Goal: Transaction & Acquisition: Purchase product/service

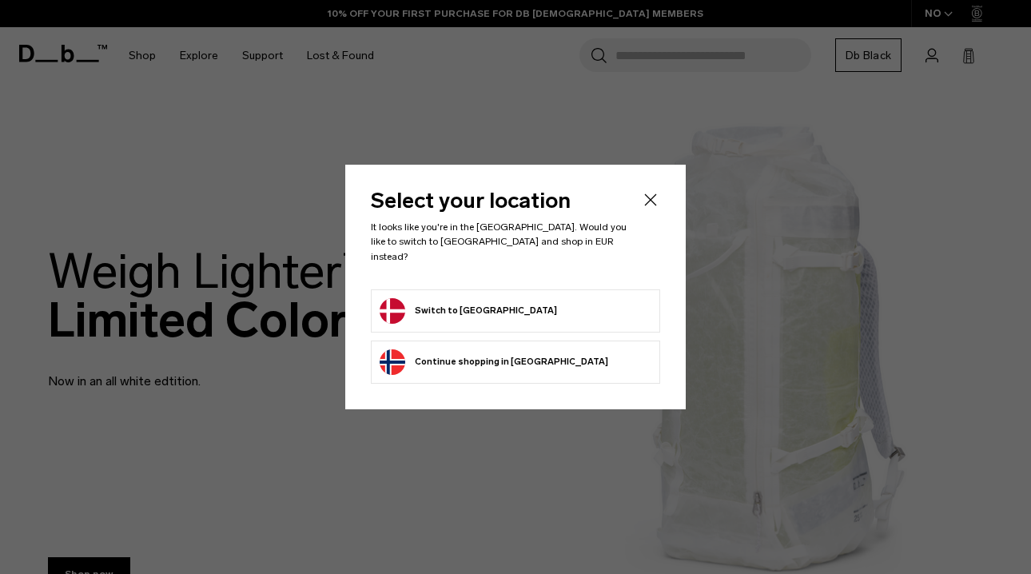
click at [517, 304] on form "Switch to [GEOGRAPHIC_DATA]" at bounding box center [516, 311] width 272 height 26
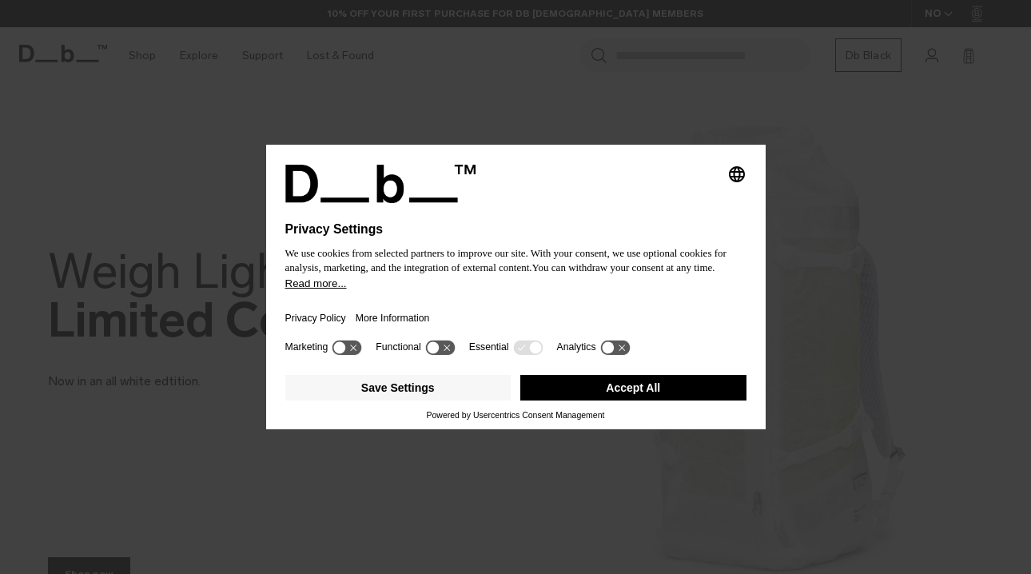
click at [606, 391] on button "Accept All" at bounding box center [633, 388] width 226 height 26
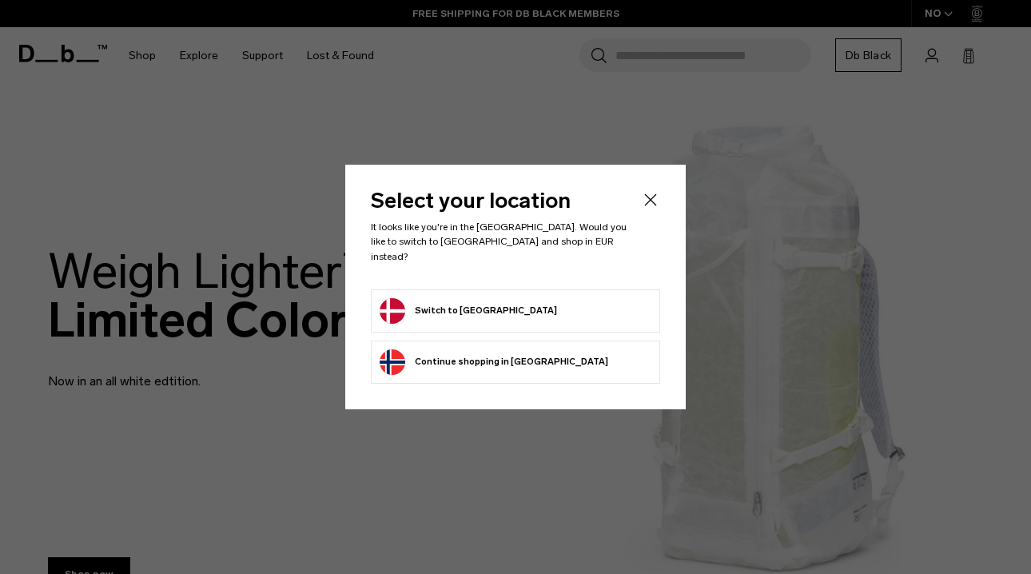
click at [519, 298] on form "Switch to [GEOGRAPHIC_DATA]" at bounding box center [516, 311] width 272 height 26
click at [471, 308] on button "Switch to [GEOGRAPHIC_DATA]" at bounding box center [468, 311] width 177 height 26
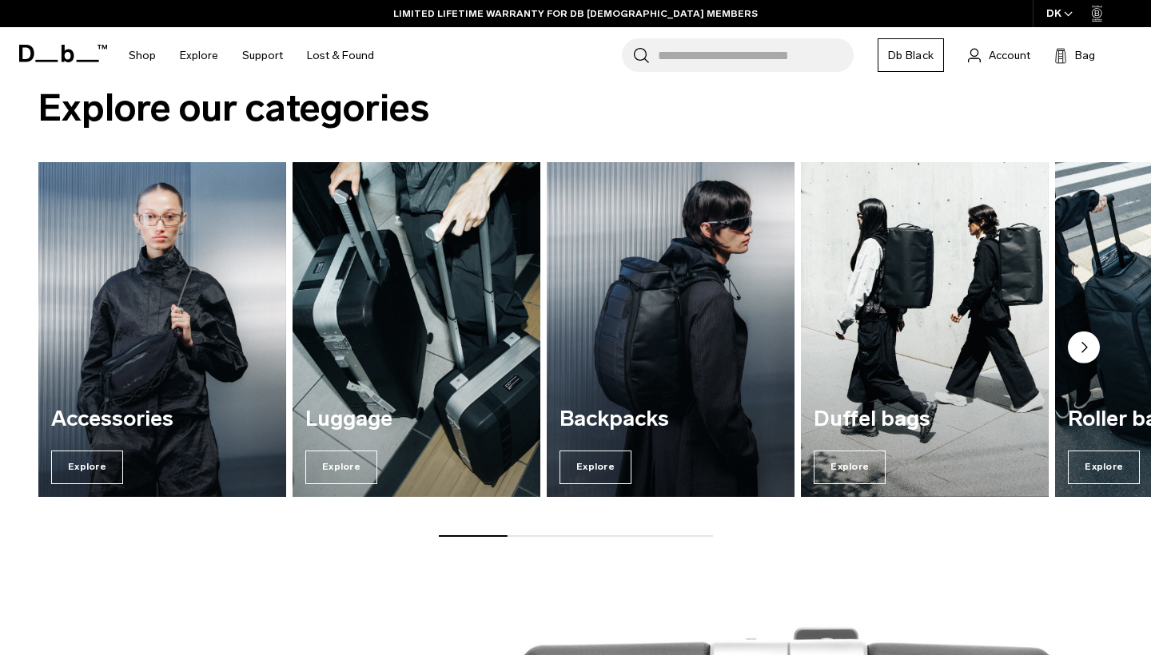
scroll to position [1114, 0]
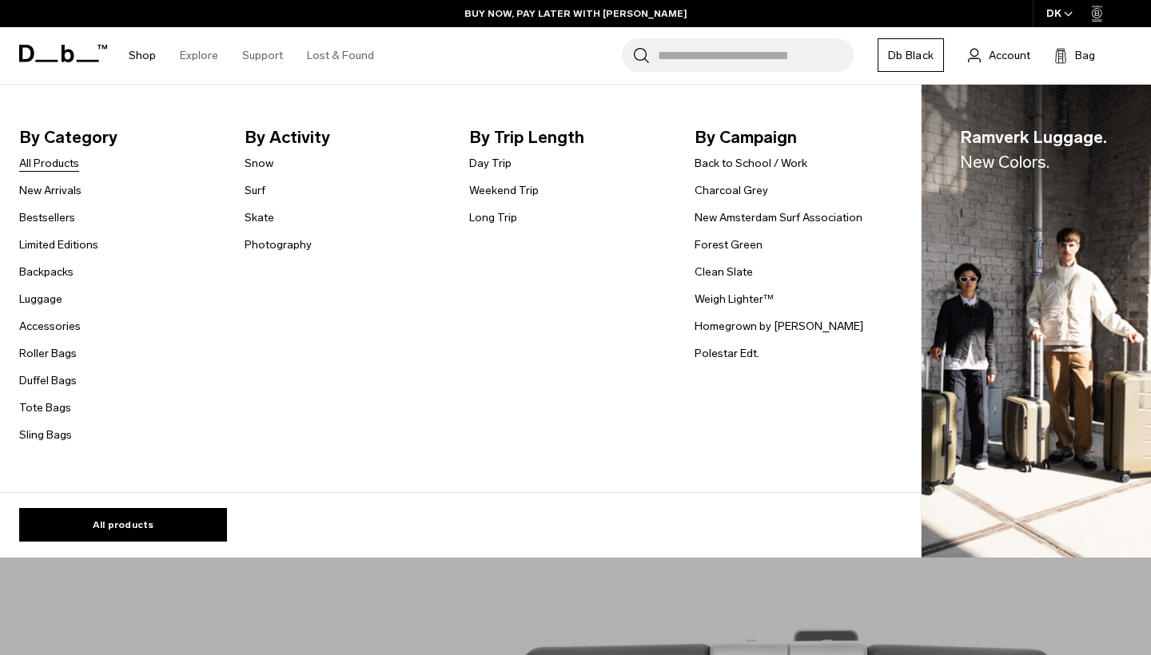
click at [71, 158] on link "All Products" at bounding box center [49, 163] width 60 height 17
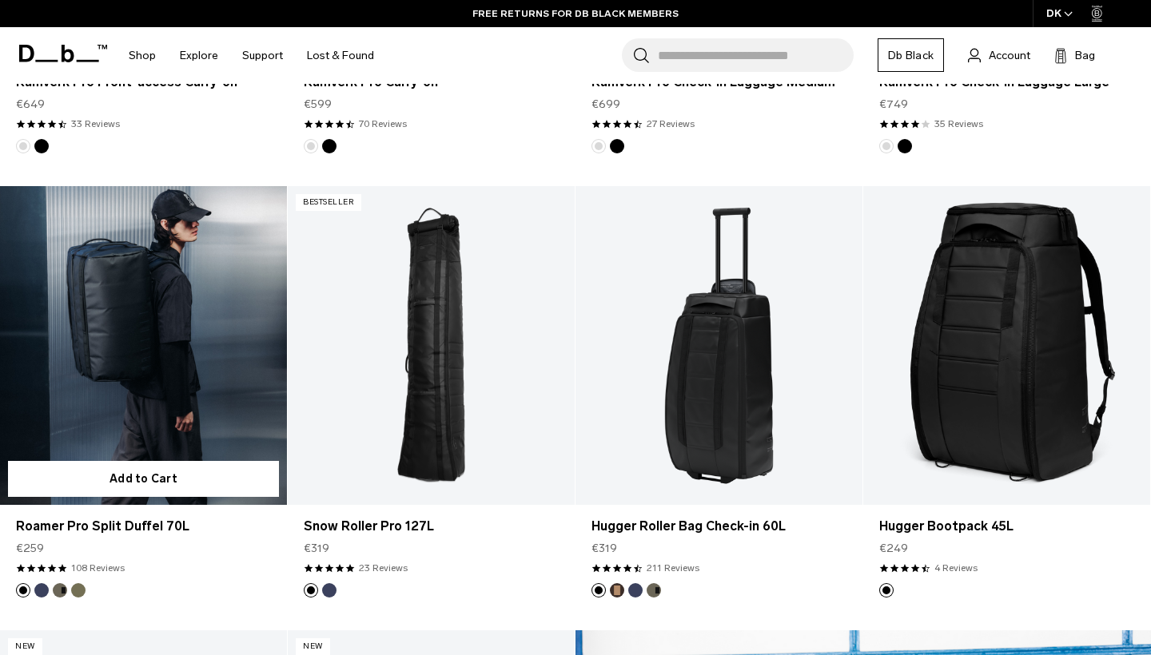
scroll to position [1098, 0]
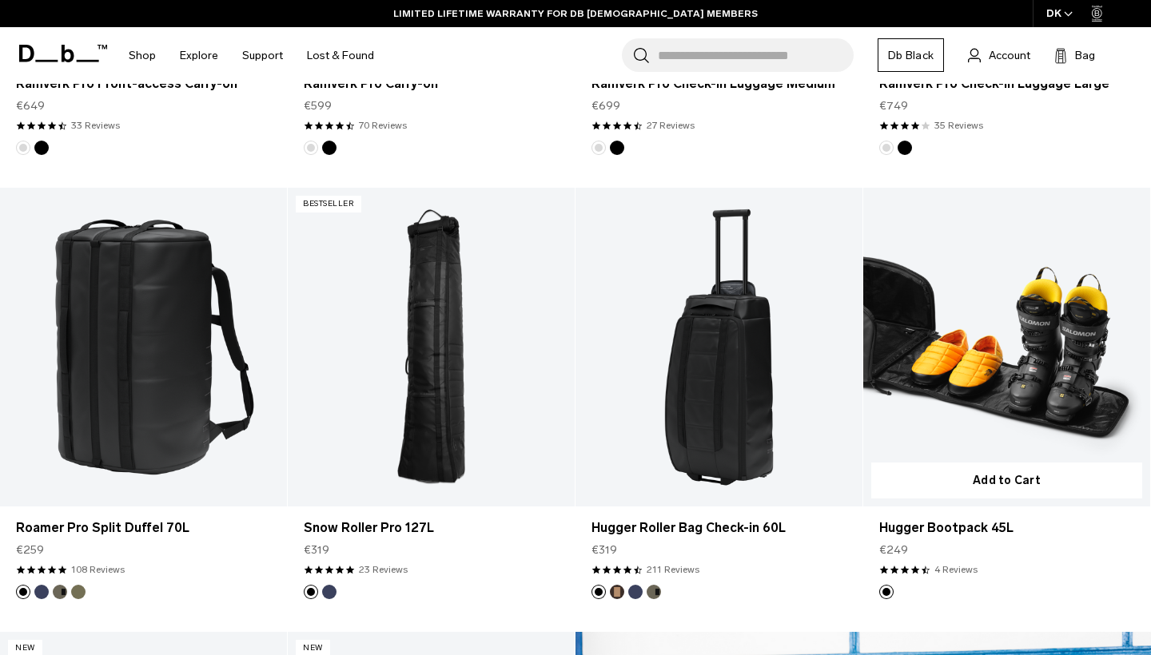
click at [903, 231] on link "Hugger Bootpack 45L" at bounding box center [1006, 347] width 287 height 319
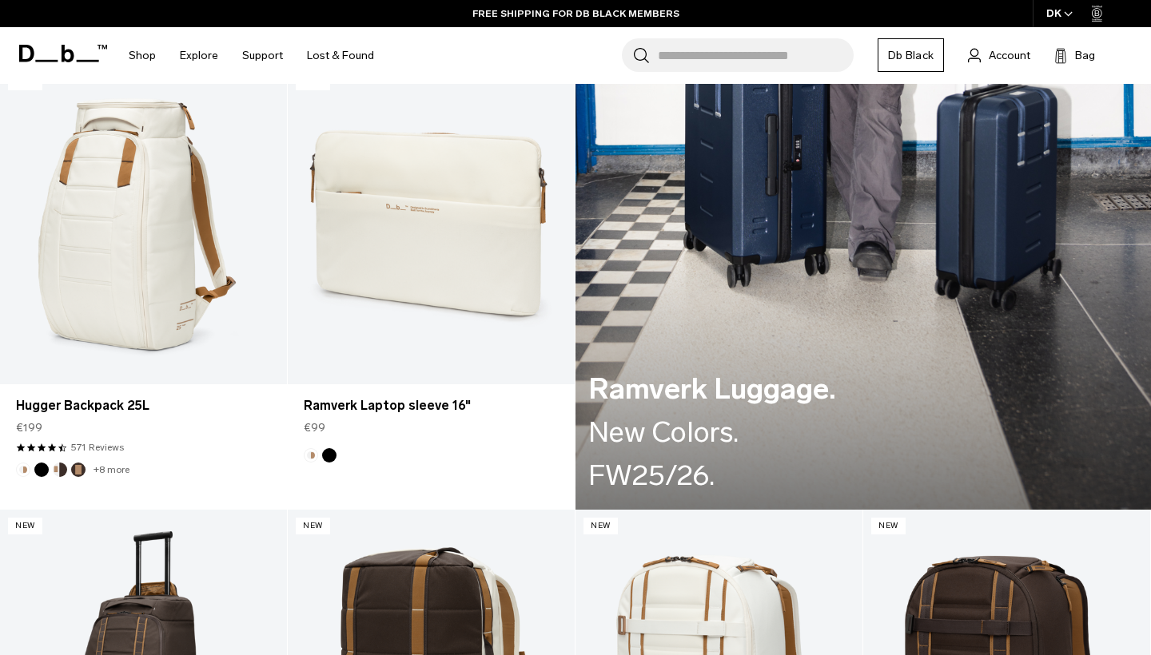
scroll to position [2108, 0]
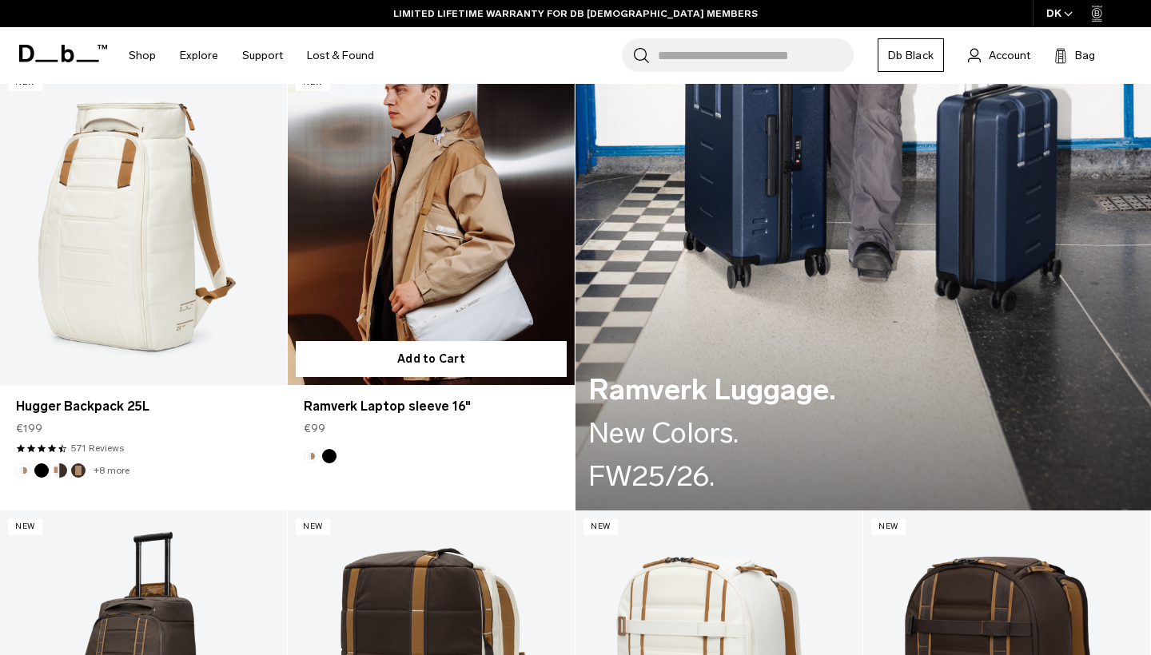
click at [455, 294] on div at bounding box center [431, 225] width 287 height 319
click at [418, 406] on link "Ramverk Laptop sleeve 16"" at bounding box center [431, 406] width 255 height 19
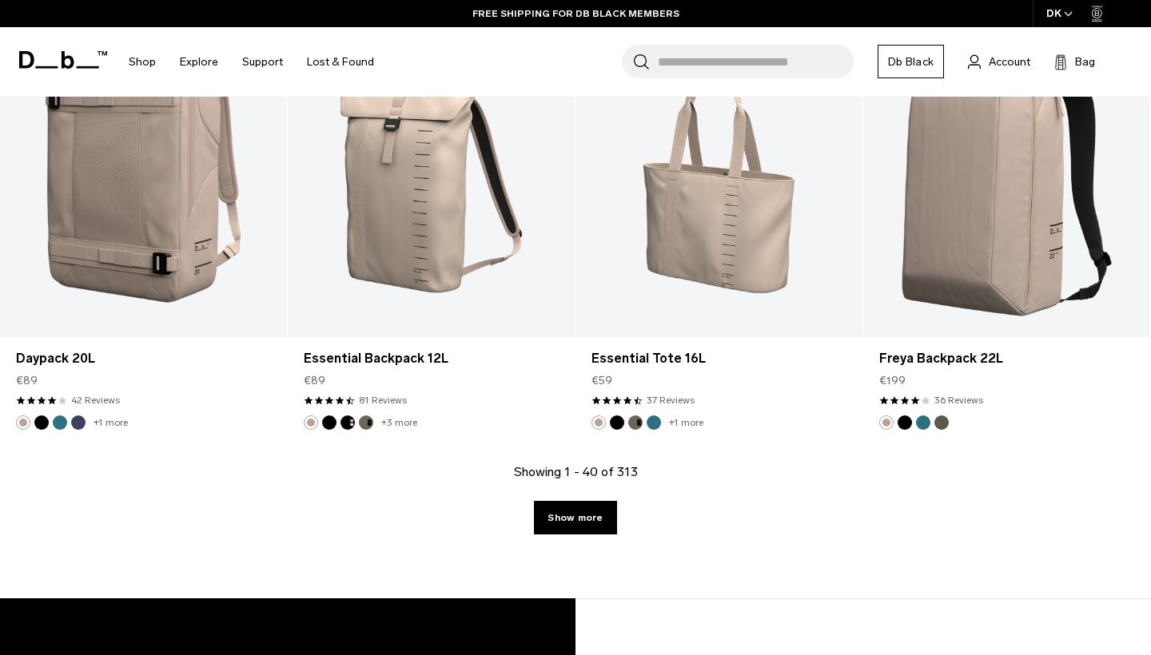
scroll to position [4829, 0]
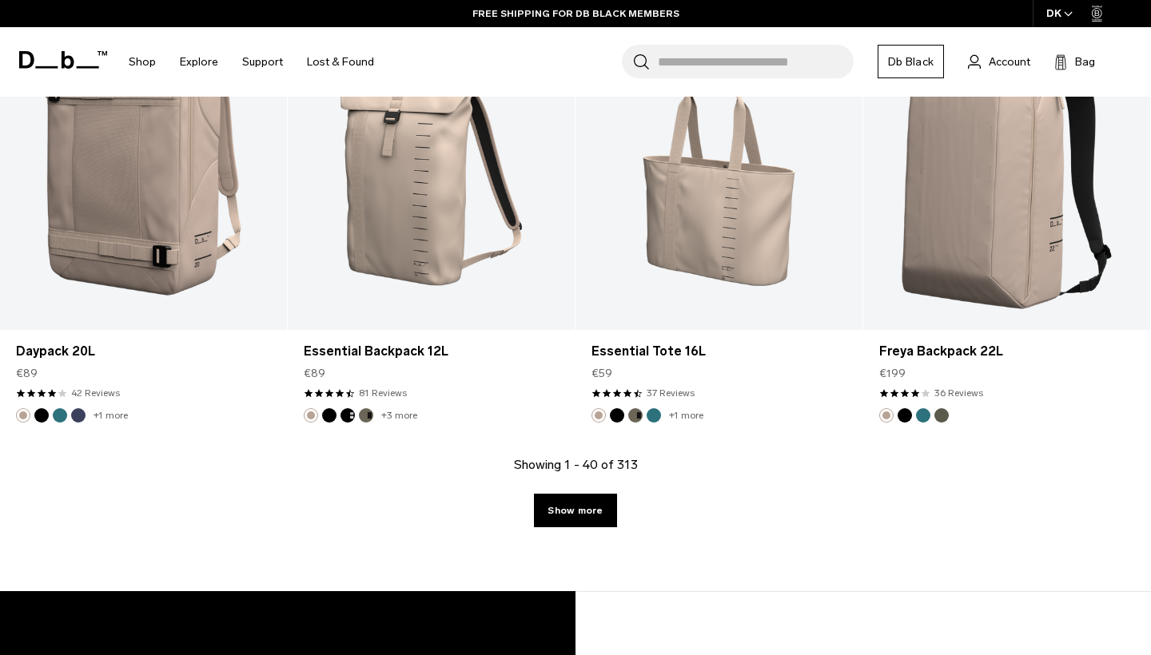
click at [575, 512] on link "Show more" at bounding box center [575, 511] width 82 height 34
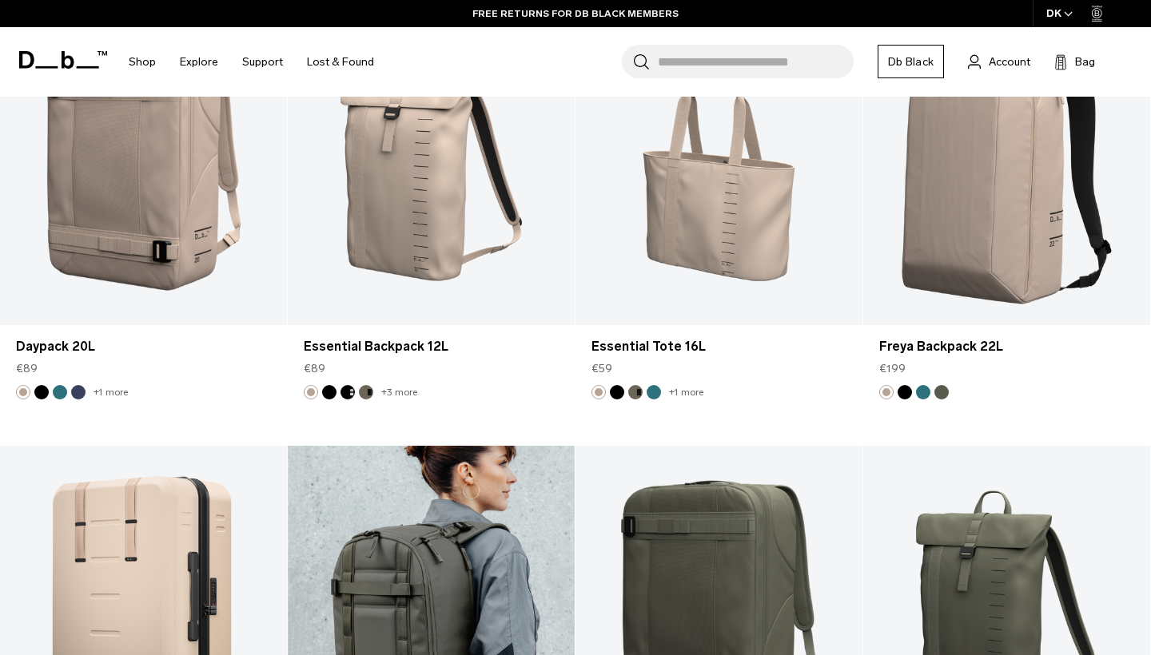
click at [571, 446] on link "Ramverk Backpack 21L" at bounding box center [431, 605] width 287 height 319
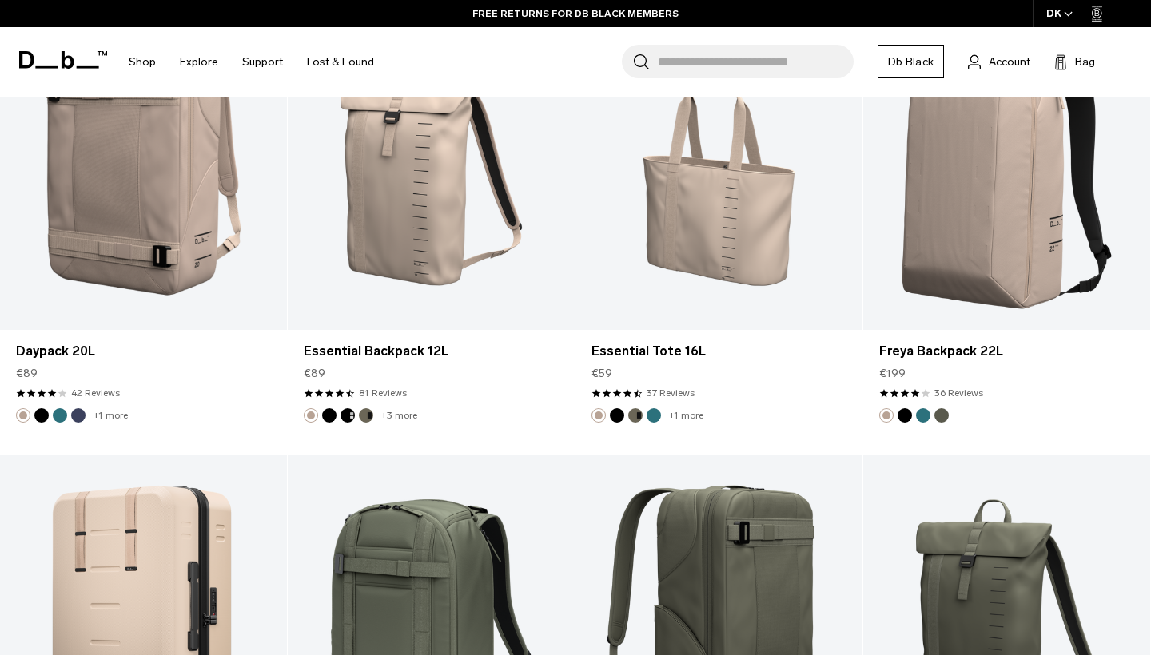
click at [575, 456] on link "Daypack 20L" at bounding box center [718, 615] width 287 height 319
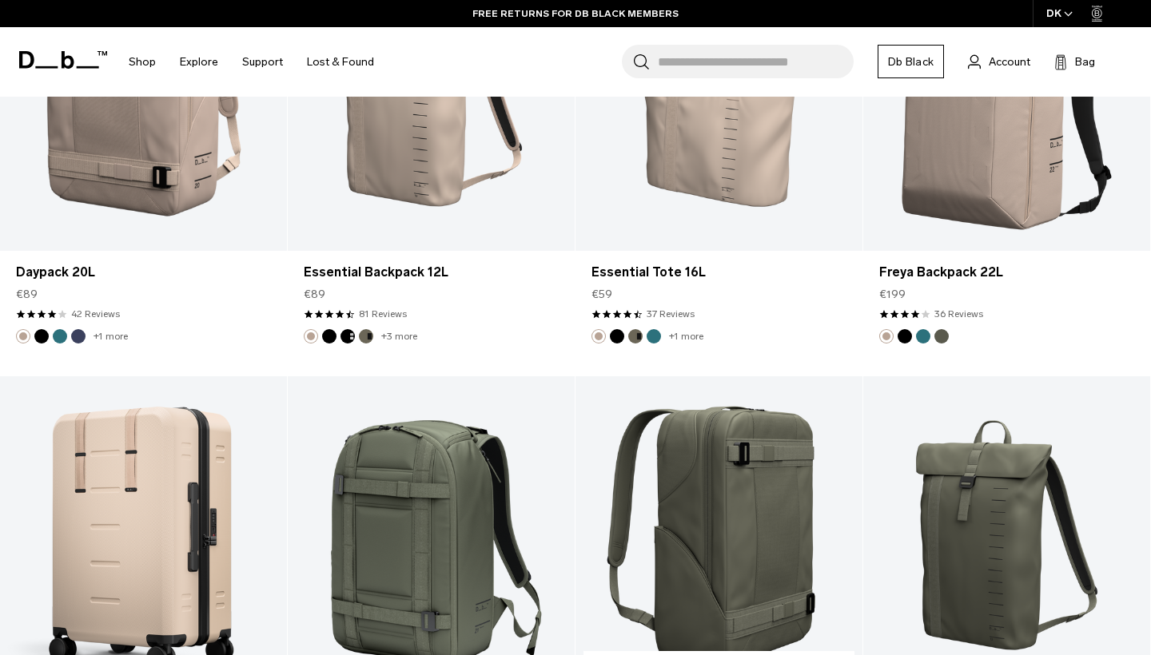
click at [575, 433] on link "Daypack 20L" at bounding box center [718, 535] width 287 height 319
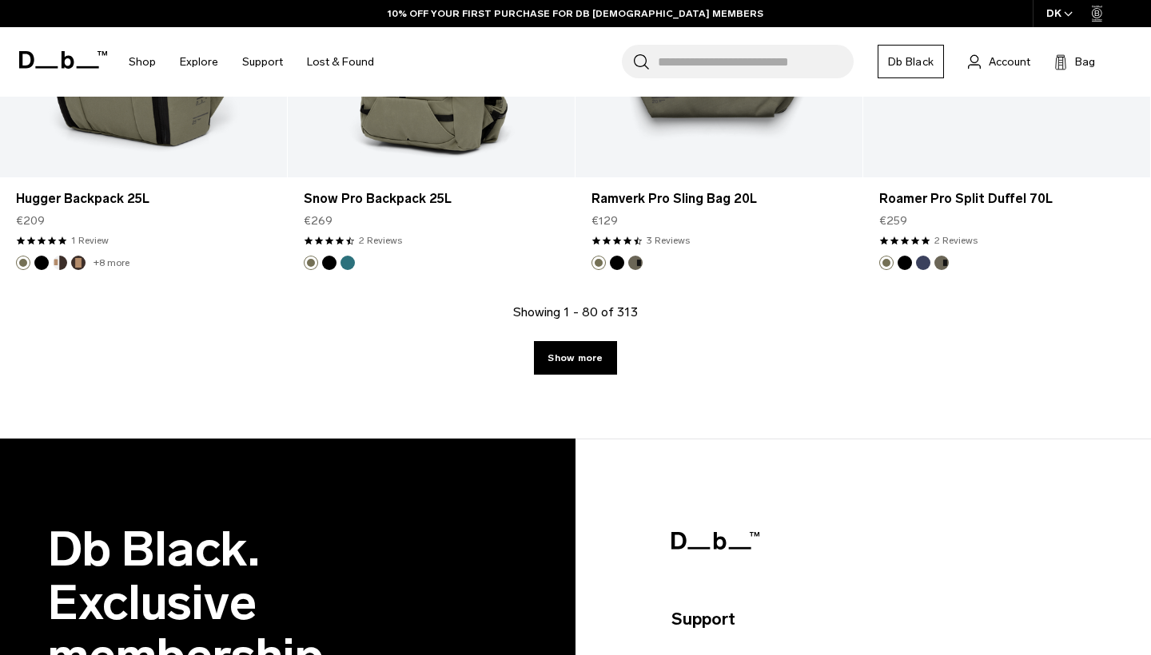
scroll to position [9409, 0]
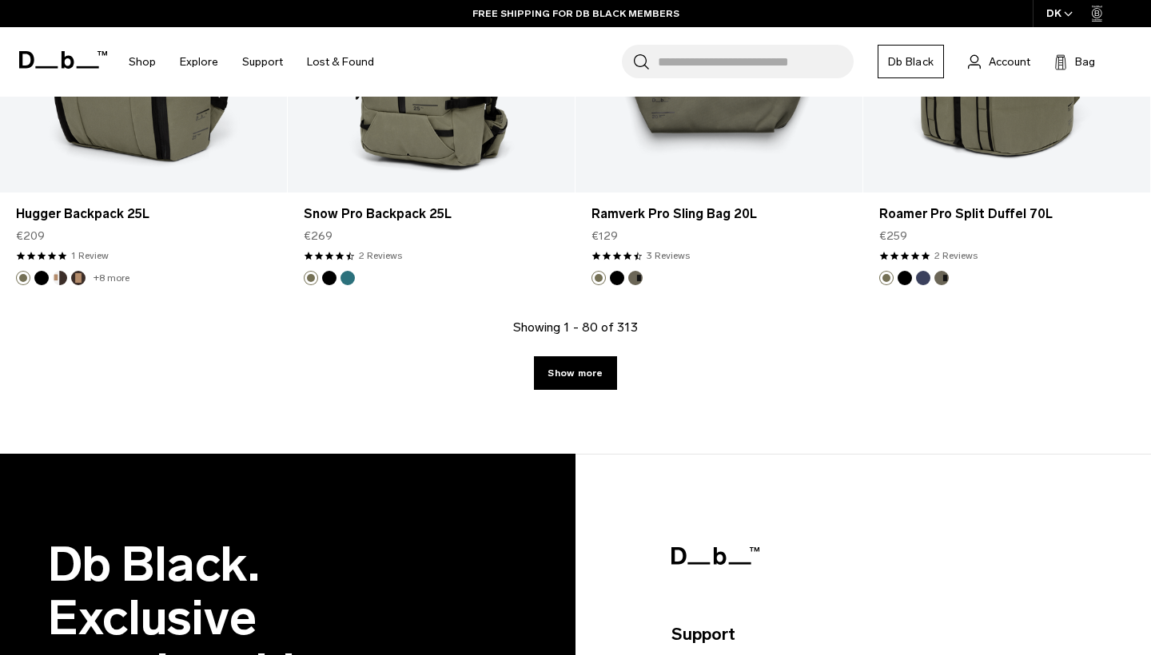
click at [573, 375] on link "Show more" at bounding box center [575, 373] width 82 height 34
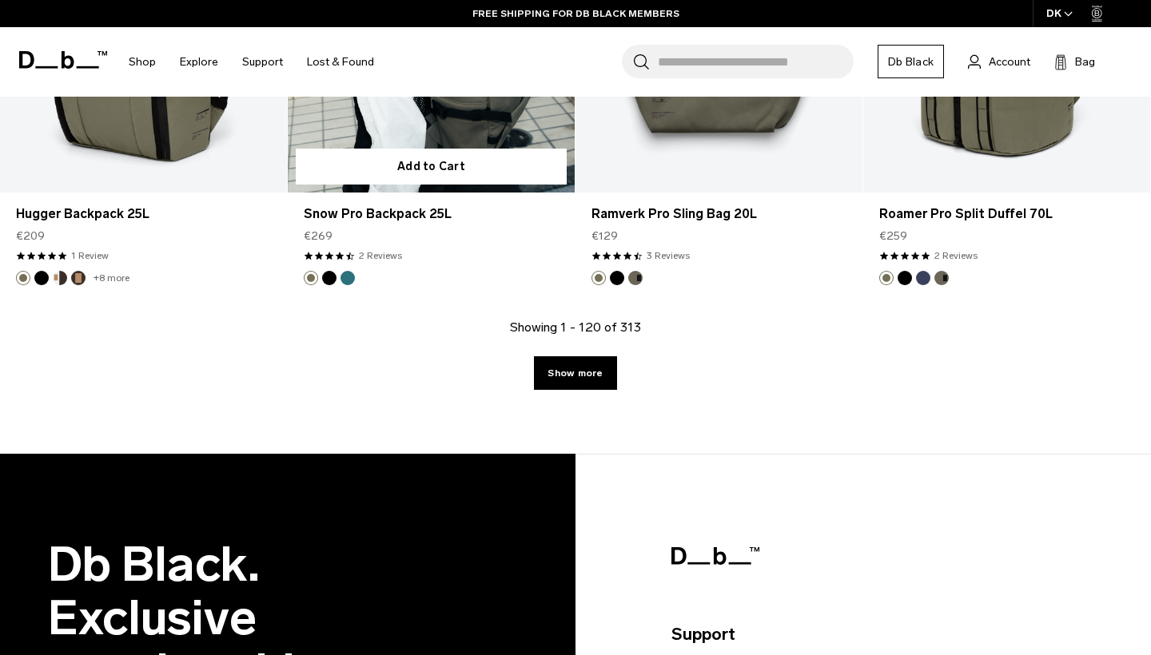
click at [567, 318] on article "Add to Cart Snow Pro Backpack 25L €269 4.5 star rating 2 Reviews" at bounding box center [432, 96] width 288 height 444
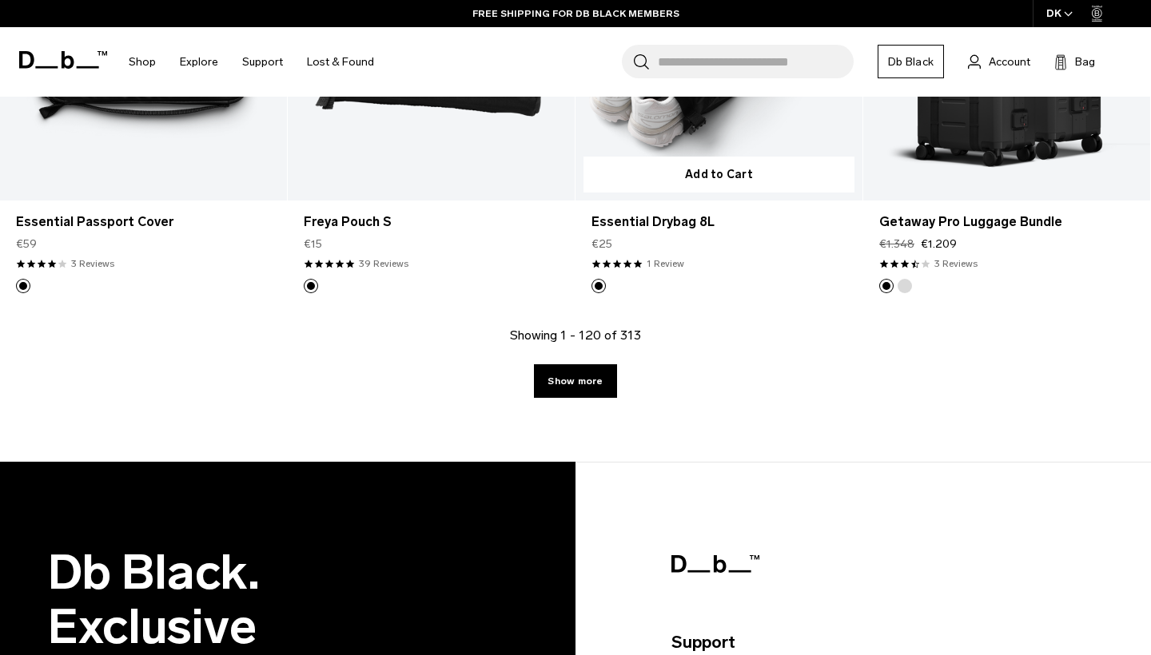
scroll to position [13844, 0]
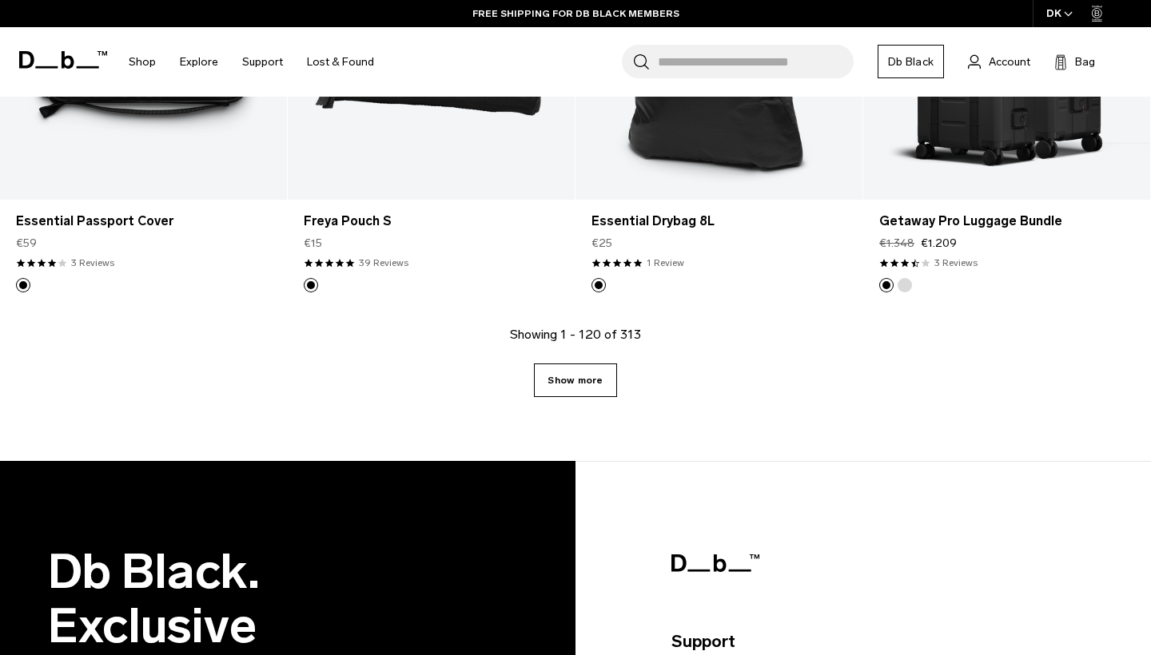
click at [583, 381] on link "Show more" at bounding box center [575, 381] width 82 height 34
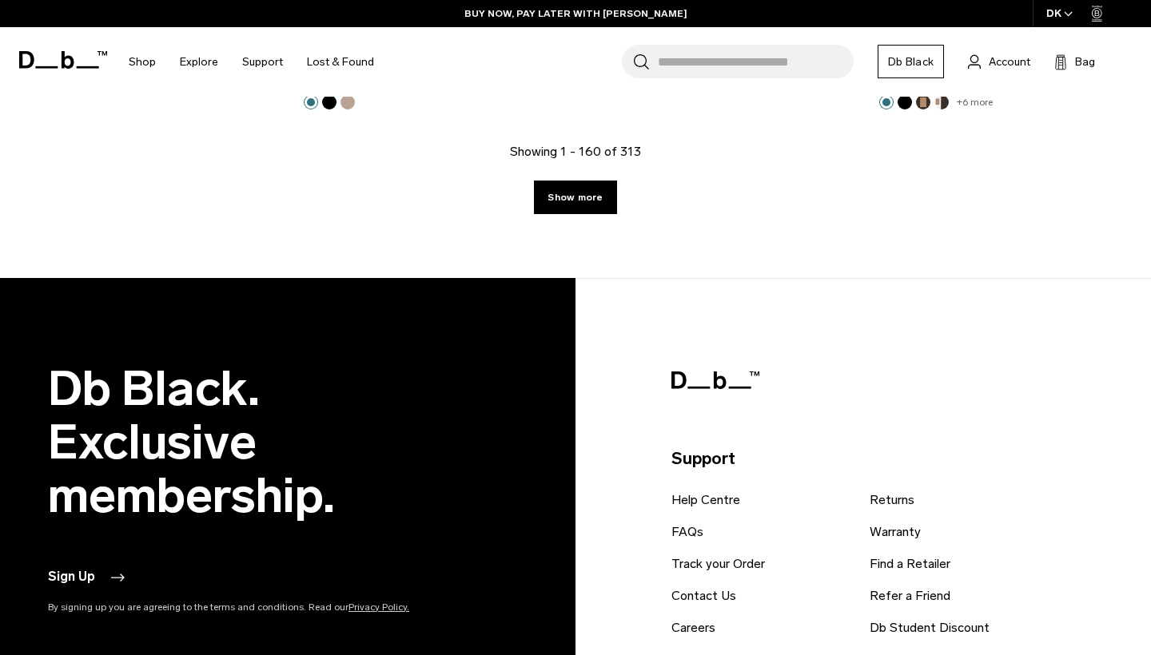
scroll to position [18510, 0]
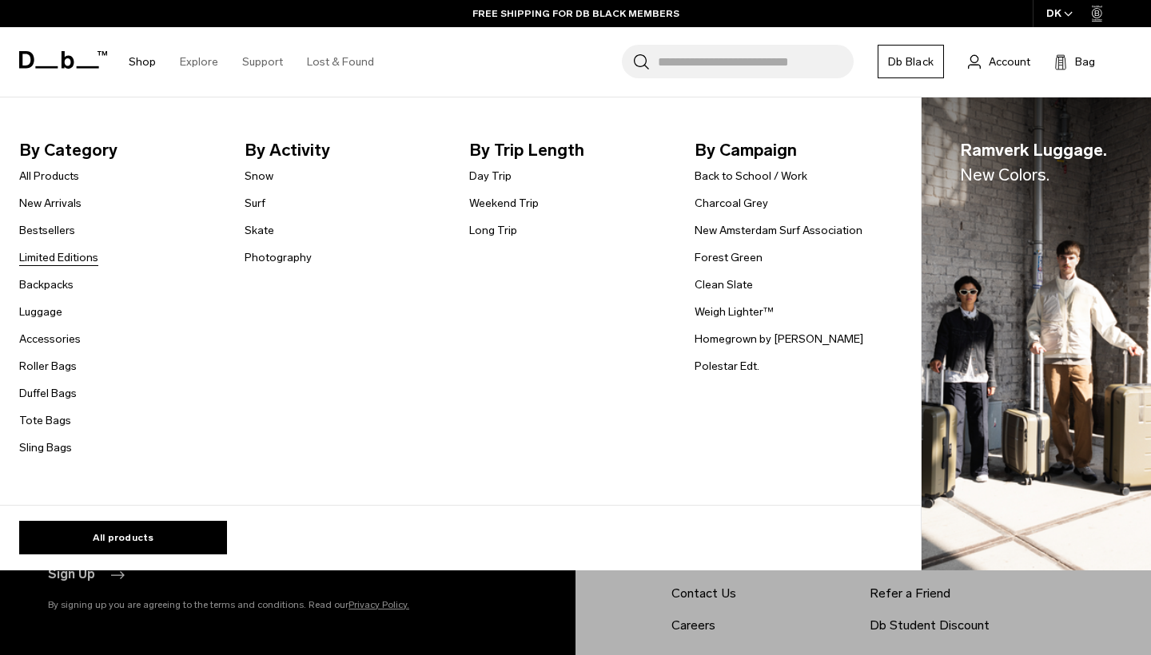
click at [86, 260] on link "Limited Editions" at bounding box center [58, 257] width 79 height 17
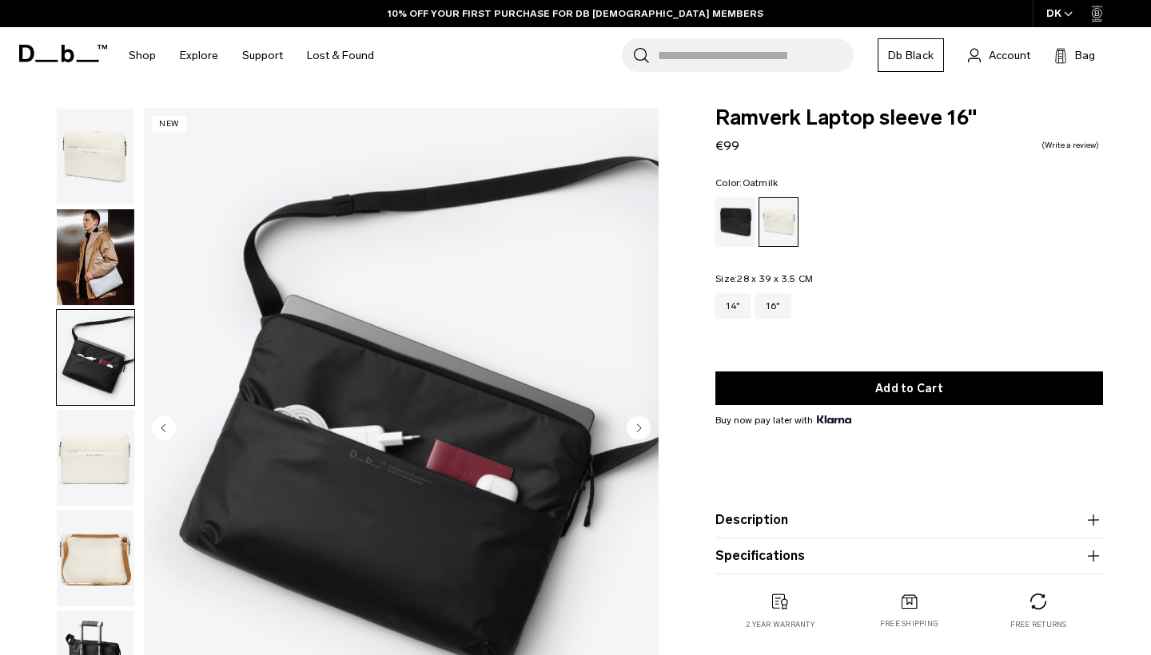
click at [94, 452] on img "button" at bounding box center [96, 458] width 78 height 96
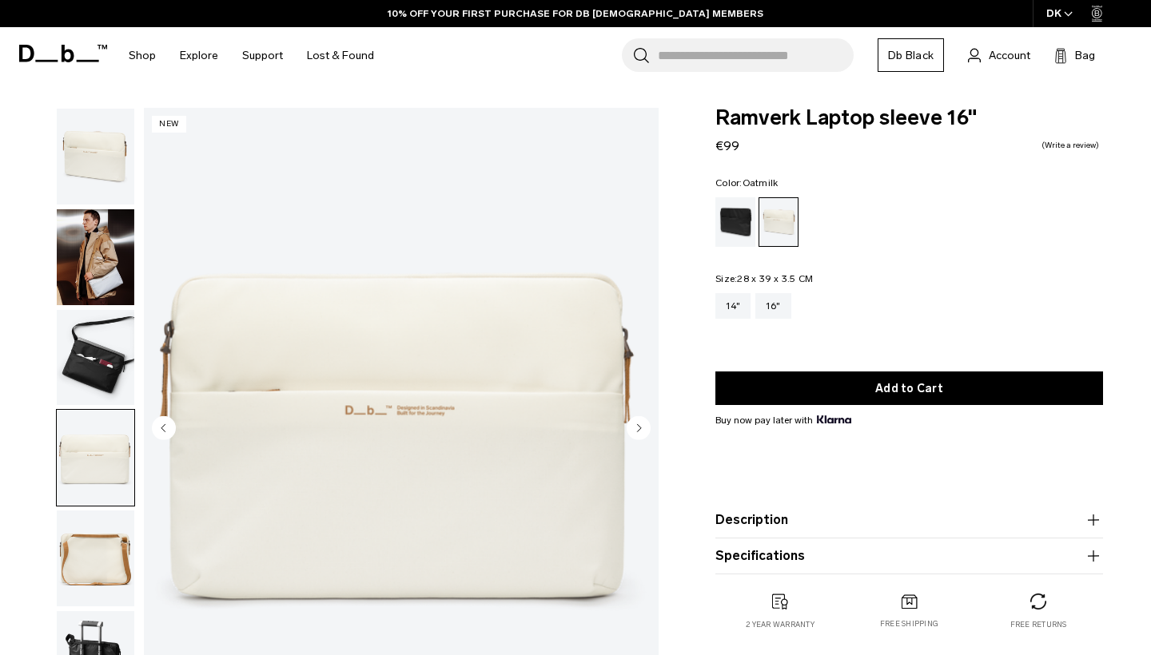
click at [95, 522] on img "button" at bounding box center [96, 559] width 78 height 96
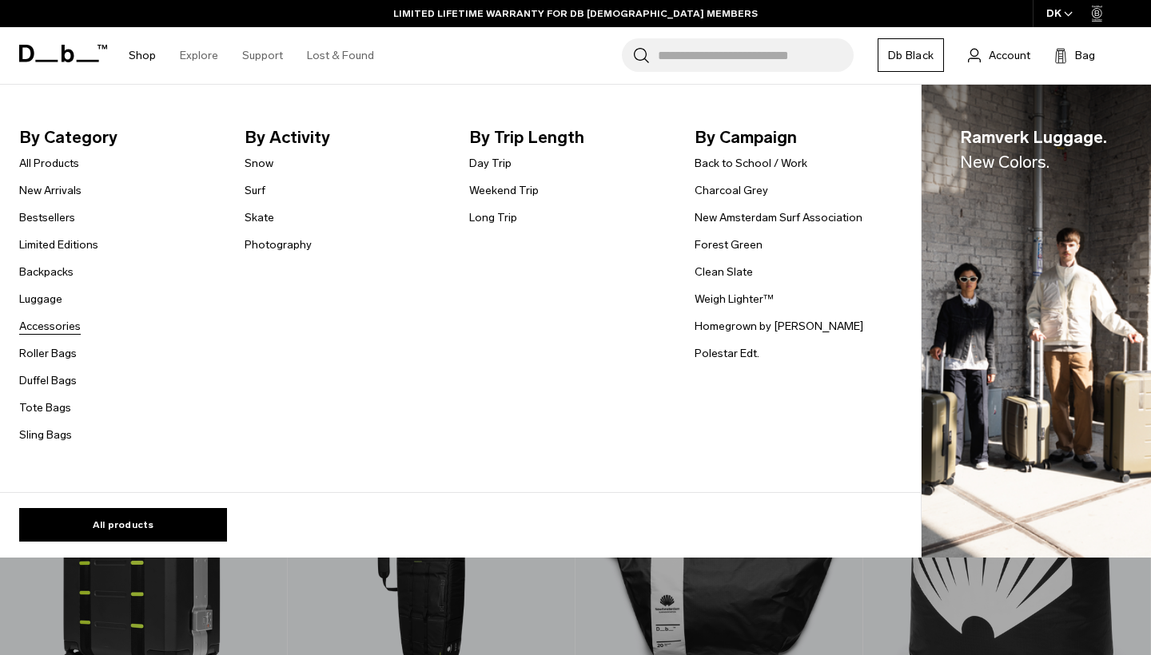
click at [58, 328] on link "Accessories" at bounding box center [50, 326] width 62 height 17
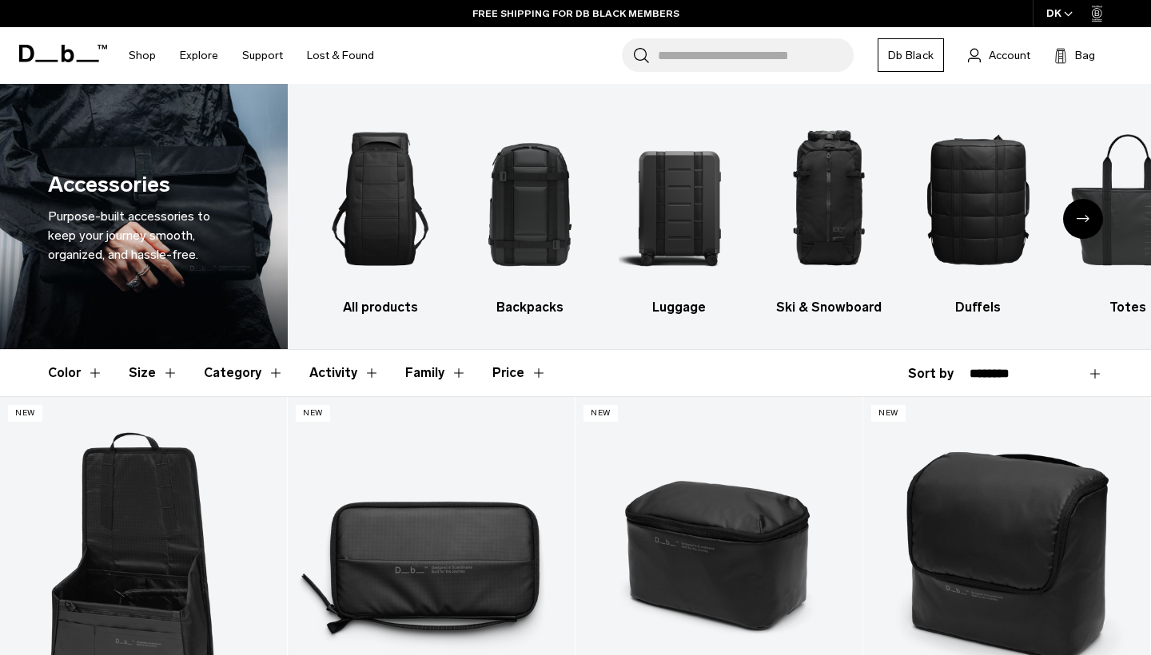
click at [72, 57] on icon at bounding box center [68, 54] width 13 height 18
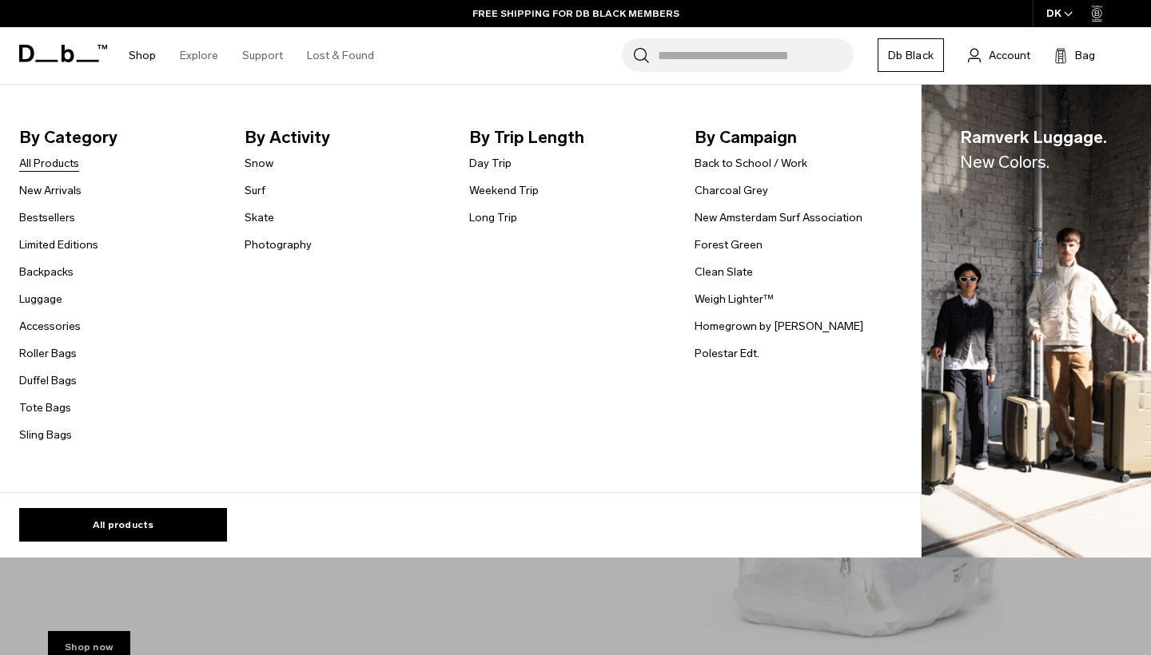
click at [76, 163] on link "All Products" at bounding box center [49, 163] width 60 height 17
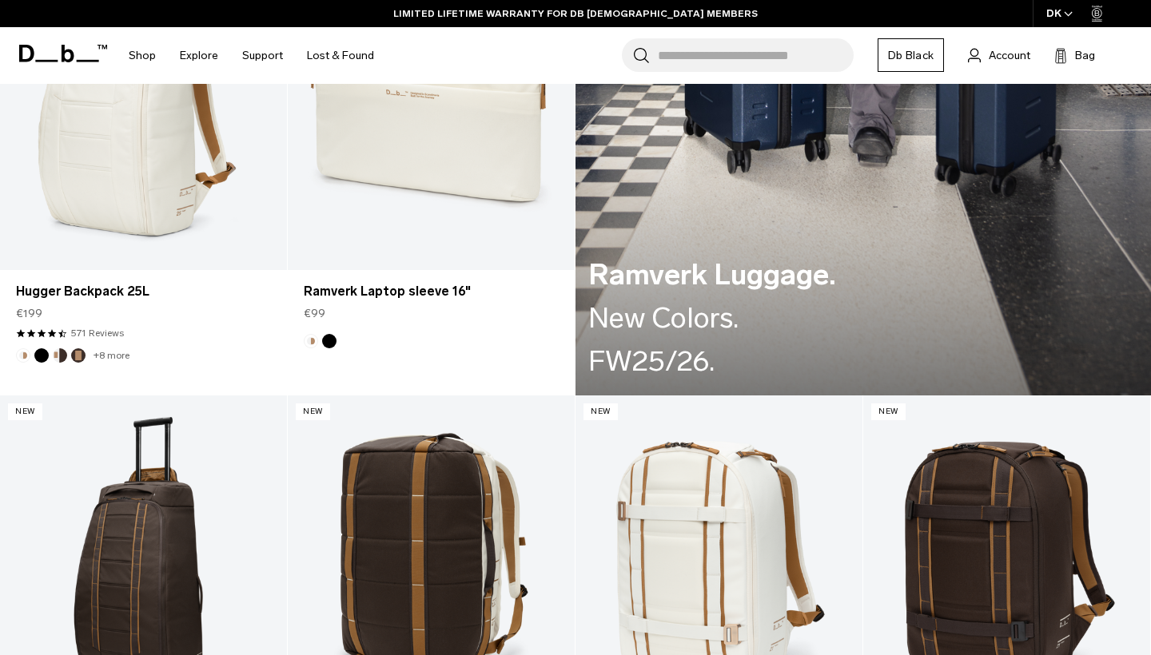
scroll to position [2224, 0]
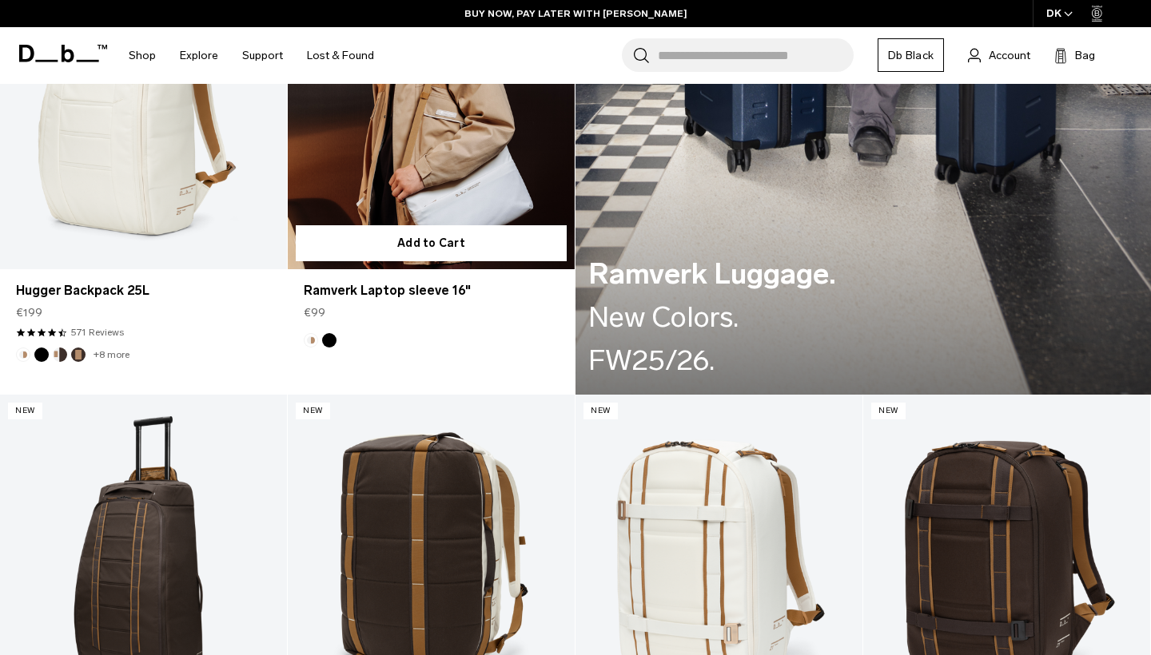
click at [409, 209] on link "Ramverk Laptop sleeve 16" at bounding box center [431, 109] width 287 height 319
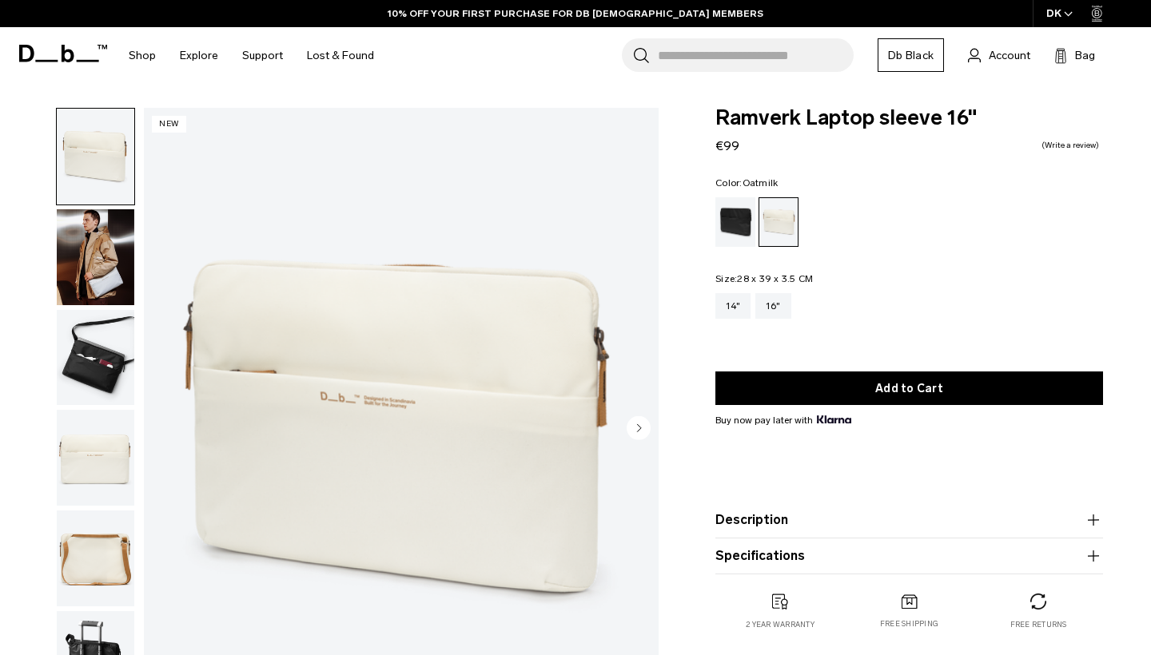
click at [98, 242] on img "button" at bounding box center [96, 257] width 78 height 96
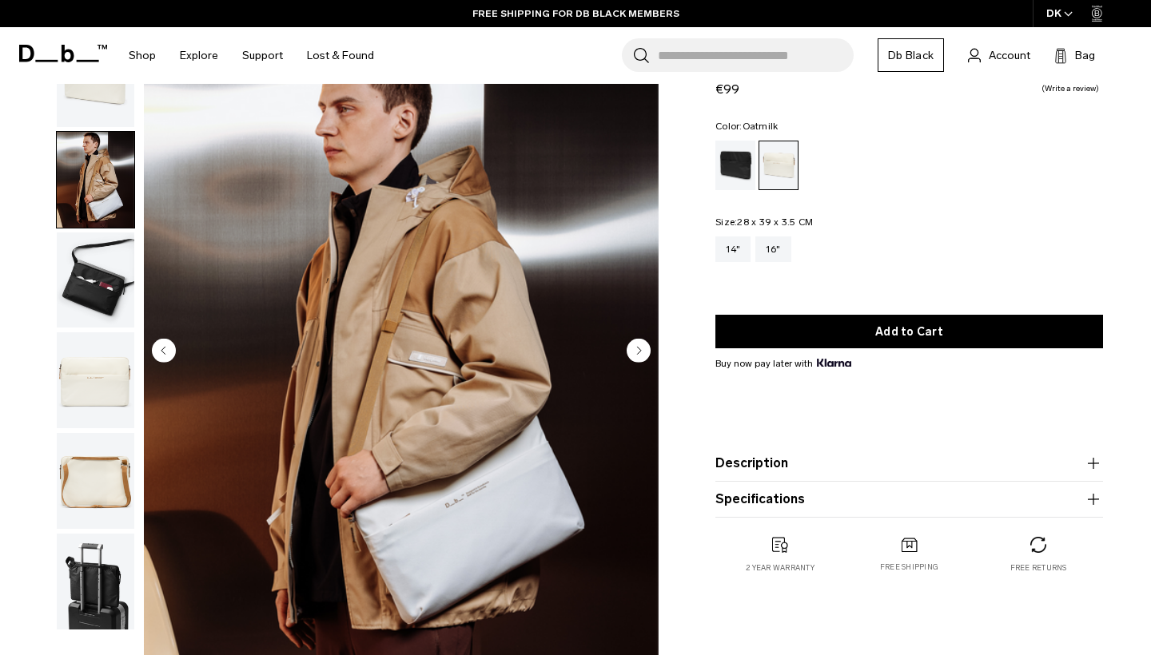
scroll to position [128, 0]
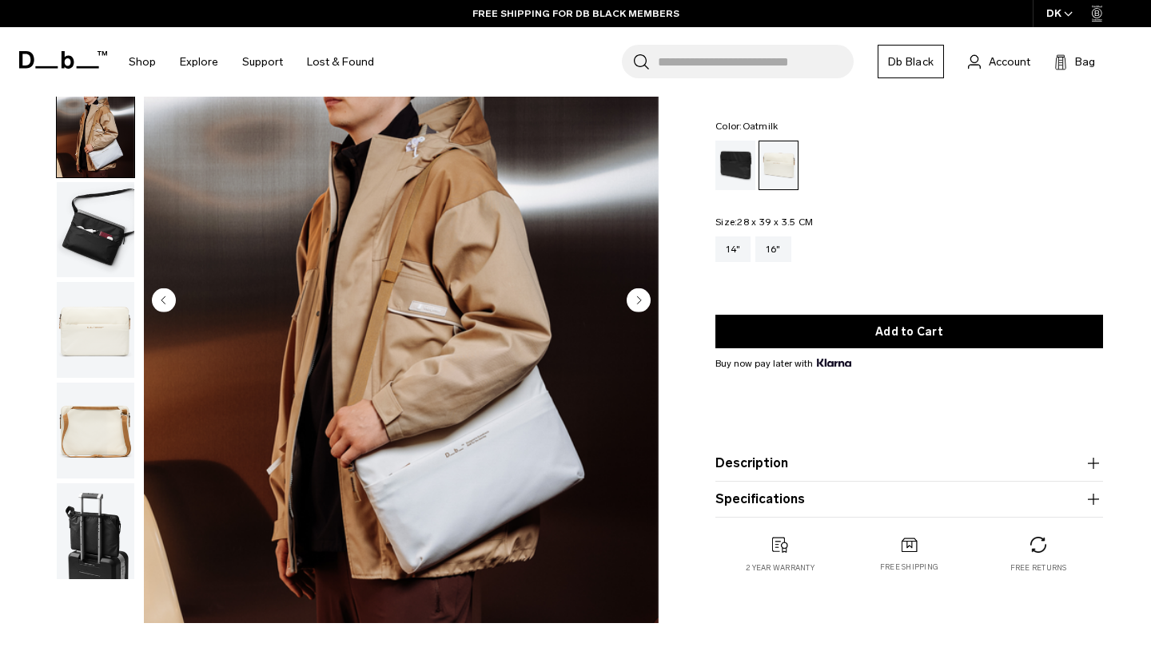
click at [101, 476] on img "button" at bounding box center [96, 431] width 78 height 96
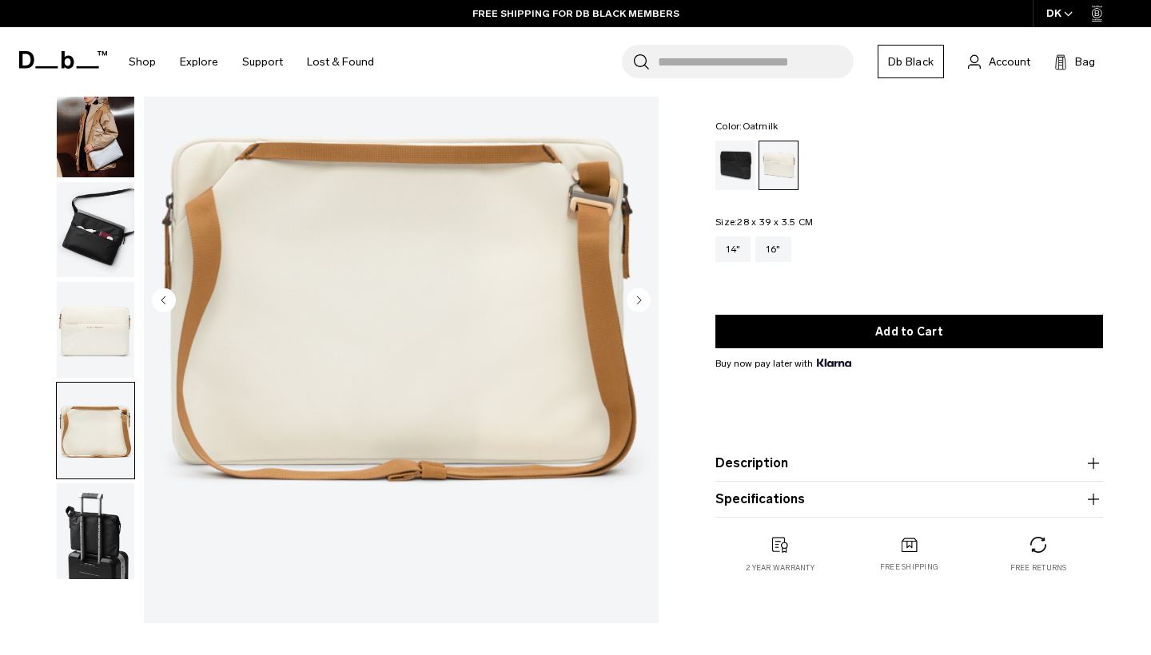
click at [80, 353] on img "button" at bounding box center [96, 330] width 78 height 96
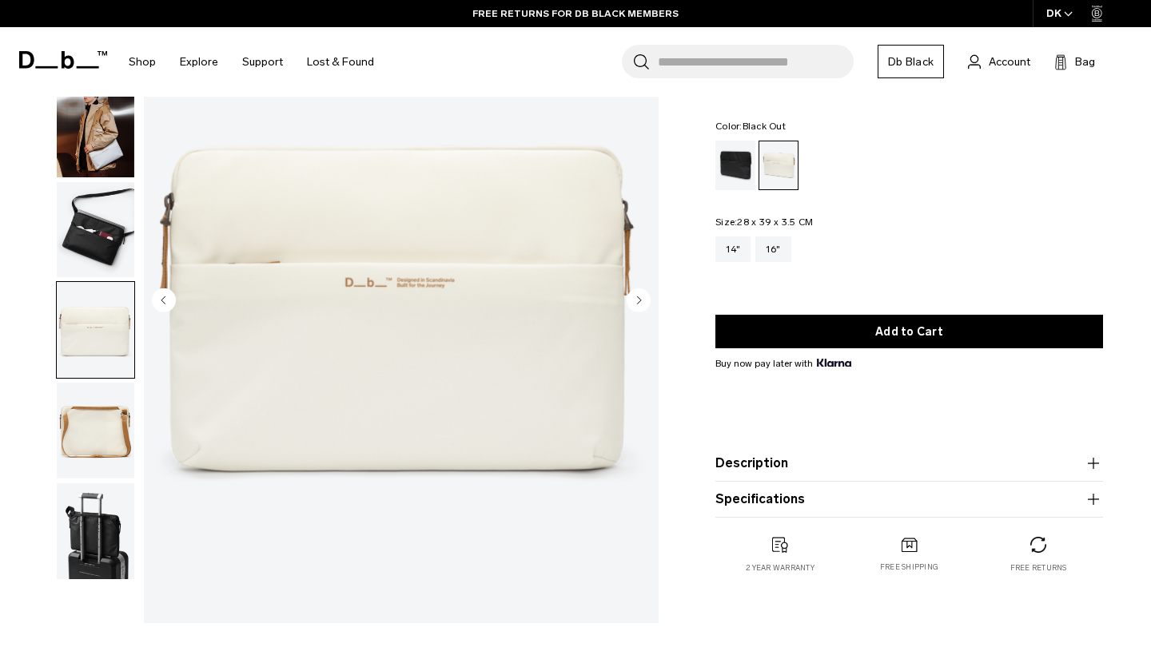
click at [743, 172] on div "Black Out" at bounding box center [735, 166] width 41 height 50
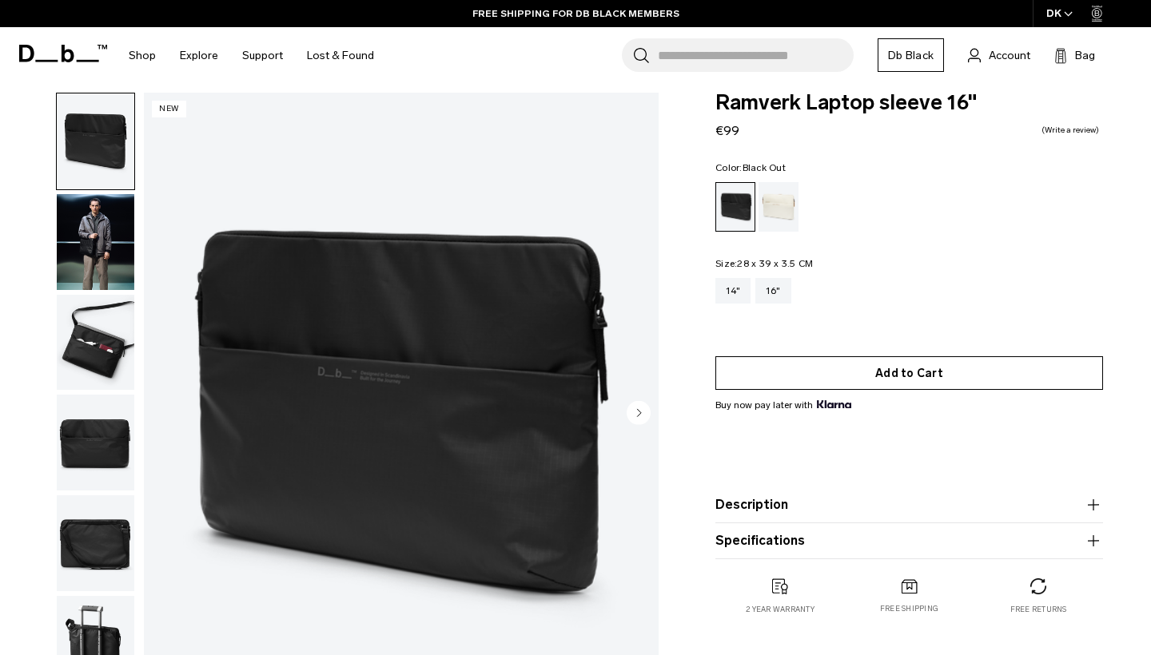
click at [968, 379] on button "Add to Cart" at bounding box center [909, 373] width 388 height 34
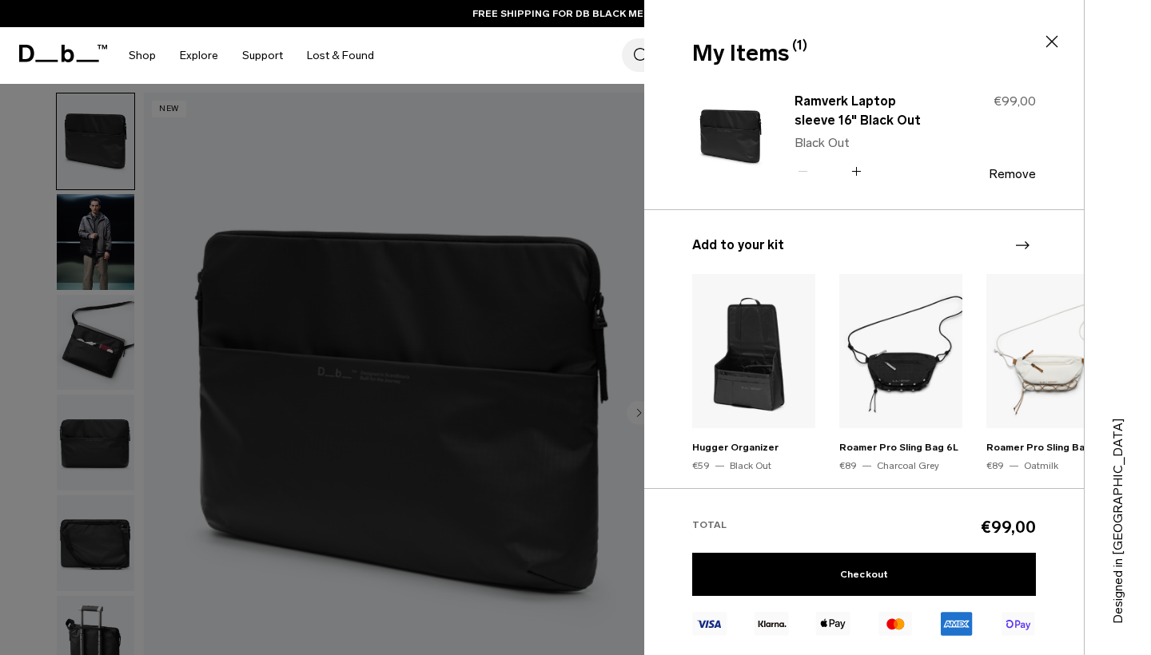
click at [518, 169] on div at bounding box center [575, 327] width 1151 height 655
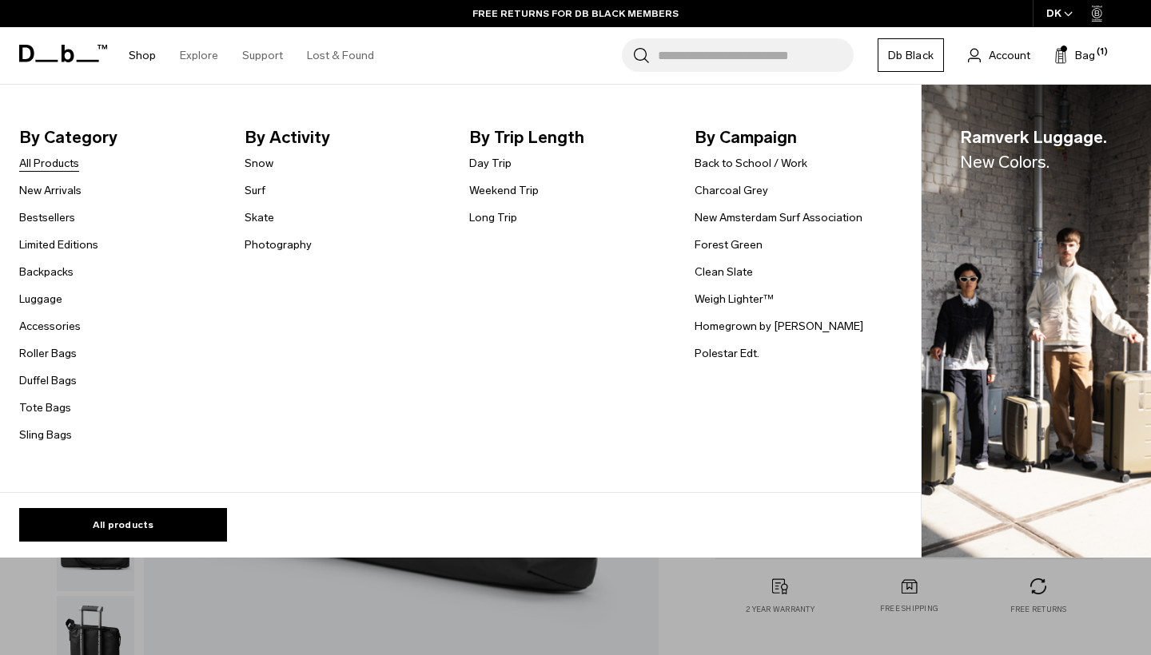
click at [70, 168] on link "All Products" at bounding box center [49, 163] width 60 height 17
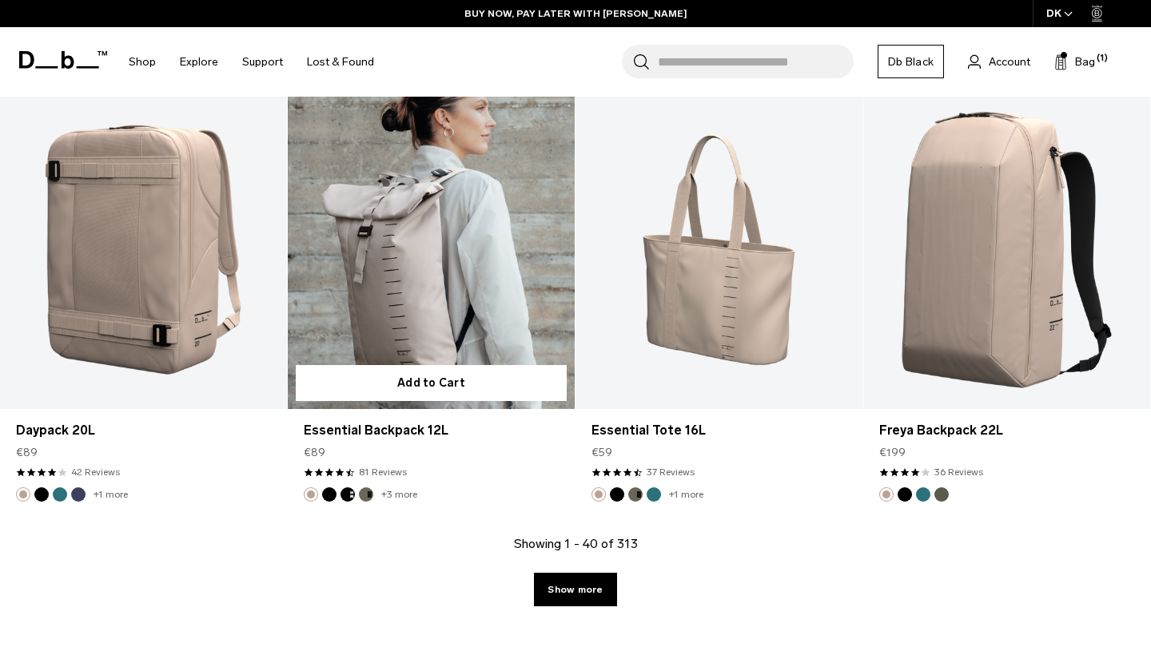
scroll to position [4753, 0]
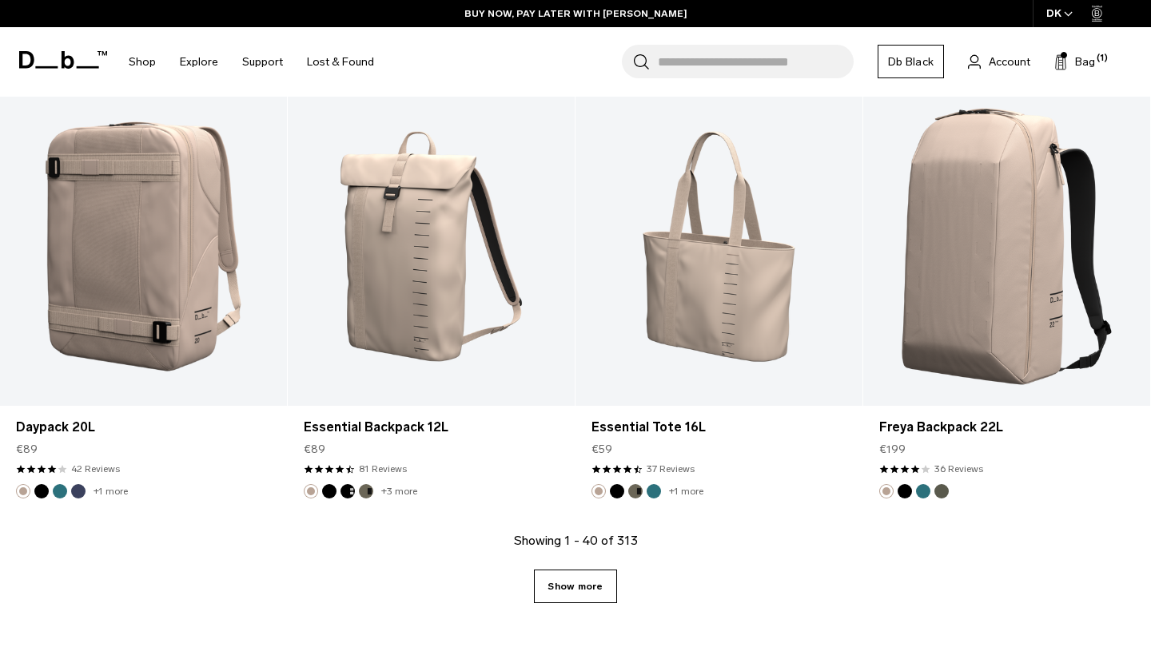
click at [575, 584] on link "Show more" at bounding box center [575, 587] width 82 height 34
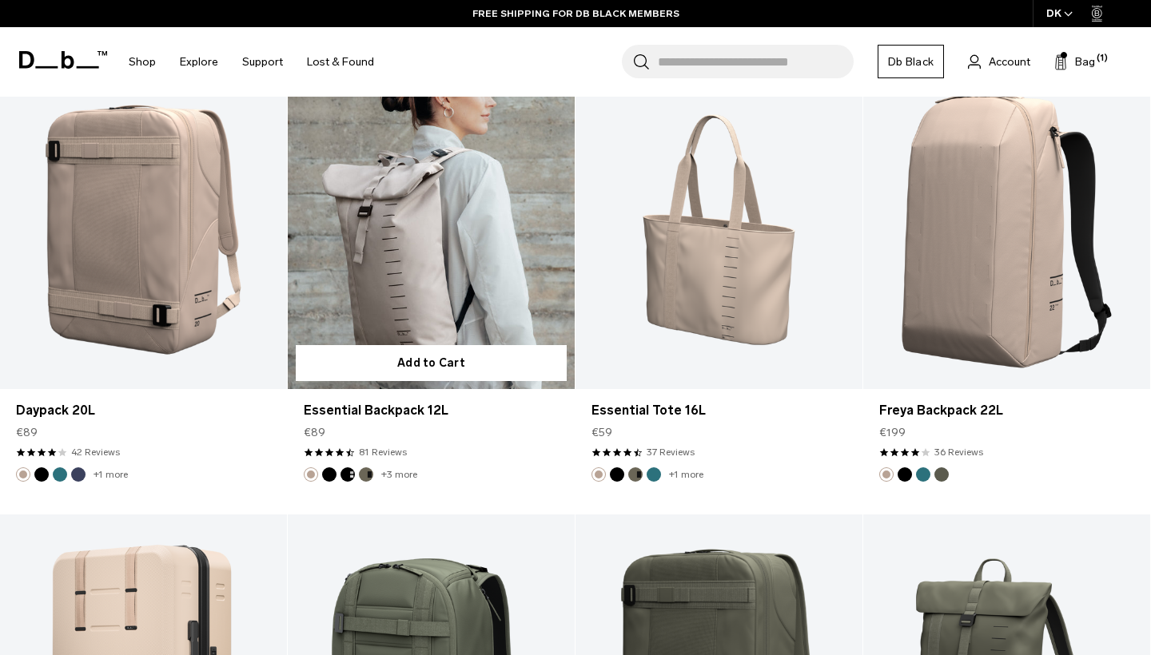
scroll to position [4774, 0]
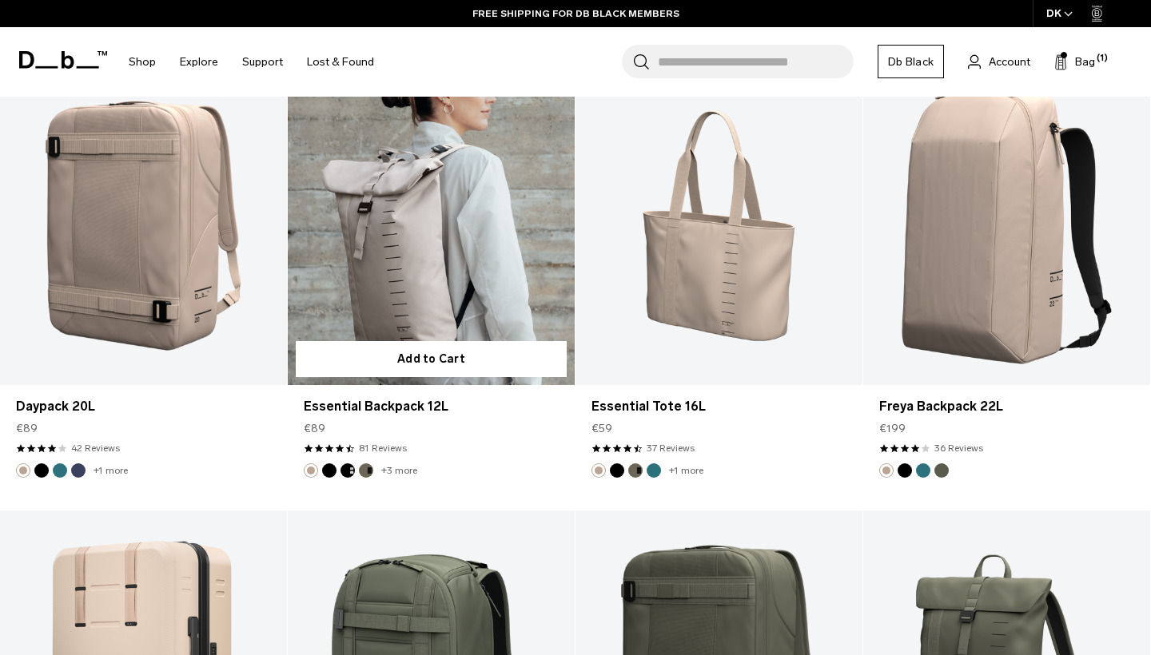
click at [448, 280] on link "Essential Backpack 12L" at bounding box center [431, 225] width 287 height 319
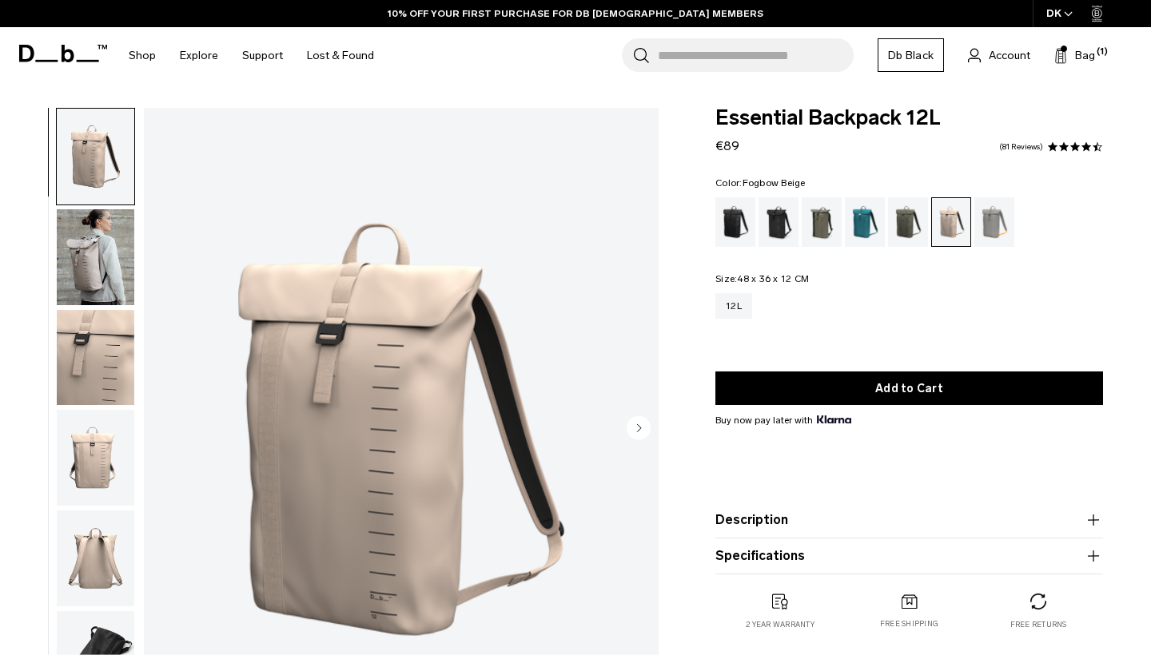
scroll to position [26, 0]
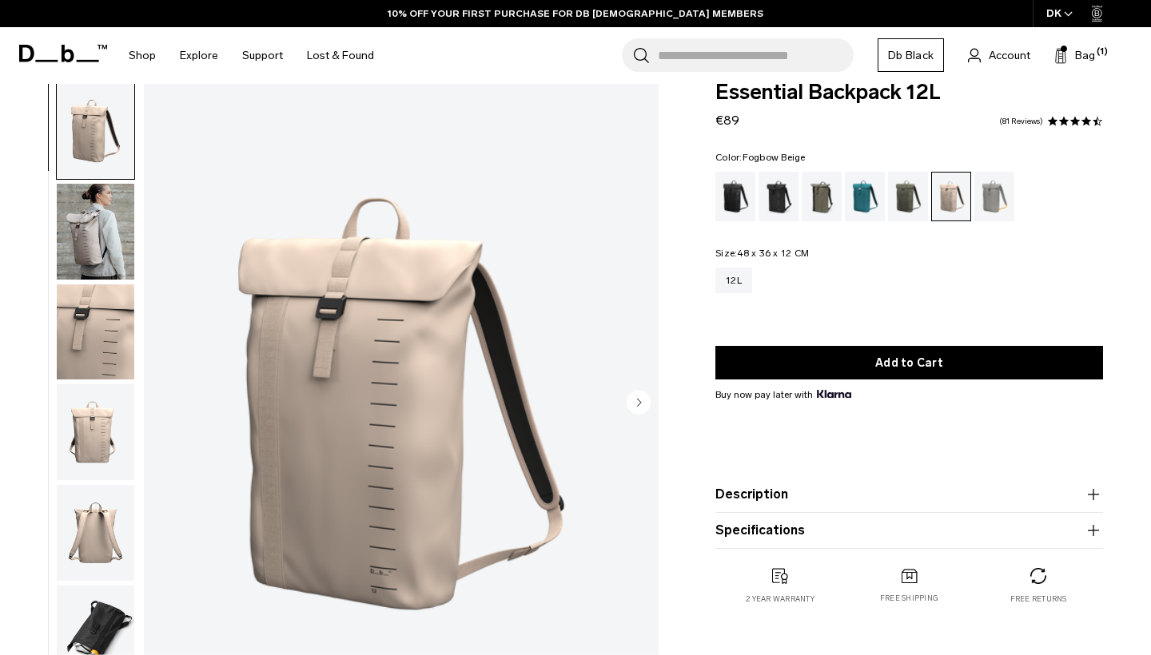
click at [101, 252] on img "button" at bounding box center [96, 232] width 78 height 96
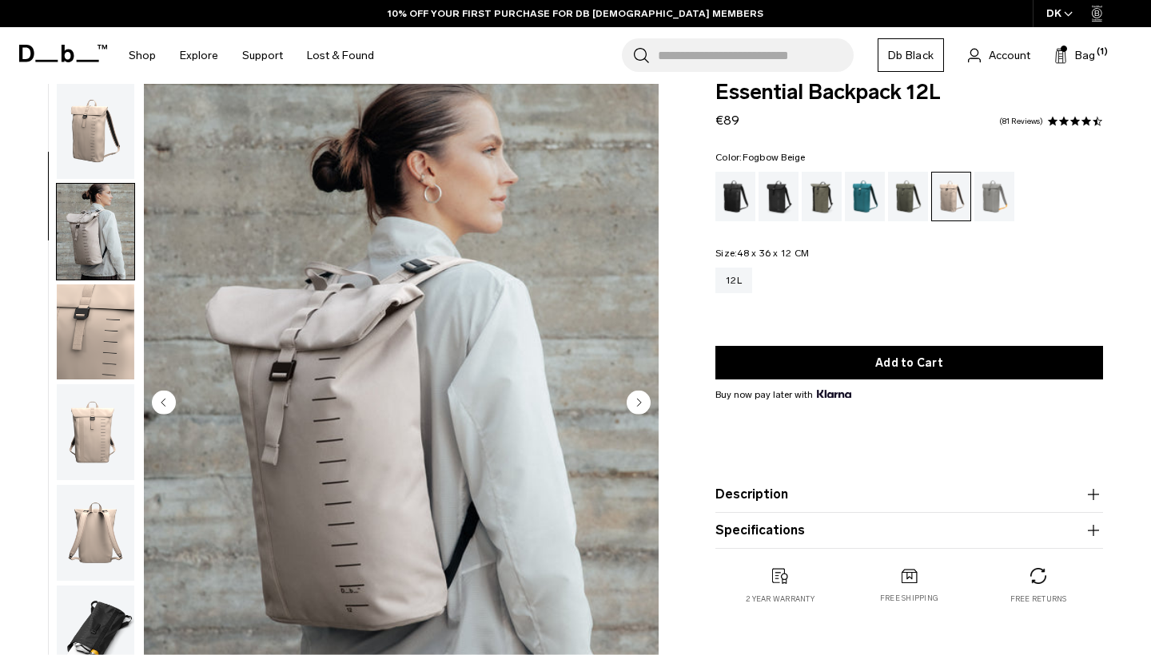
scroll to position [0, 0]
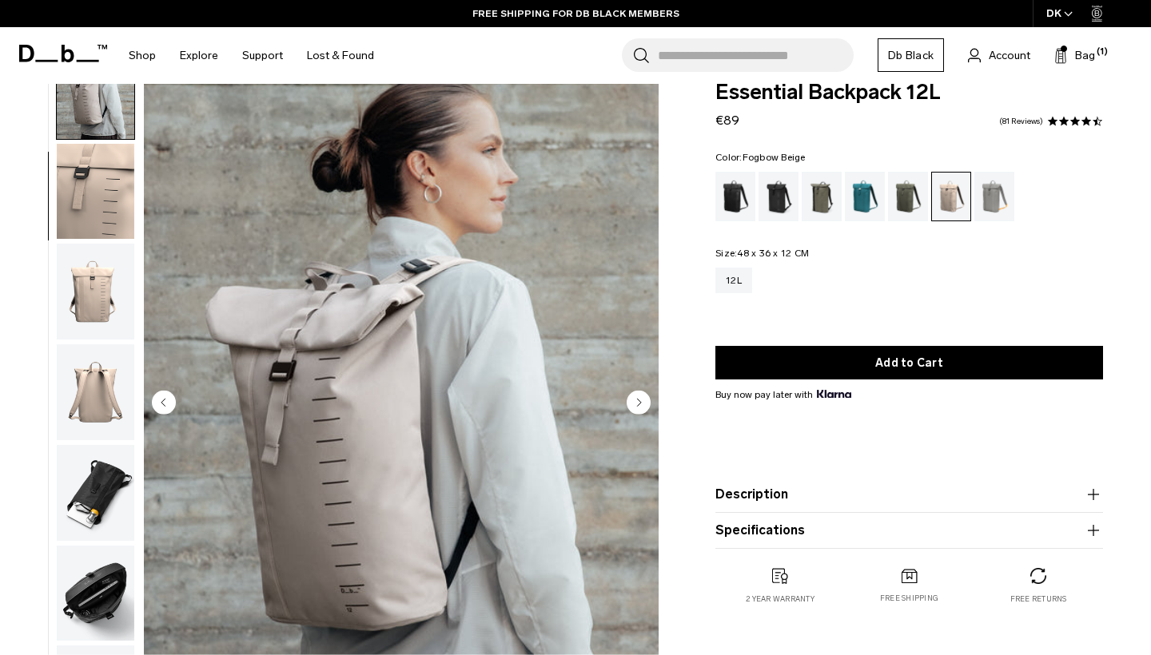
click at [106, 380] on img "button" at bounding box center [96, 392] width 78 height 96
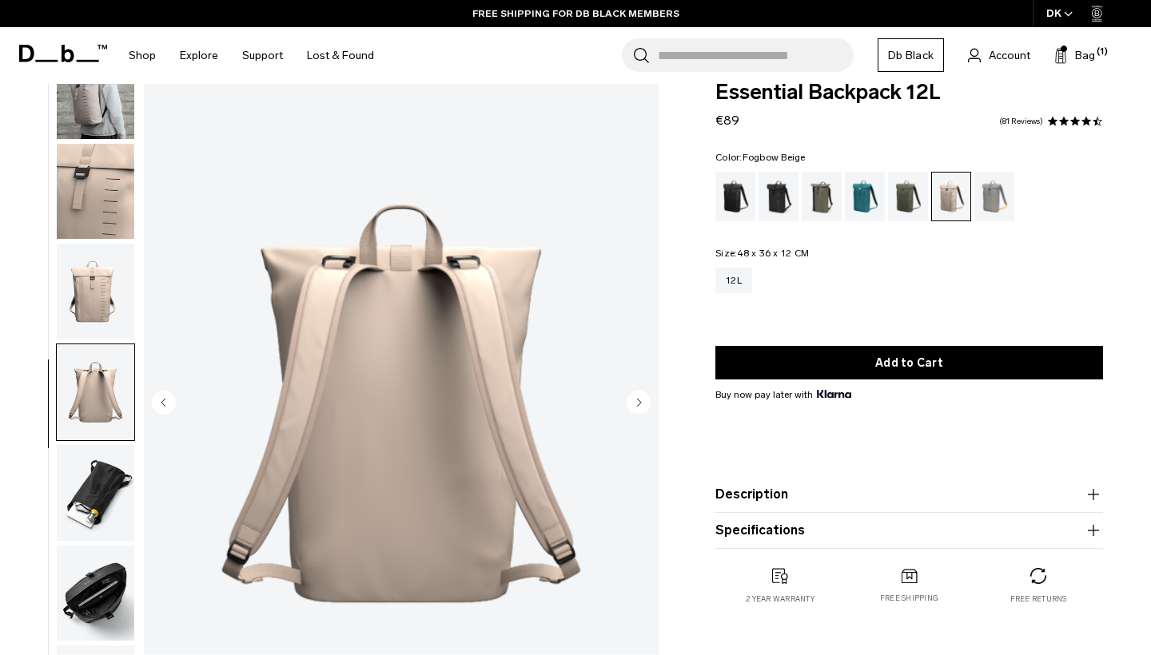
scroll to position [269, 0]
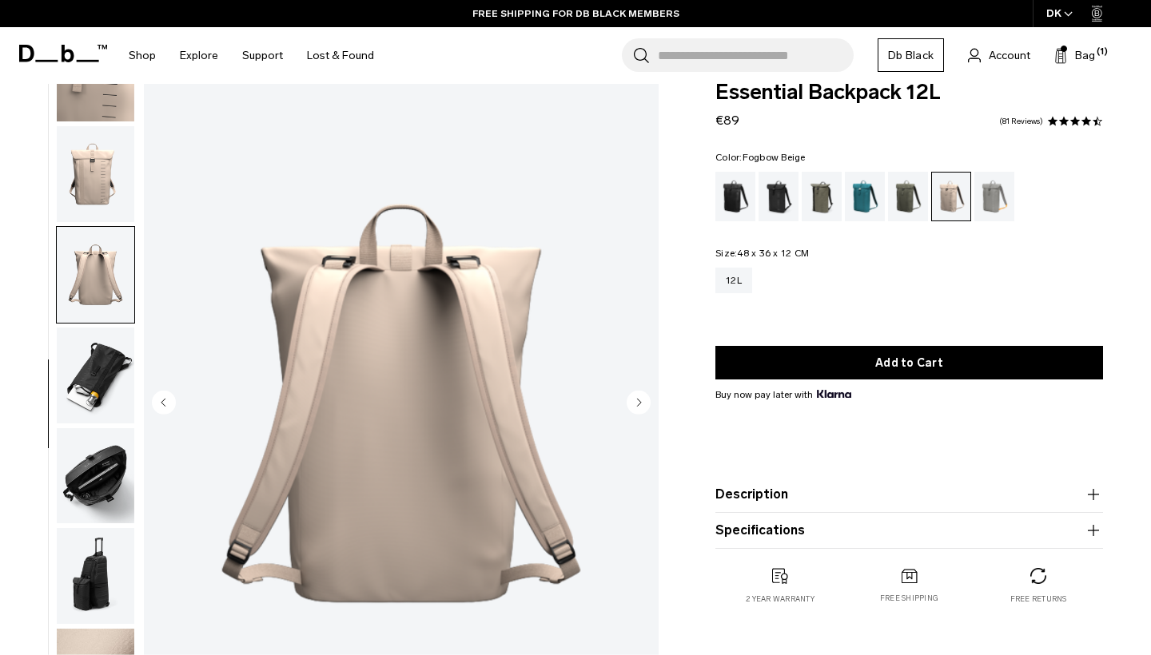
click at [101, 404] on img "button" at bounding box center [96, 376] width 78 height 96
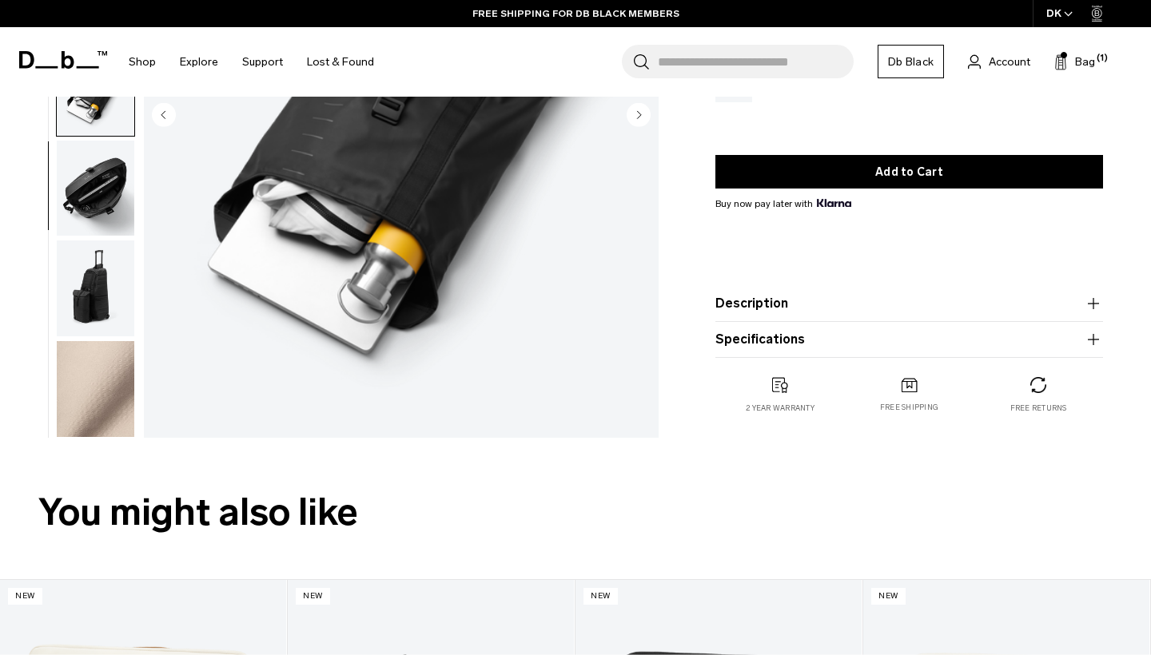
scroll to position [317, 0]
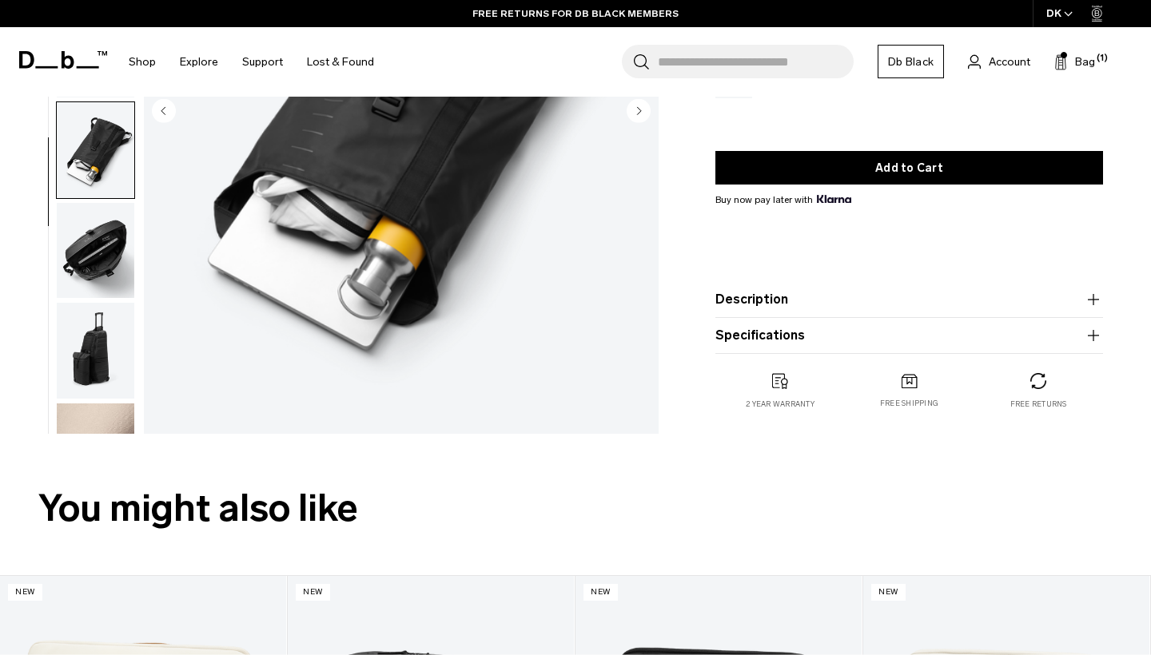
click at [101, 272] on img "button" at bounding box center [96, 251] width 78 height 96
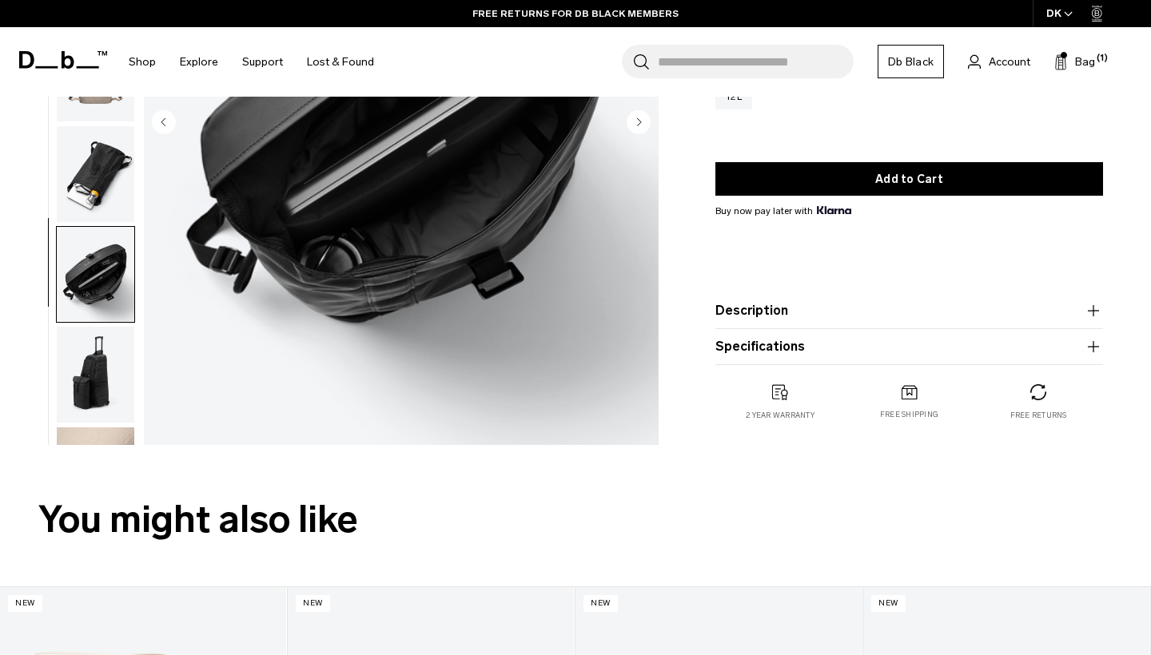
scroll to position [346, 0]
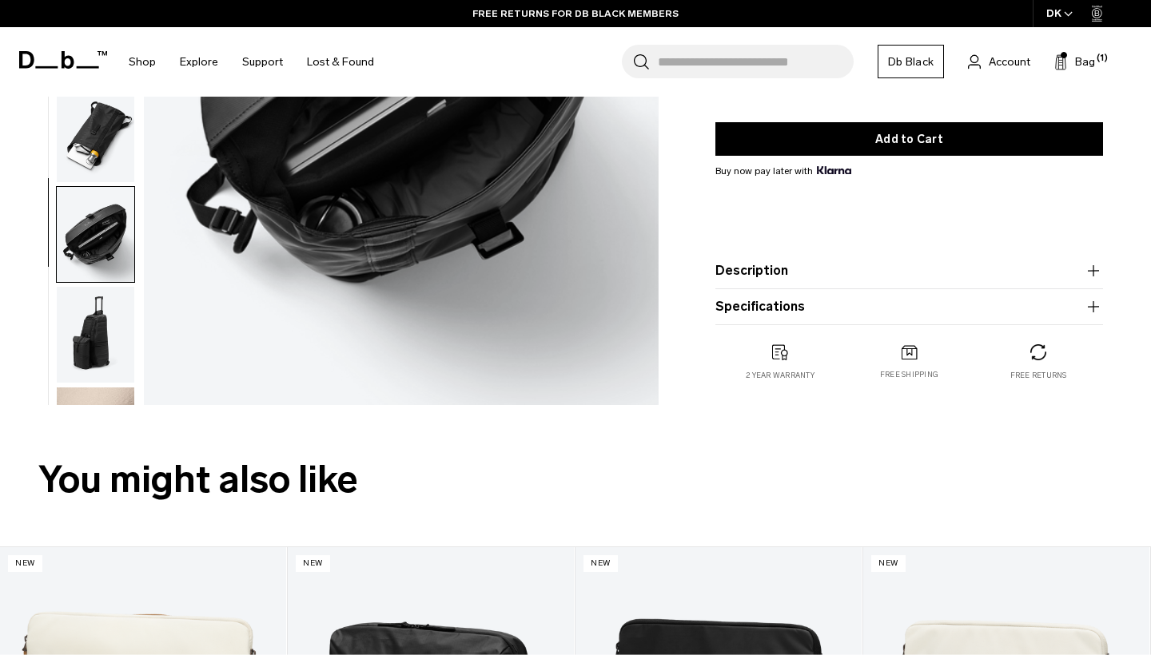
click at [102, 364] on img "button" at bounding box center [96, 335] width 78 height 96
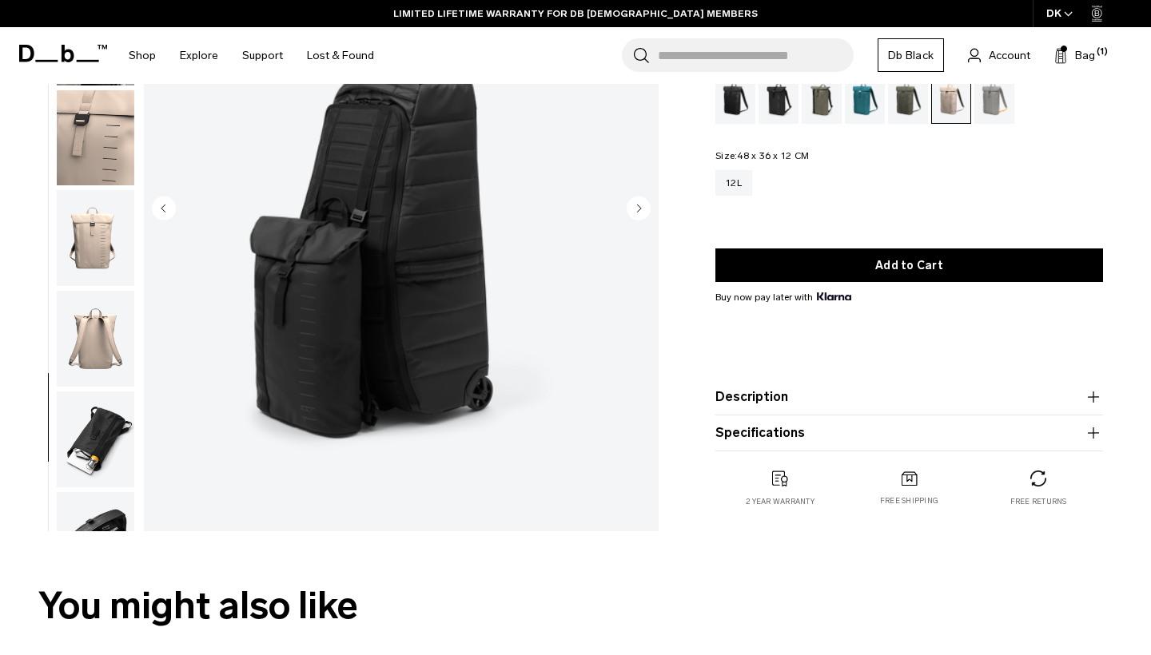
scroll to position [0, 0]
click at [98, 144] on img "button" at bounding box center [96, 138] width 78 height 96
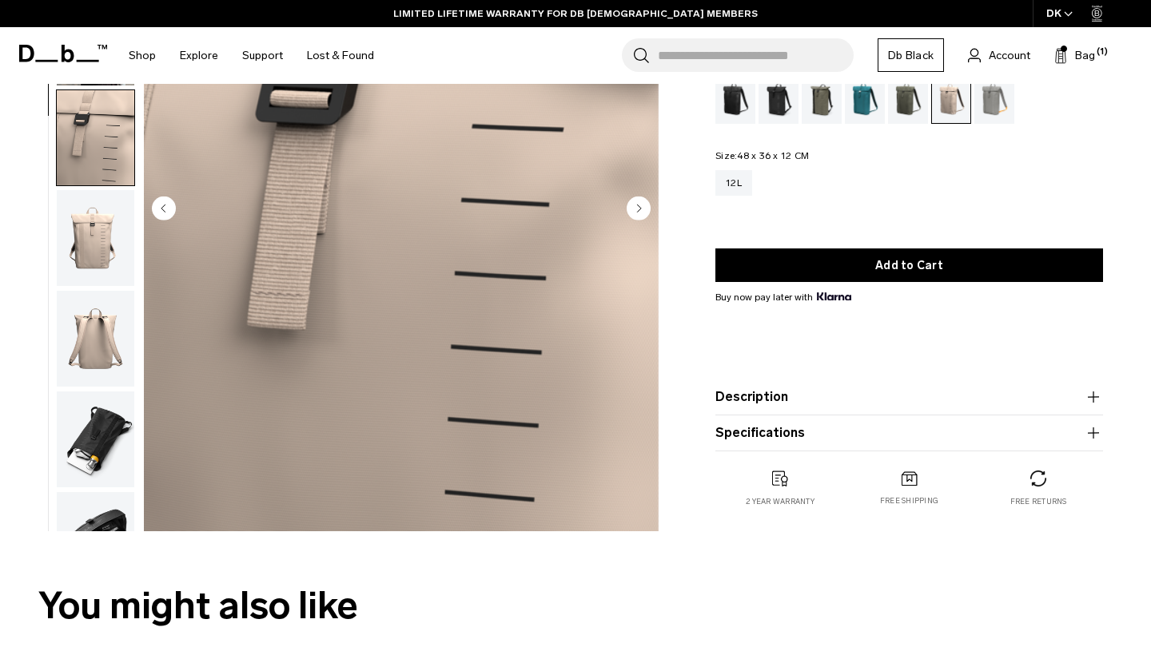
click at [109, 157] on img "button" at bounding box center [96, 138] width 78 height 96
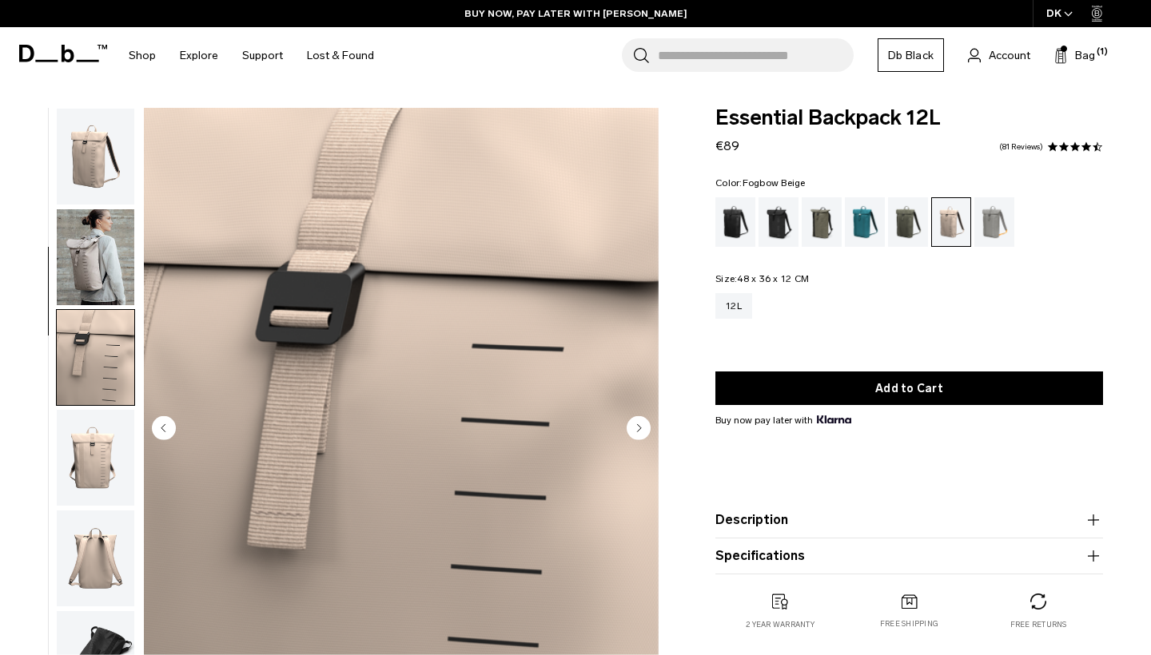
click at [103, 244] on img "button" at bounding box center [96, 257] width 78 height 96
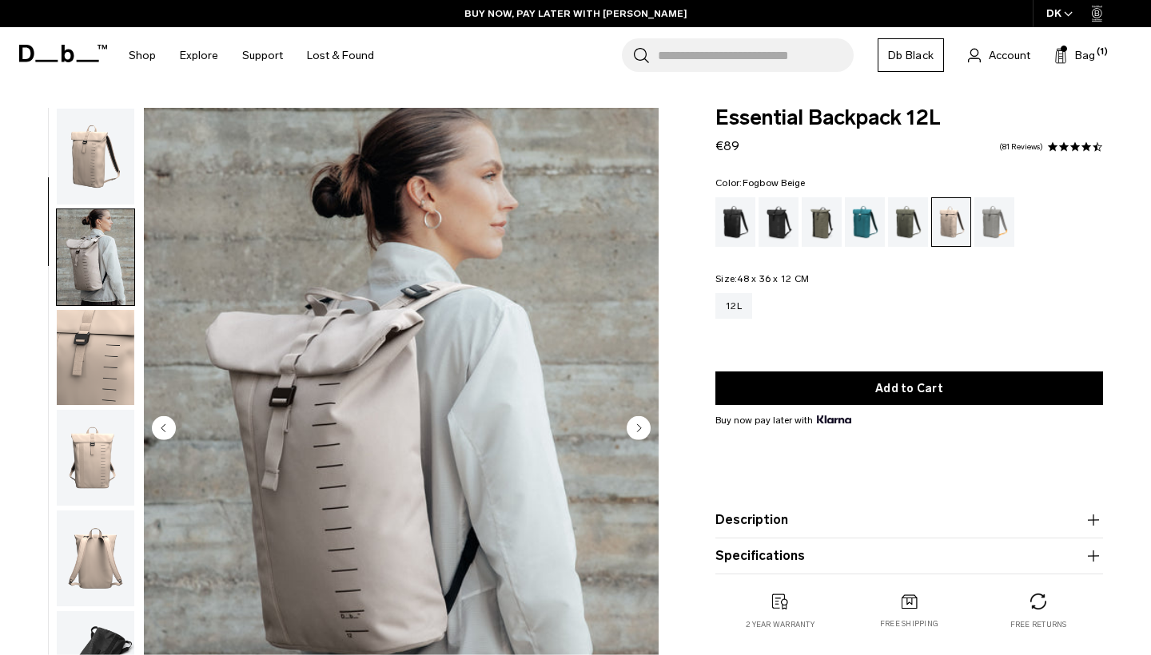
scroll to position [101, 0]
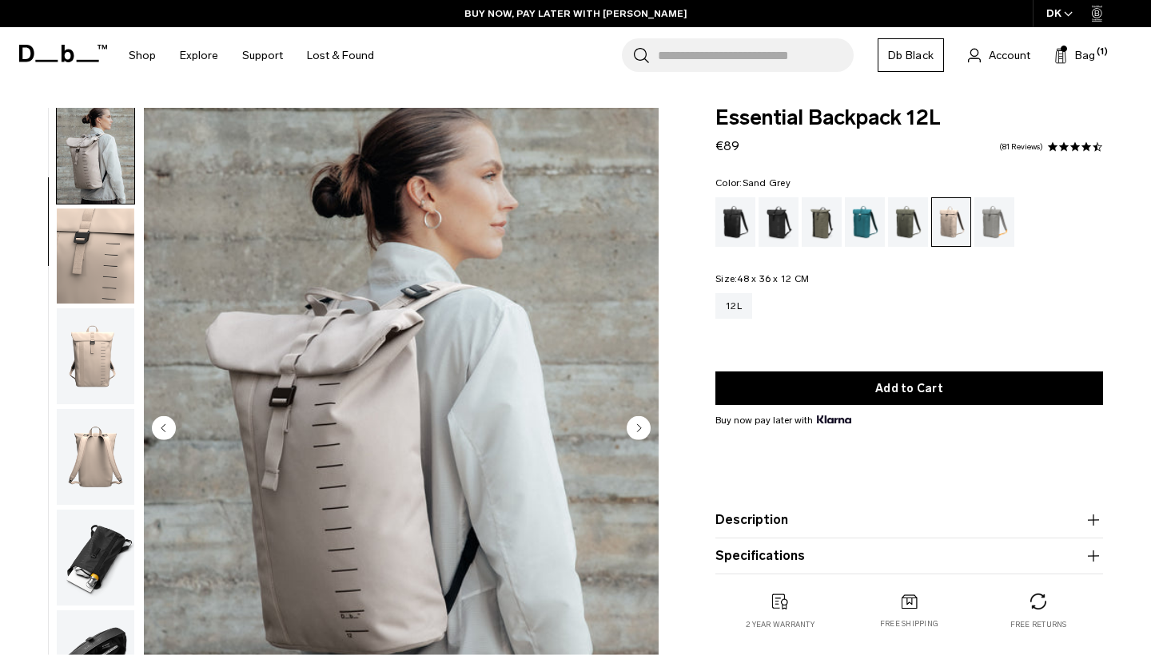
click at [988, 229] on div "Sand Grey" at bounding box center [994, 222] width 41 height 50
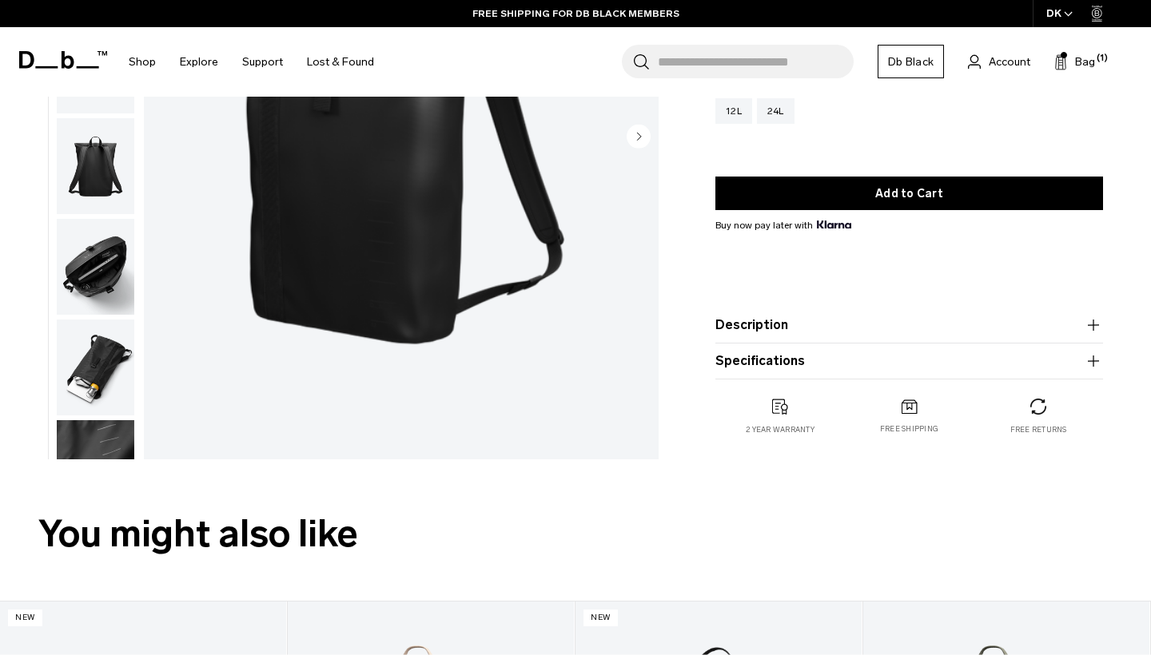
click at [1092, 325] on icon "button" at bounding box center [1093, 325] width 19 height 19
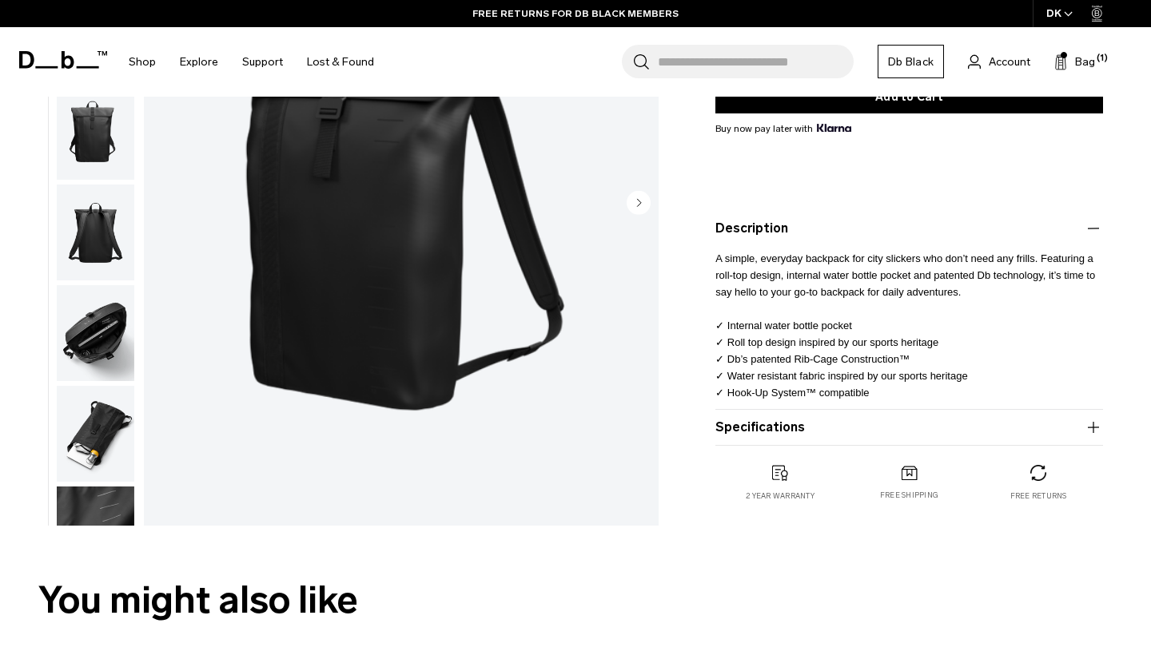
click at [945, 430] on button "Specifications" at bounding box center [909, 427] width 388 height 19
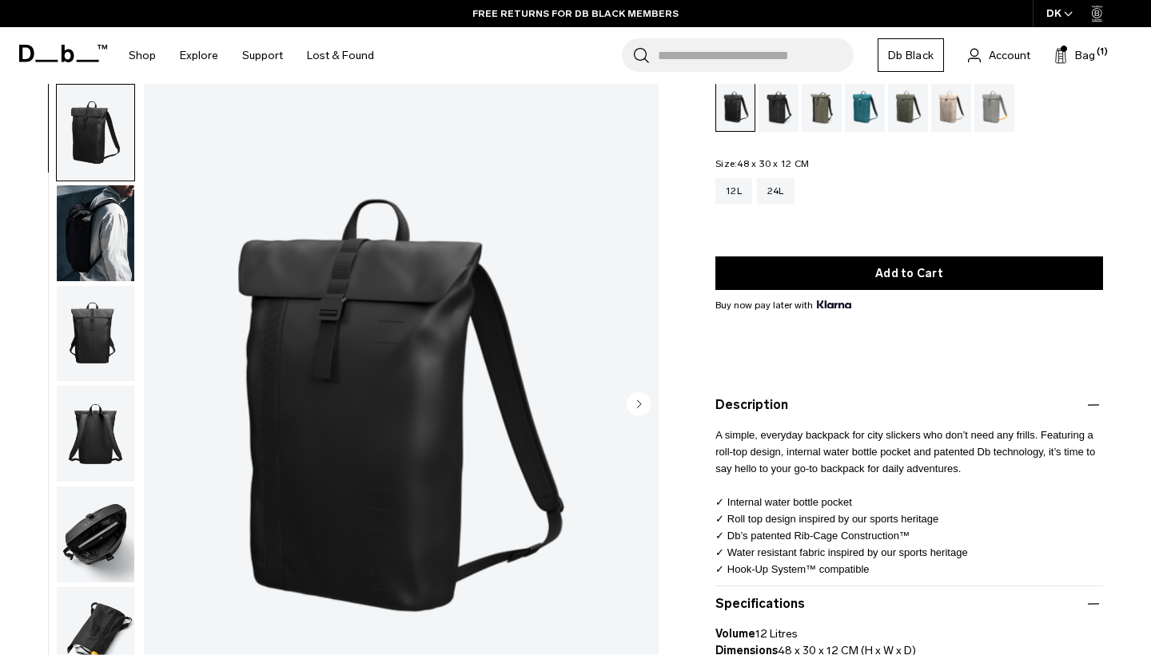
scroll to position [115, 0]
click at [788, 195] on div "24L" at bounding box center [776, 191] width 38 height 26
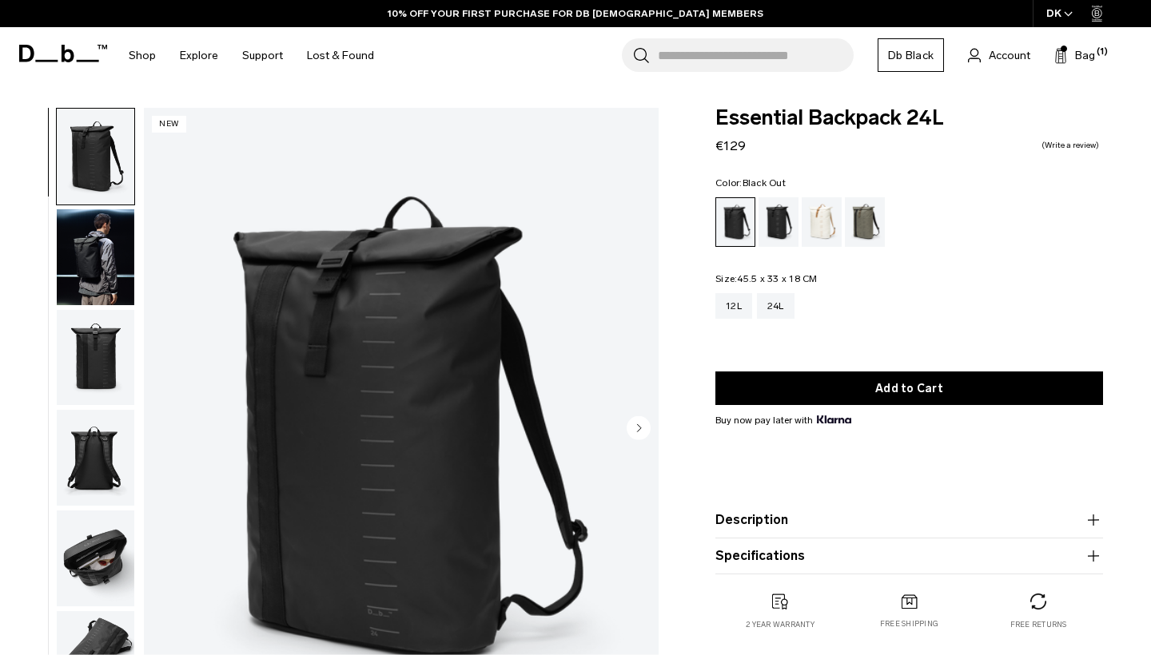
click at [119, 278] on img "button" at bounding box center [96, 257] width 78 height 96
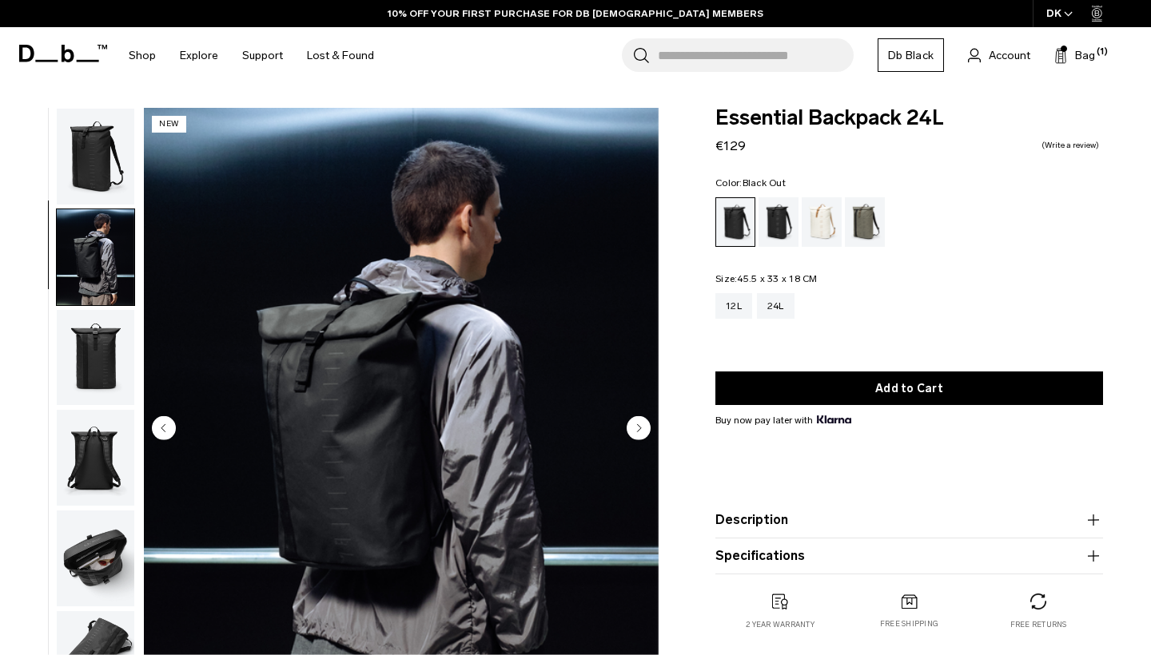
scroll to position [66, 0]
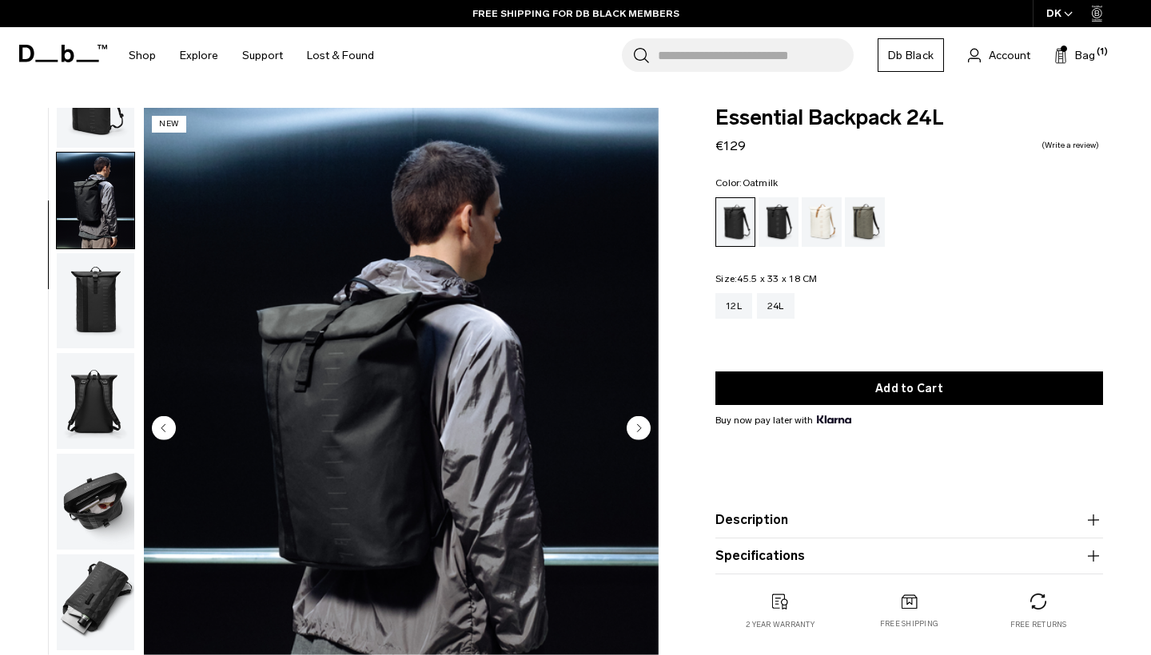
click at [825, 233] on div "Oatmilk" at bounding box center [822, 222] width 41 height 50
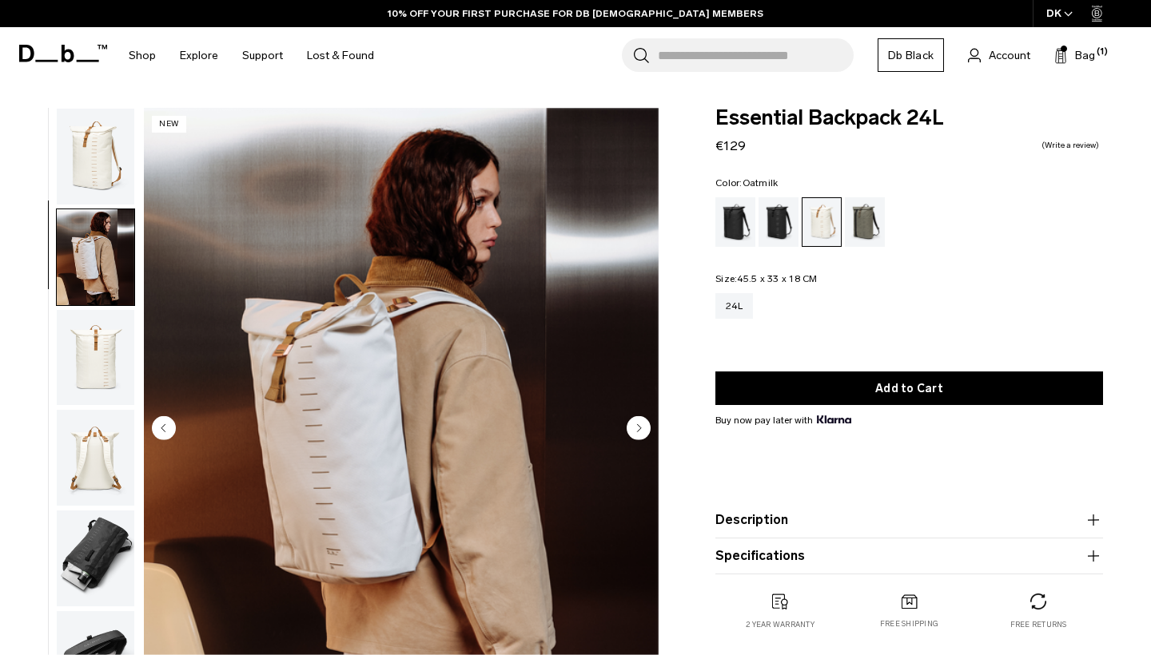
scroll to position [28, 0]
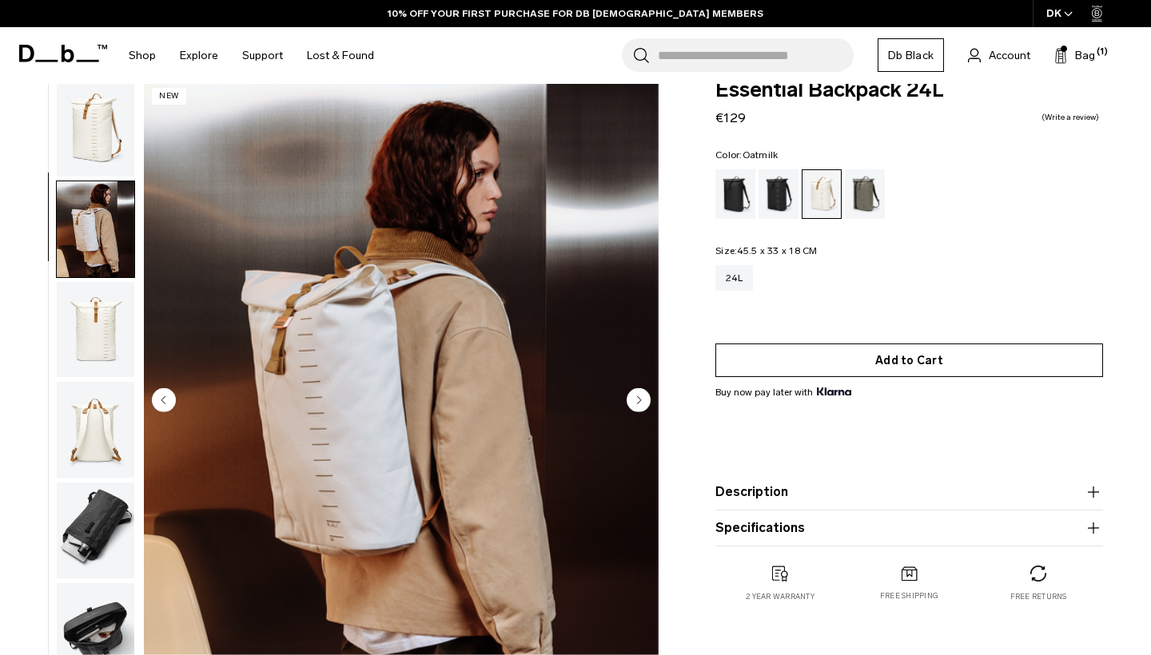
click at [832, 360] on button "Add to Cart" at bounding box center [909, 361] width 388 height 34
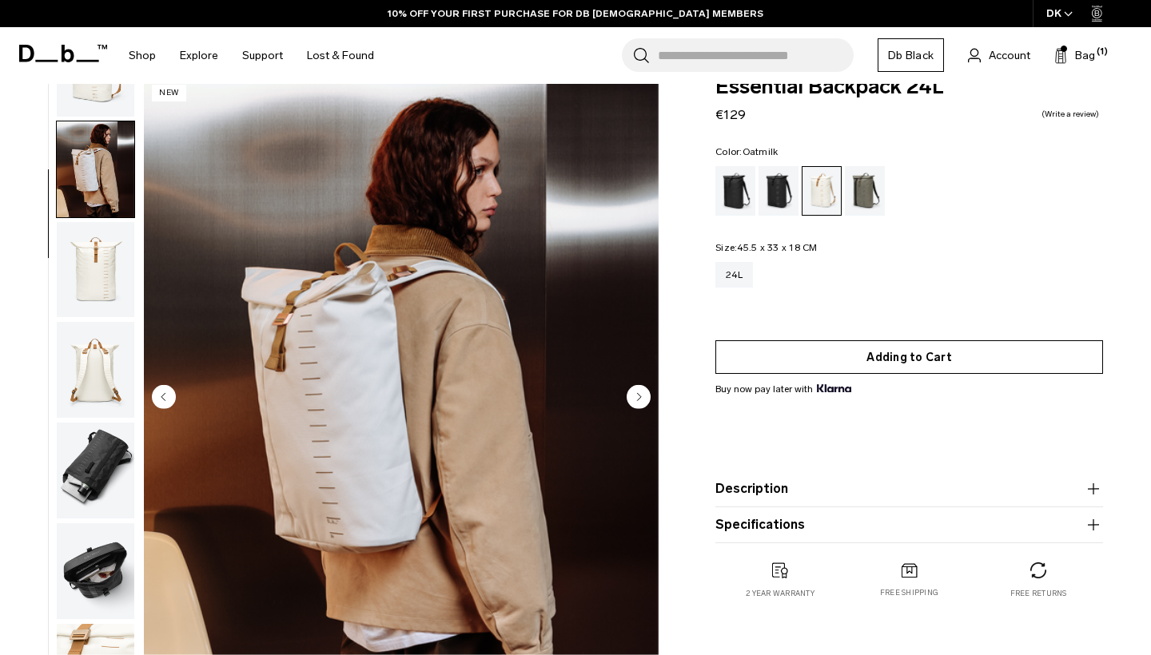
scroll to position [0, 0]
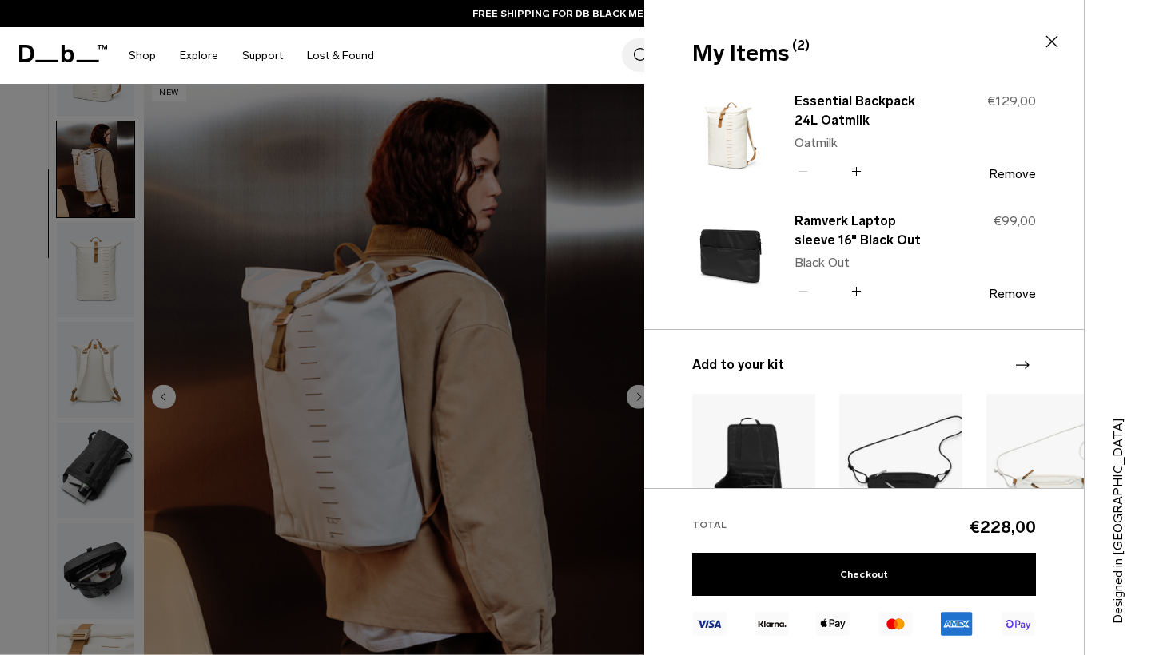
click at [413, 62] on div "Search for Bags, Luggage... Search Close Trending Products All Products Hugger …" at bounding box center [762, 55] width 752 height 57
click at [146, 59] on link "Shop" at bounding box center [142, 55] width 27 height 57
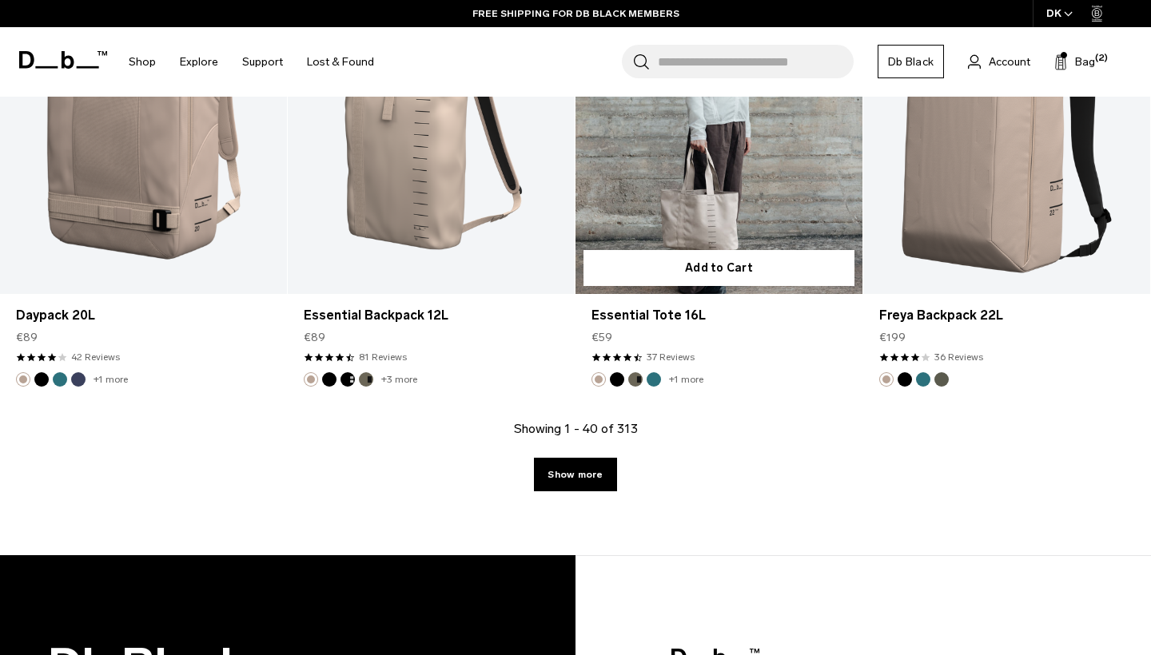
scroll to position [4865, 0]
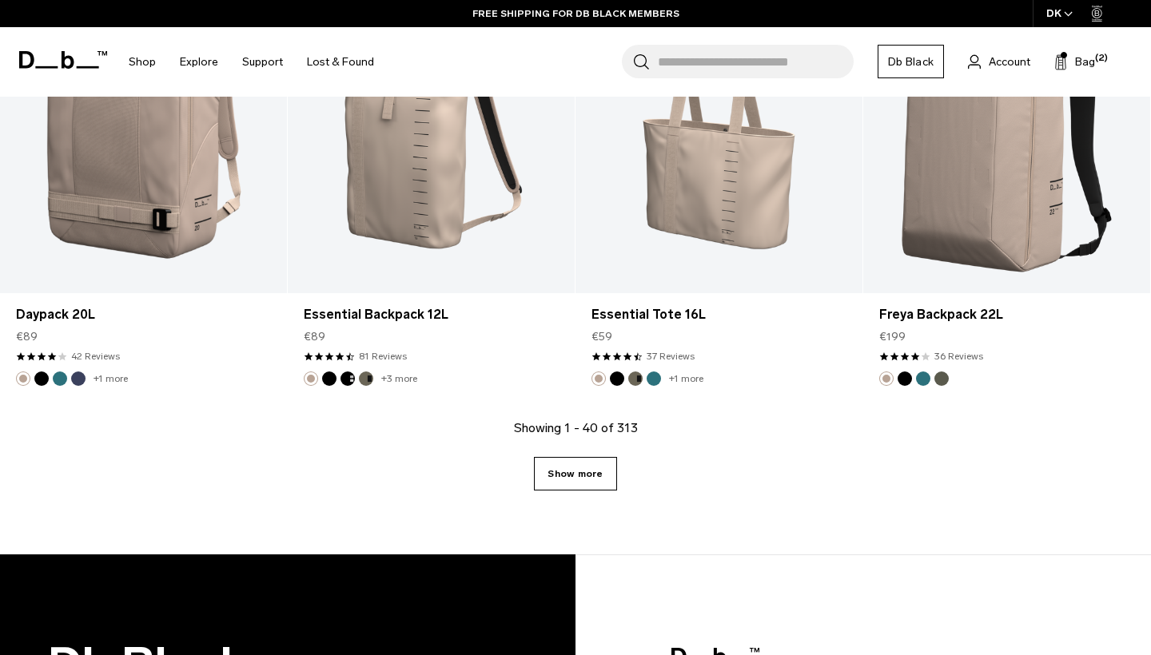
click at [605, 464] on link "Show more" at bounding box center [575, 474] width 82 height 34
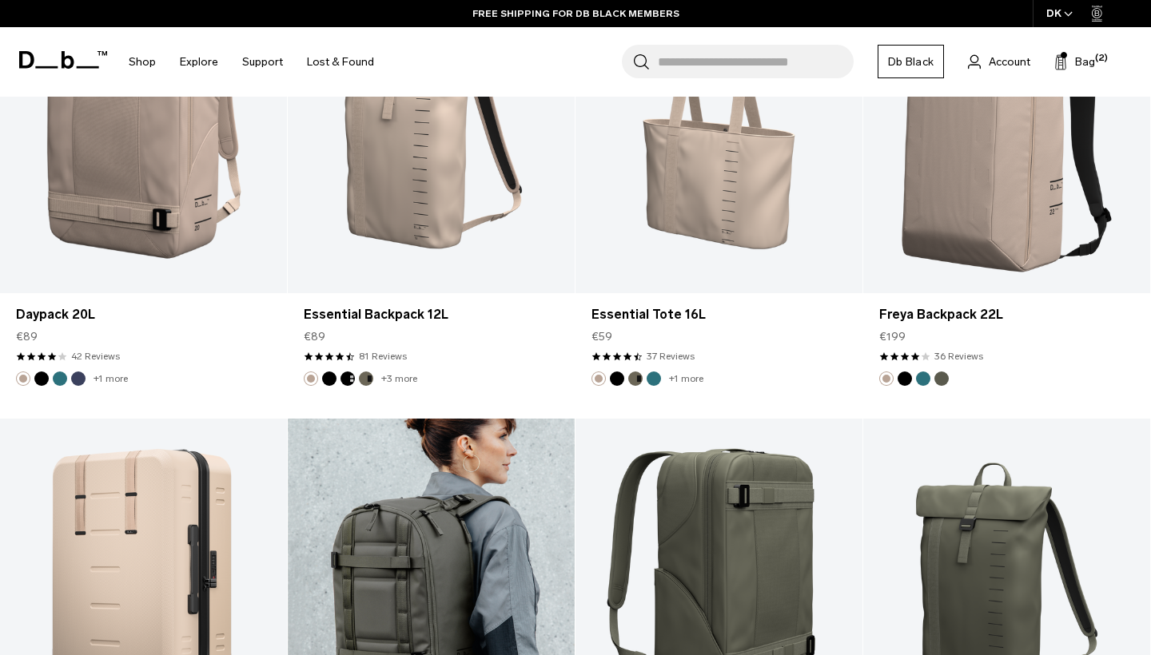
drag, startPoint x: 605, startPoint y: 464, endPoint x: 644, endPoint y: 509, distance: 60.1
click at [571, 452] on link "Ramverk Backpack 21L" at bounding box center [431, 578] width 287 height 319
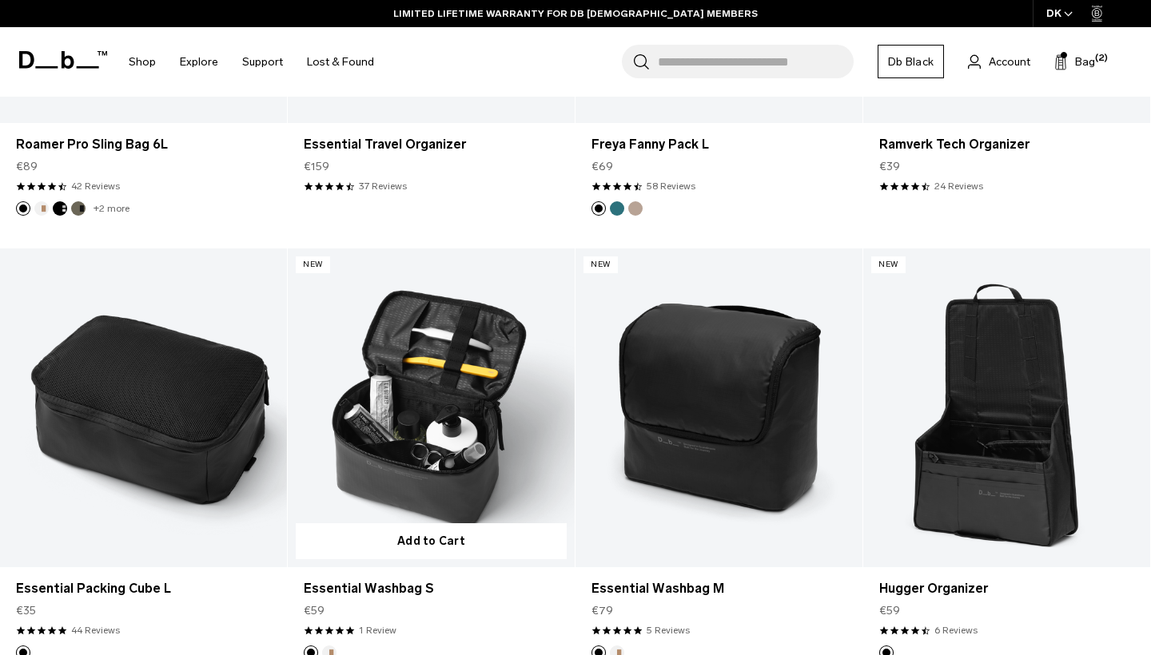
click at [543, 428] on link "Essential Washbag S" at bounding box center [431, 408] width 287 height 319
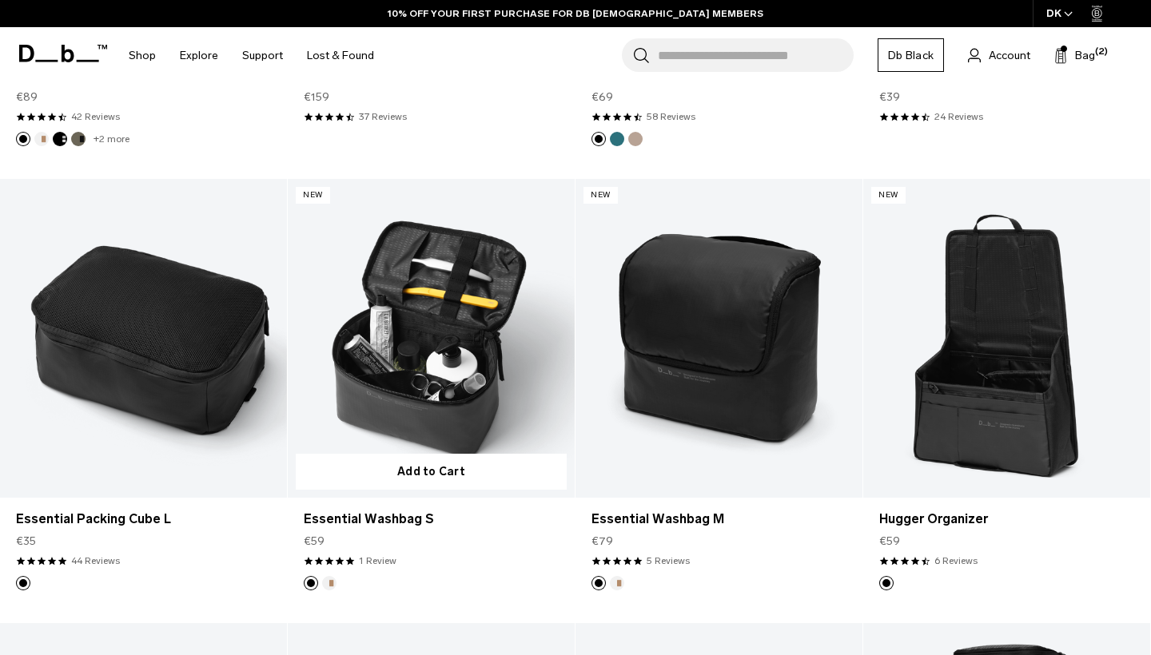
scroll to position [7771, 0]
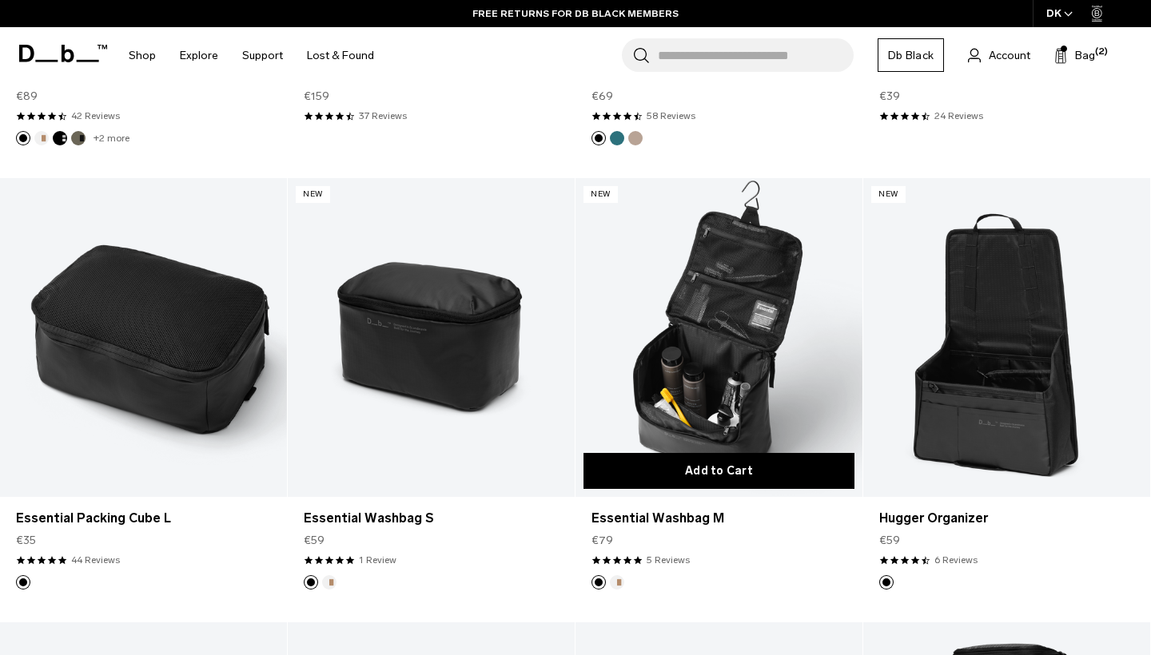
click at [680, 464] on button "Add to Cart" at bounding box center [718, 471] width 271 height 36
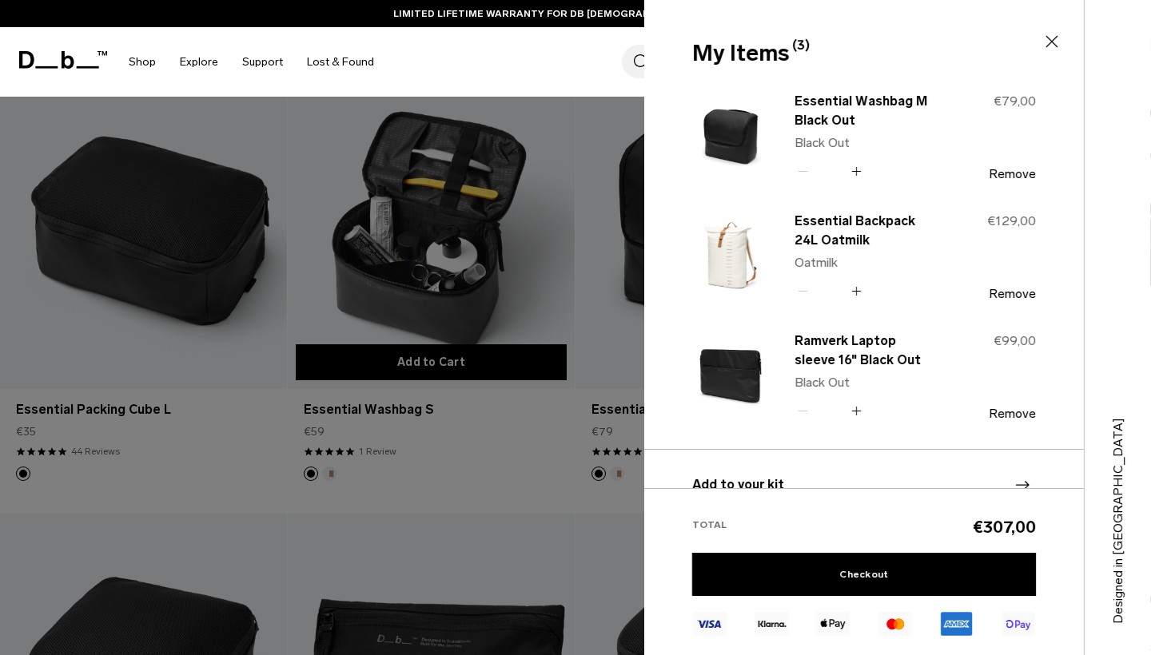
scroll to position [7881, 0]
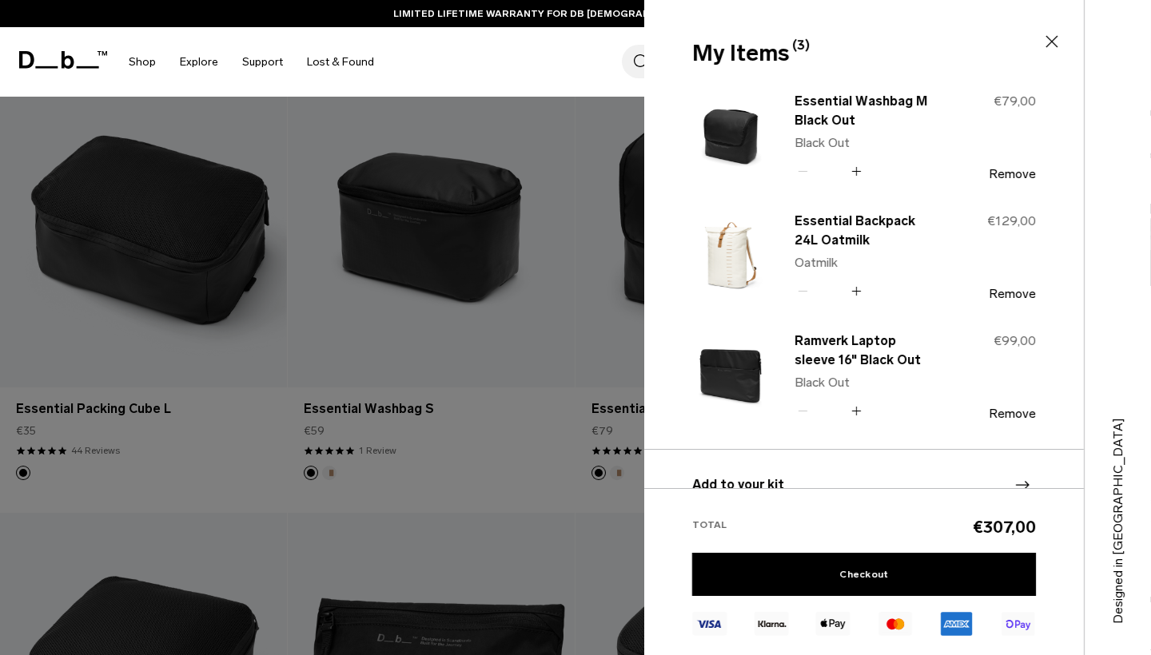
click at [522, 479] on div at bounding box center [575, 327] width 1151 height 655
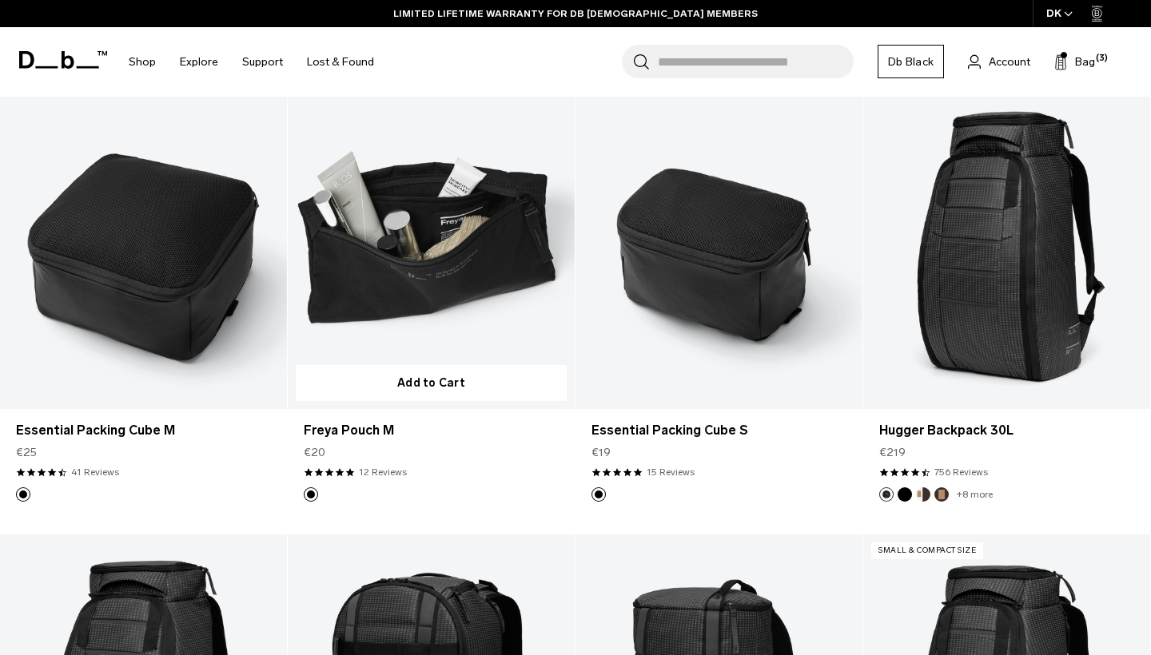
scroll to position [8303, 0]
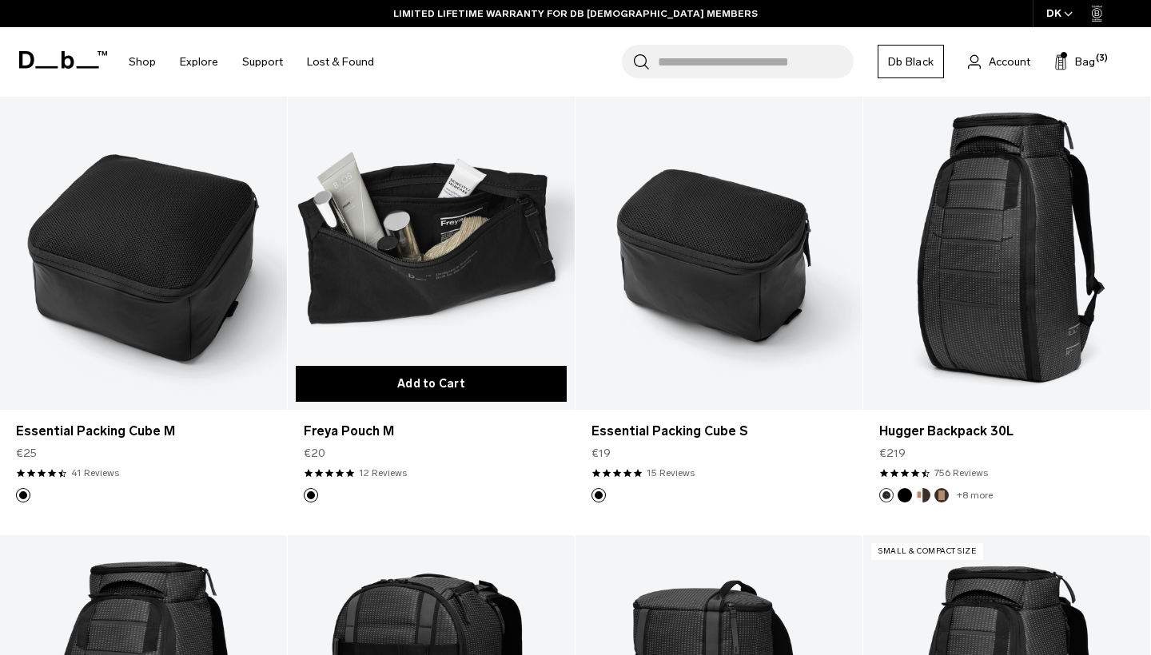
click at [451, 386] on button "Add to Cart" at bounding box center [431, 384] width 271 height 36
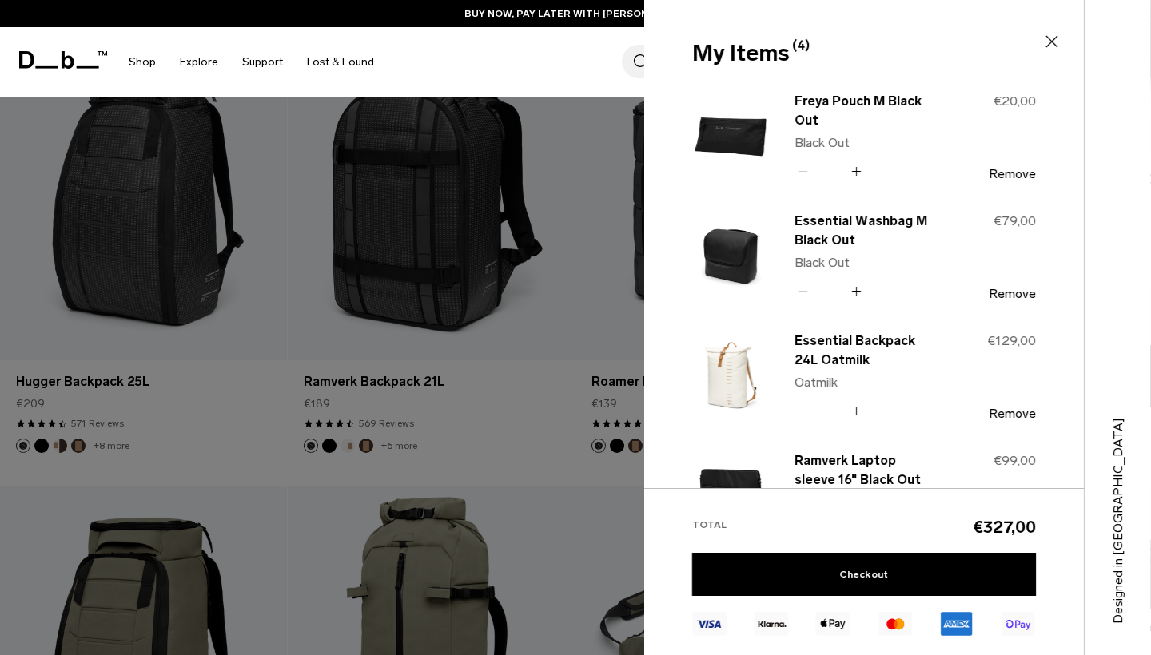
scroll to position [8810, 0]
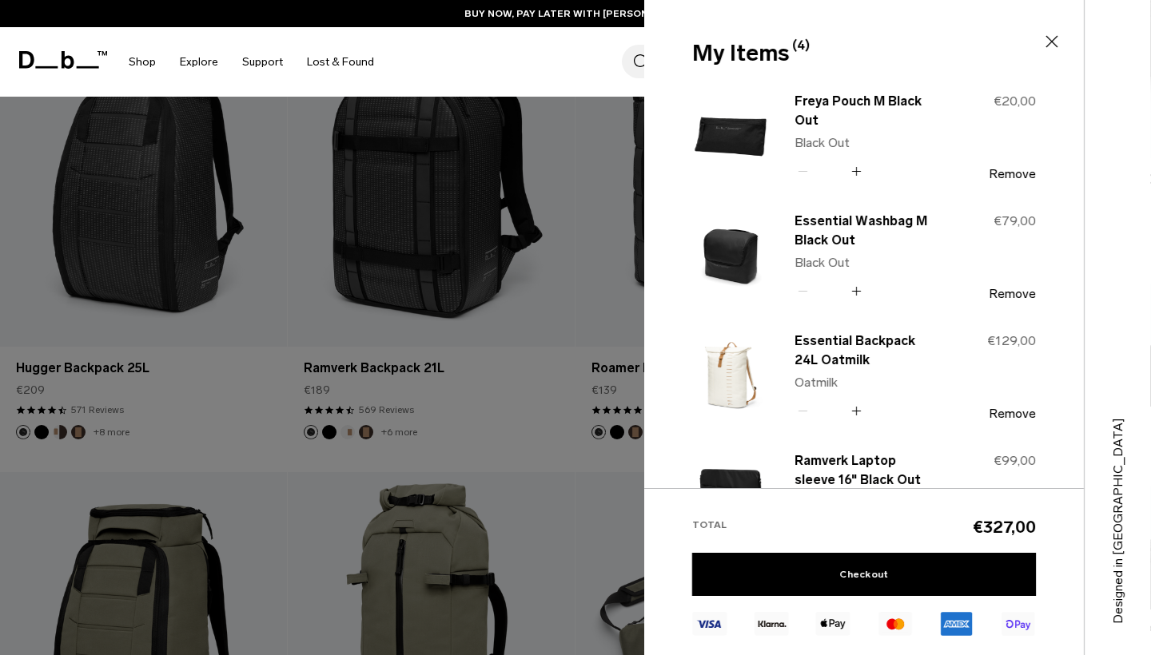
click at [511, 453] on div at bounding box center [575, 327] width 1151 height 655
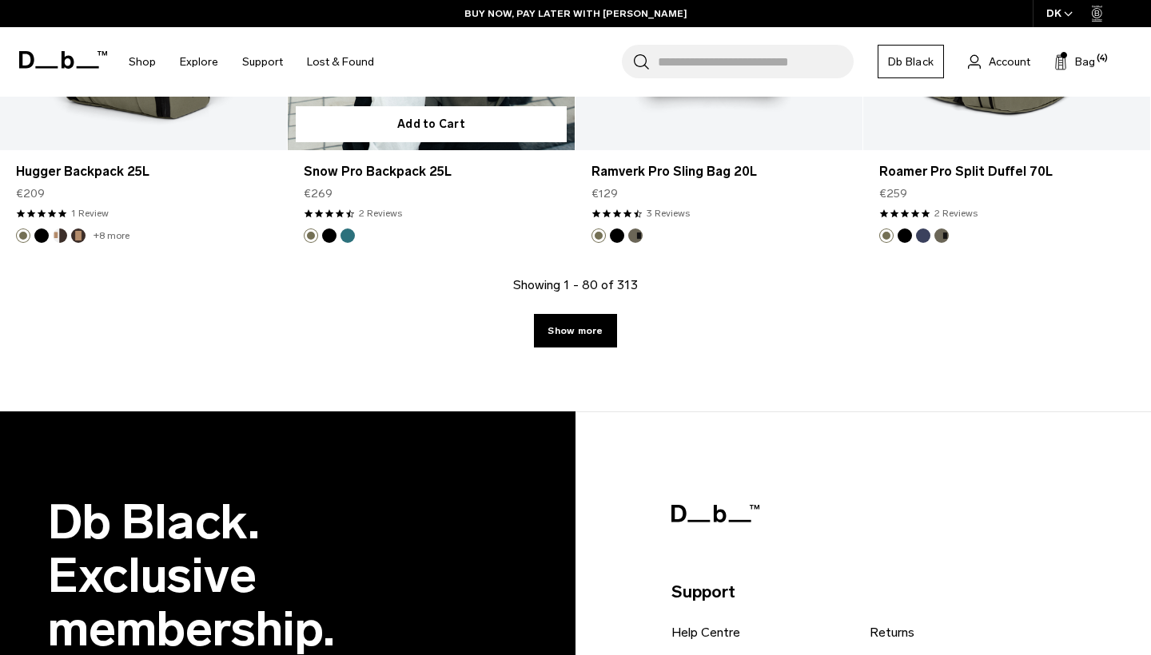
scroll to position [9454, 0]
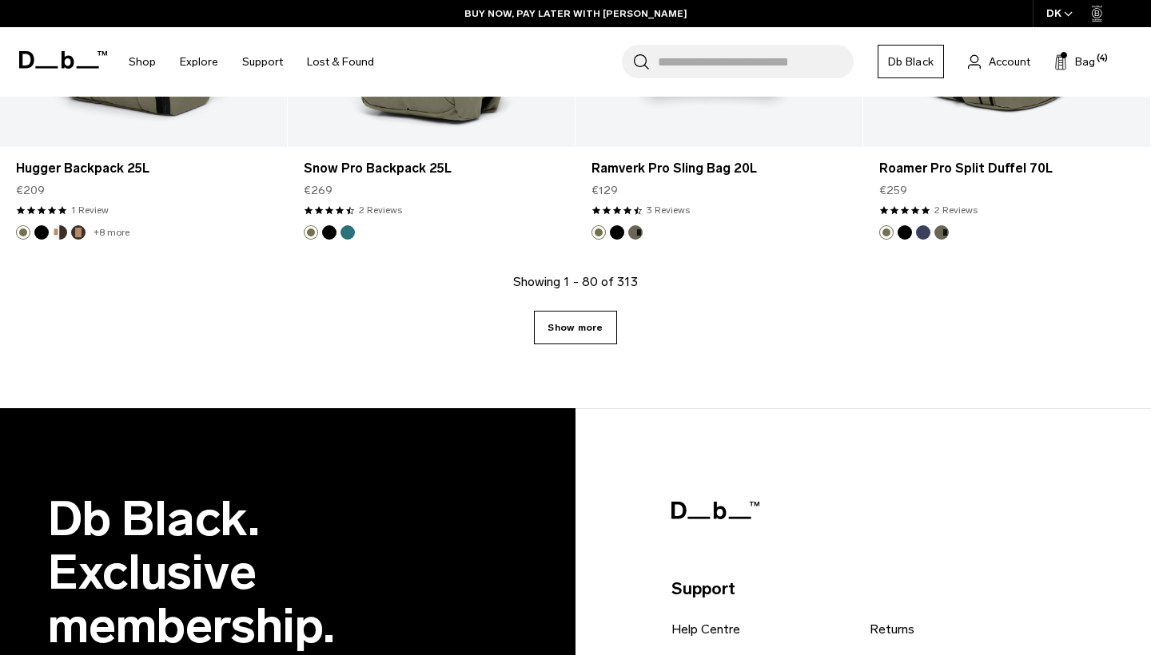
click at [591, 336] on link "Show more" at bounding box center [575, 328] width 82 height 34
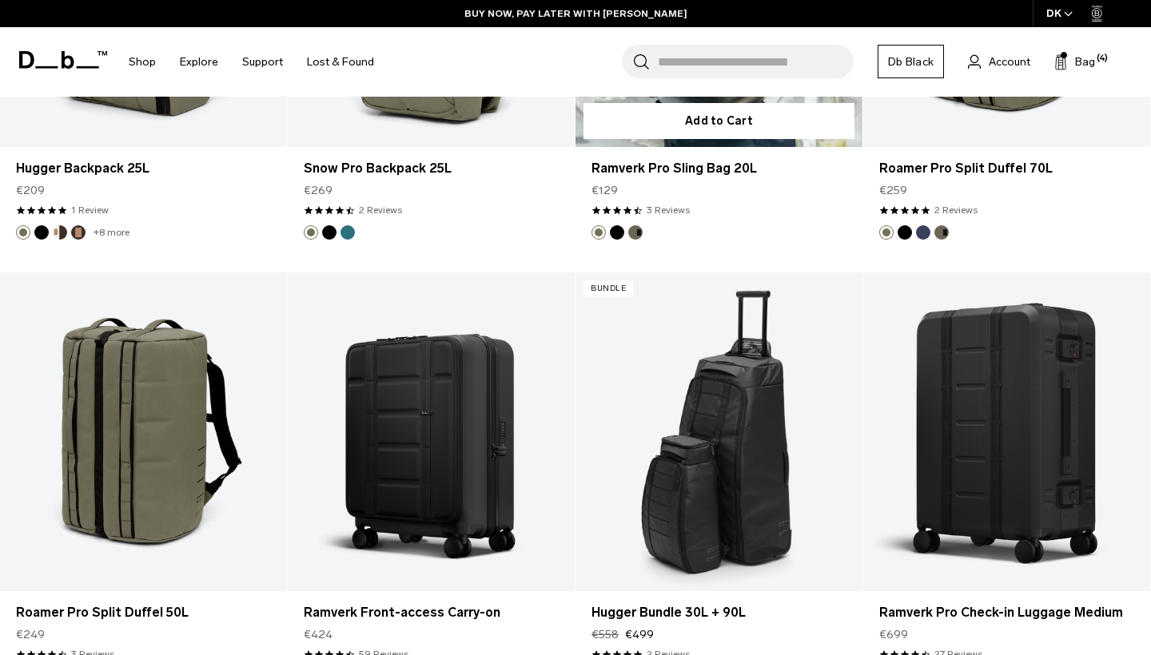
click at [599, 273] on article "Add to Cart Ramverk Pro Sling Bag 20L €129 4.3 star rating 3 Reviews" at bounding box center [719, 50] width 288 height 444
click at [587, 273] on article "Add to Cart Ramverk Pro Sling Bag 20L €129 4.3 star rating 3 Reviews" at bounding box center [719, 50] width 288 height 444
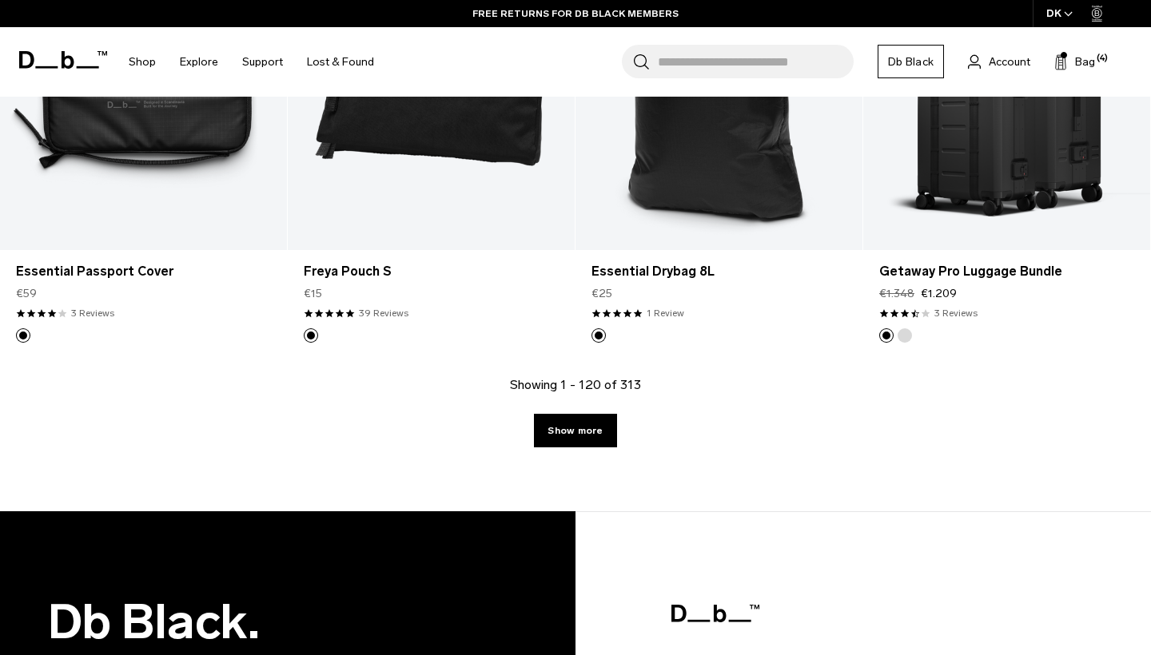
scroll to position [13848, 0]
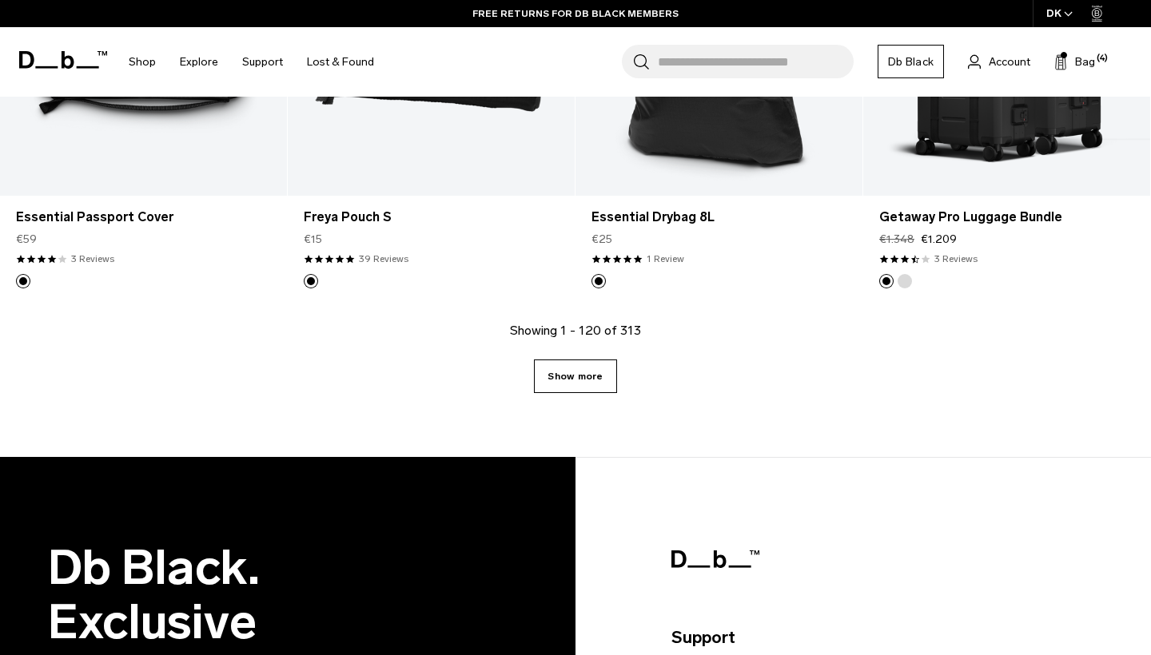
click at [599, 378] on link "Show more" at bounding box center [575, 377] width 82 height 34
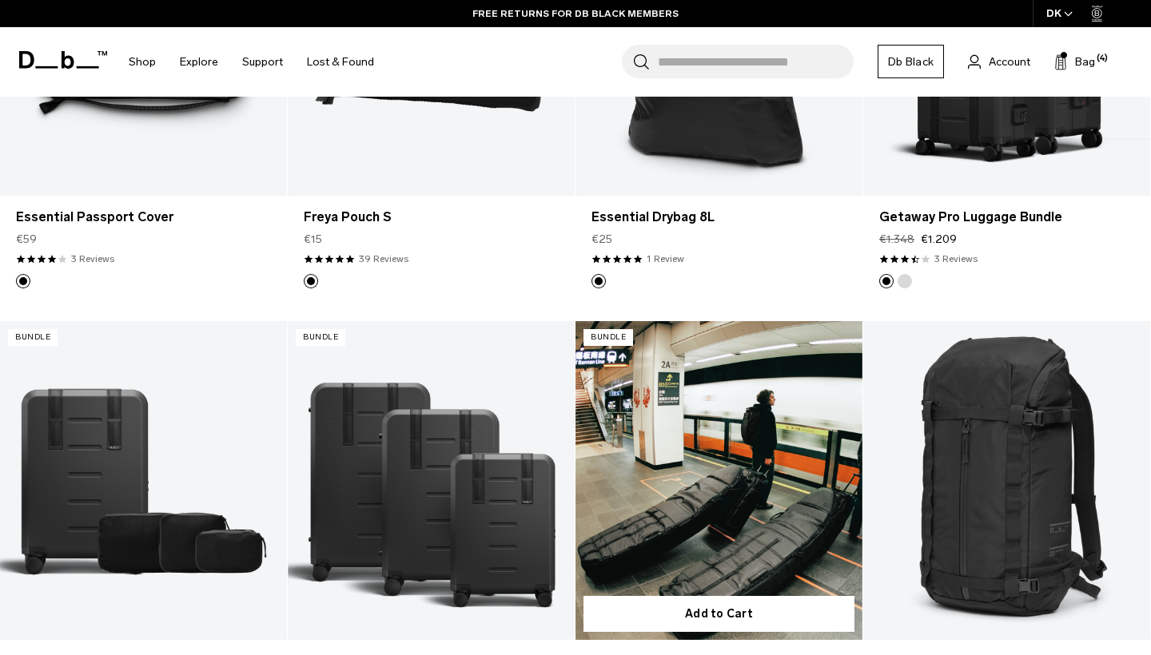
click at [594, 444] on link "Surf Travel Bundle" at bounding box center [718, 480] width 287 height 319
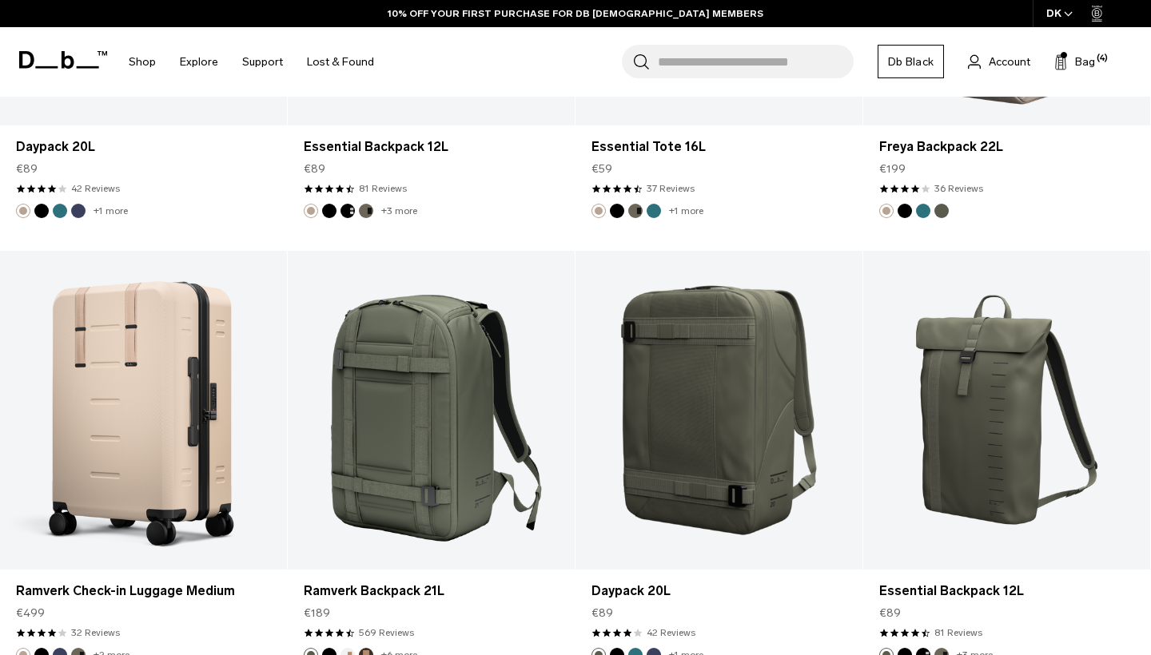
scroll to position [14001, 0]
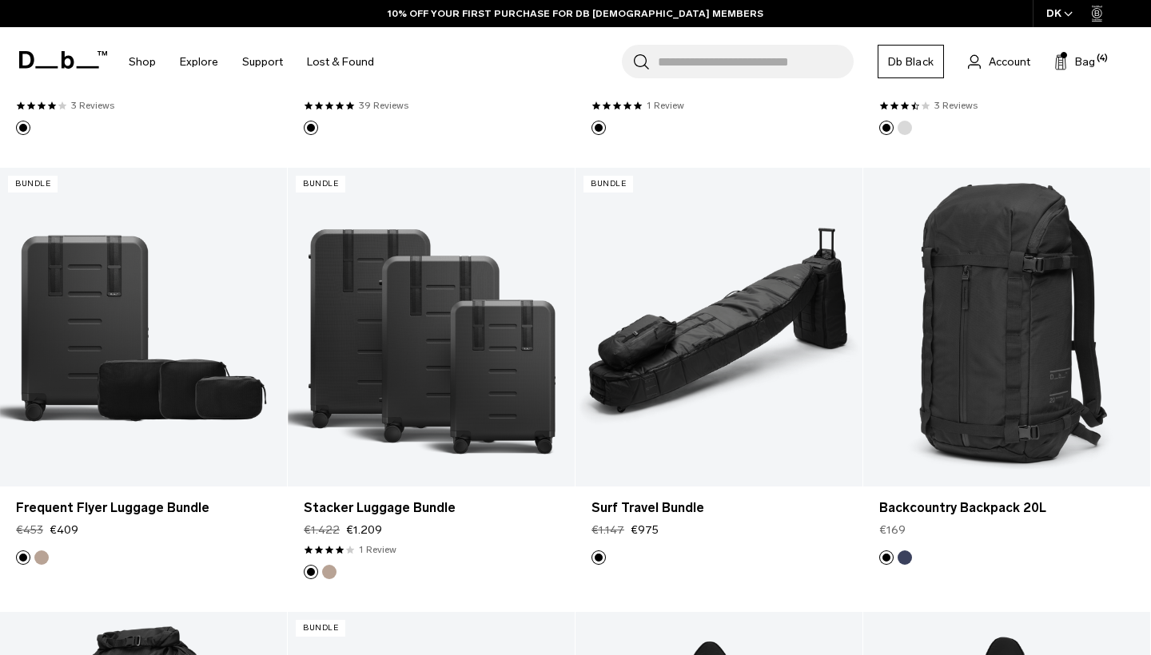
click at [666, 62] on input "Search for Bags, Luggage..." at bounding box center [756, 62] width 196 height 34
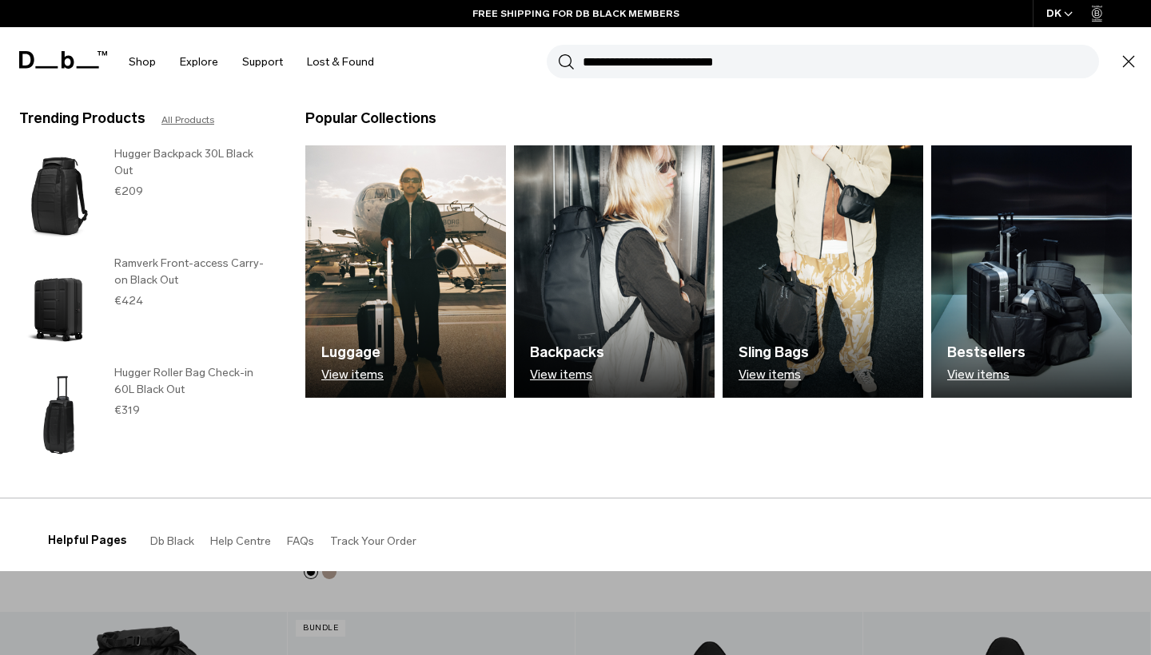
click at [679, 63] on input "Search for Bags, Luggage..." at bounding box center [841, 62] width 516 height 34
type input "****"
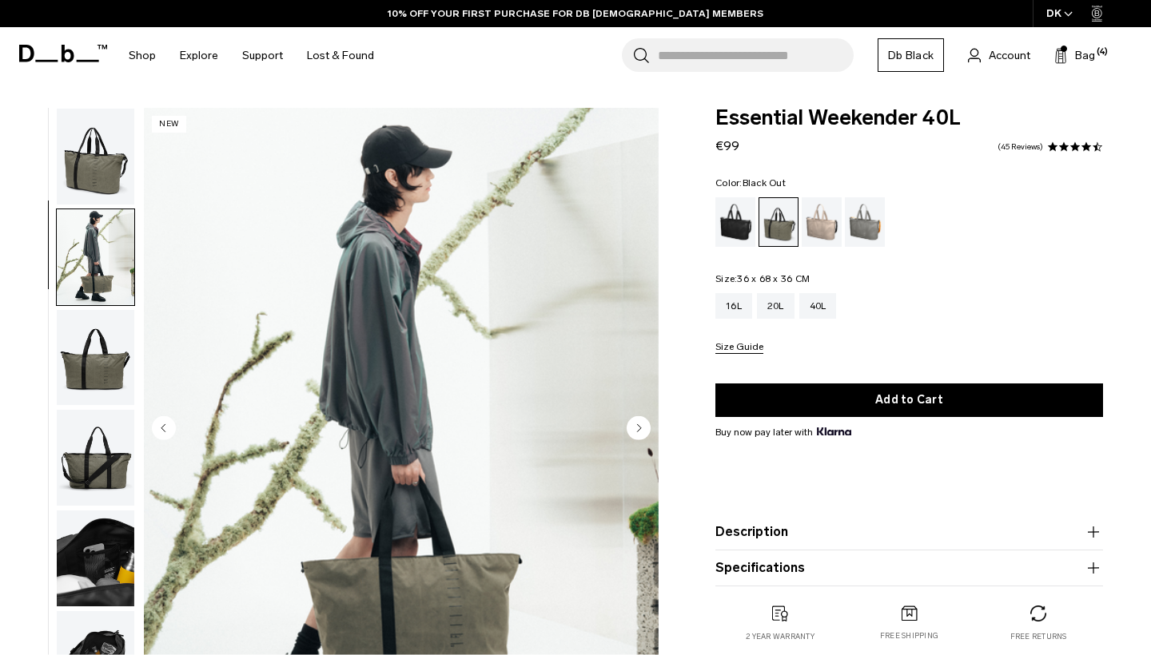
click at [739, 226] on div "Black Out" at bounding box center [735, 222] width 41 height 50
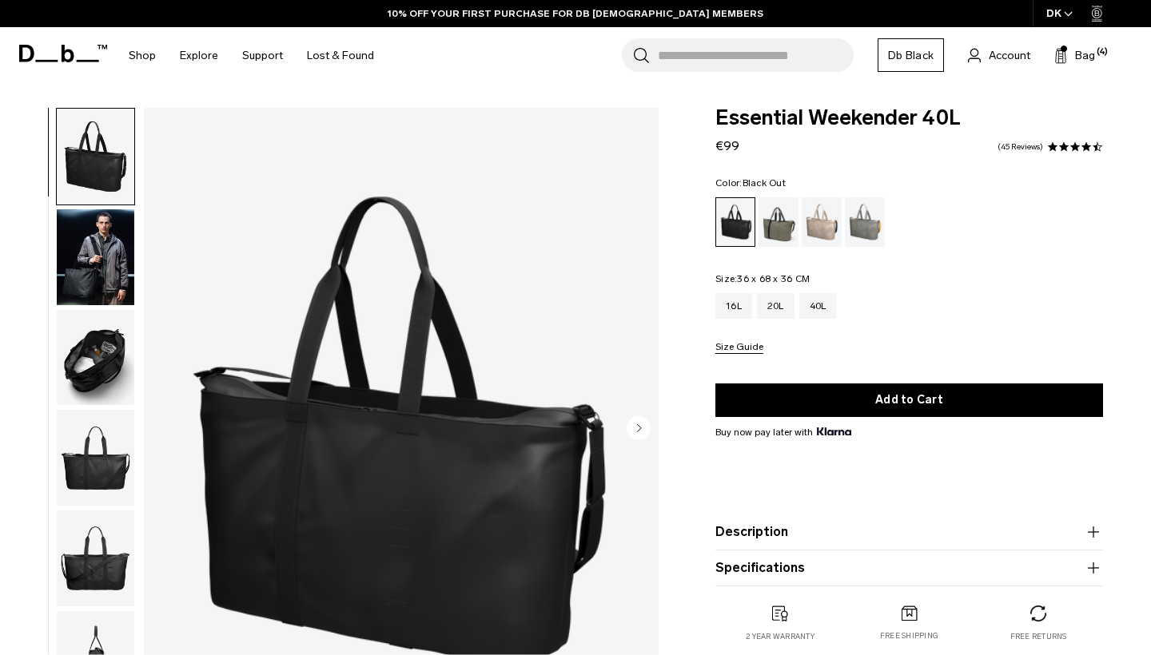
scroll to position [35, 0]
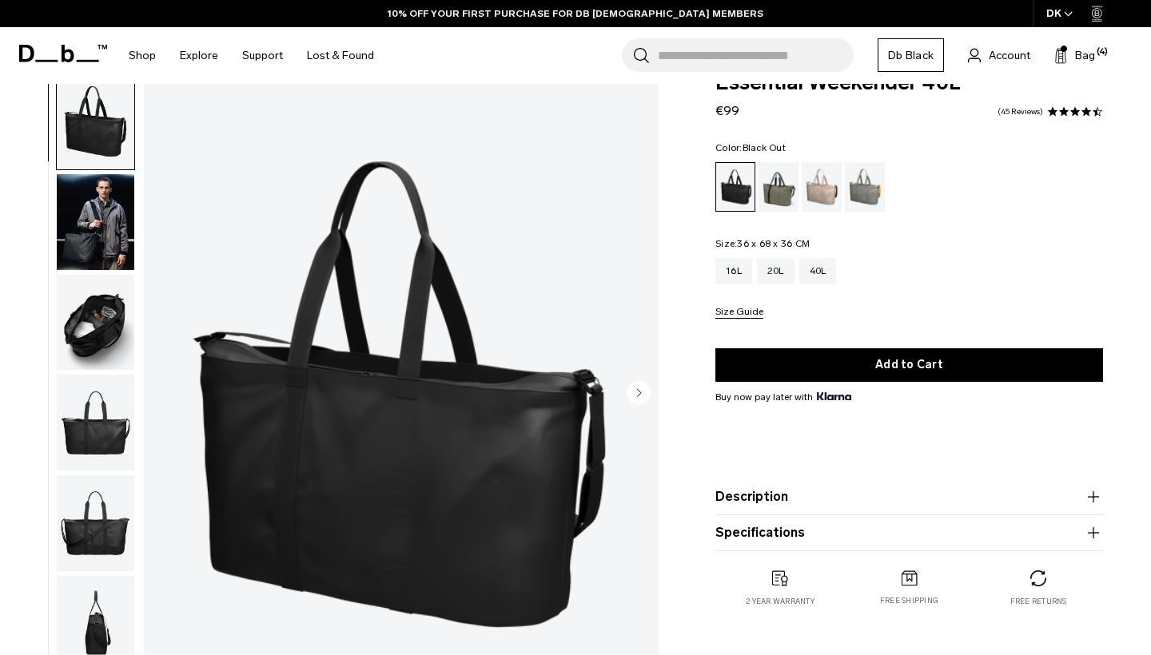
click at [121, 342] on img "button" at bounding box center [96, 323] width 78 height 96
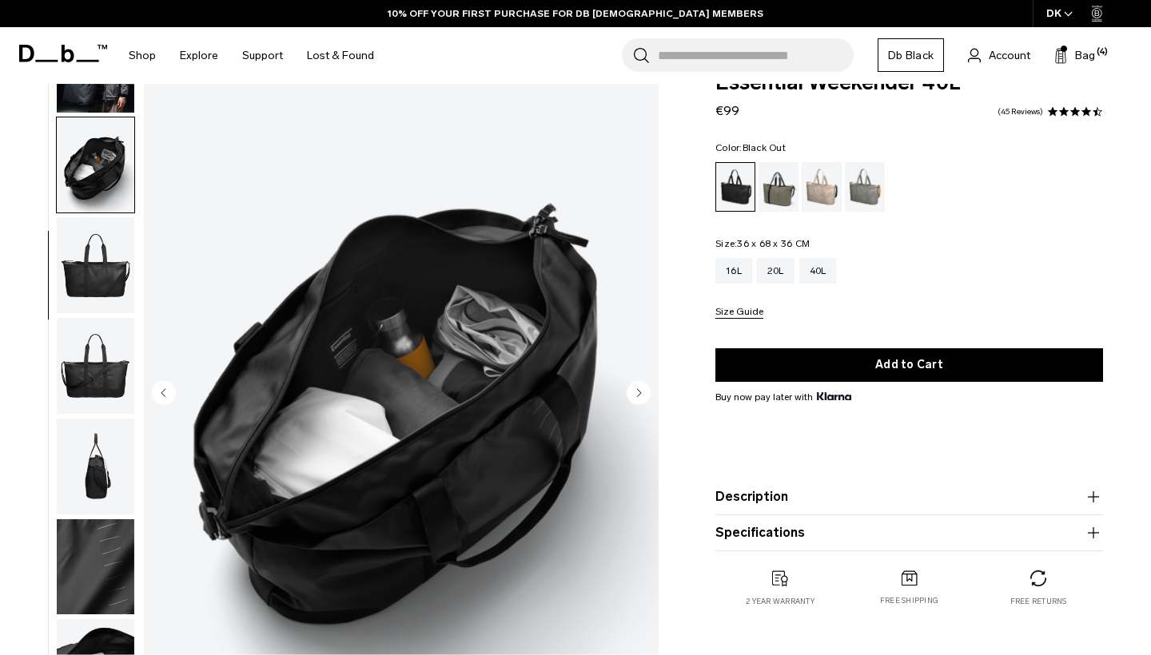
scroll to position [0, 0]
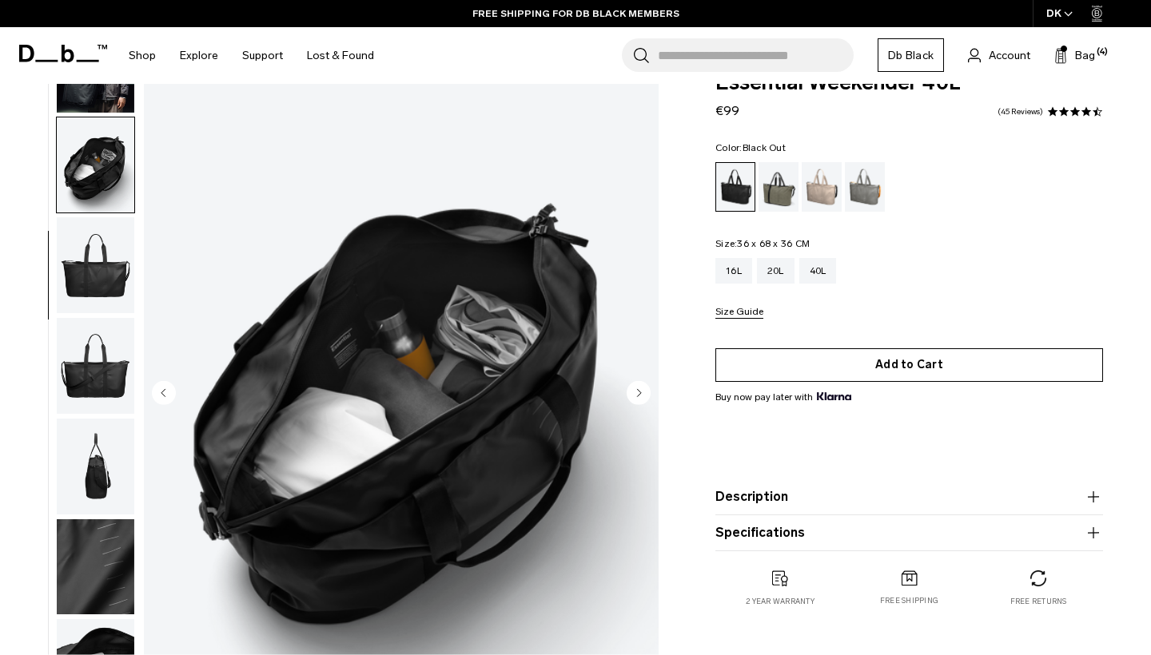
click at [949, 369] on button "Add to Cart" at bounding box center [909, 365] width 388 height 34
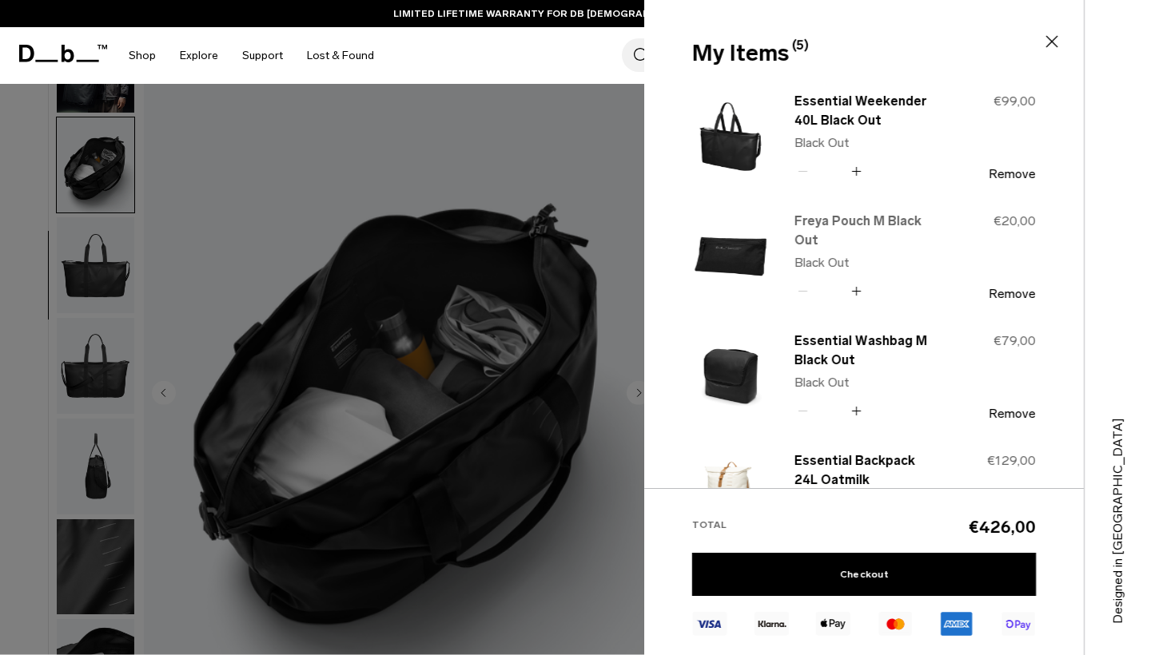
click at [814, 237] on link "Freya Pouch M Black Out" at bounding box center [864, 231] width 141 height 38
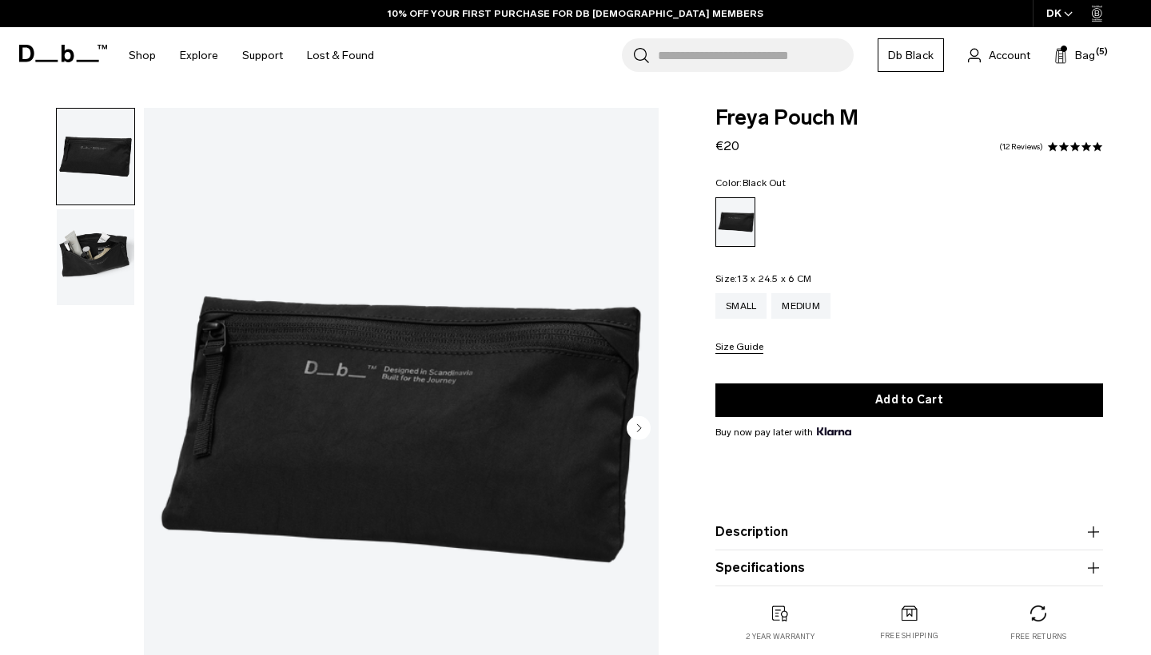
click at [121, 271] on img "button" at bounding box center [96, 257] width 78 height 96
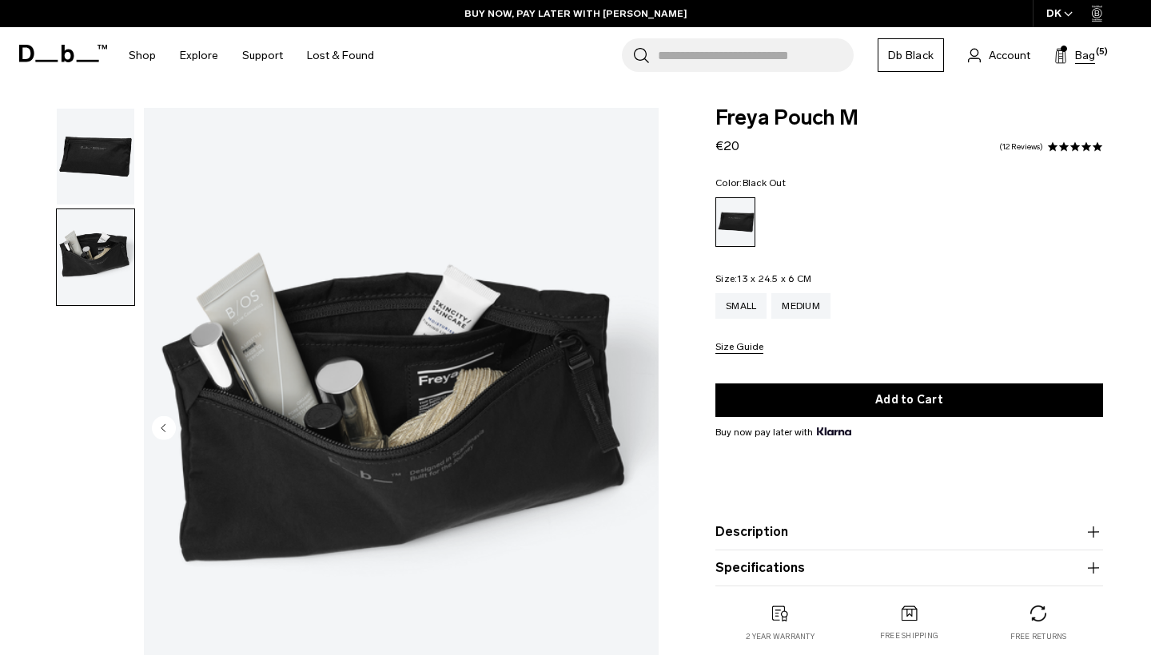
click at [1091, 59] on span "Bag" at bounding box center [1085, 55] width 20 height 17
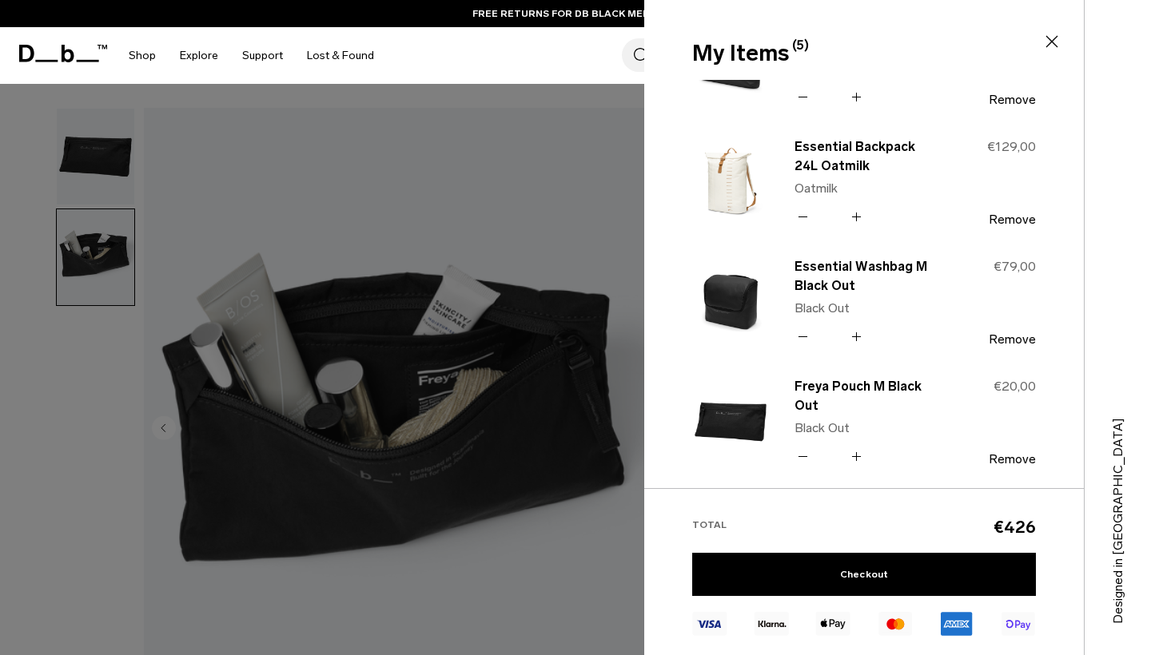
scroll to position [82, 0]
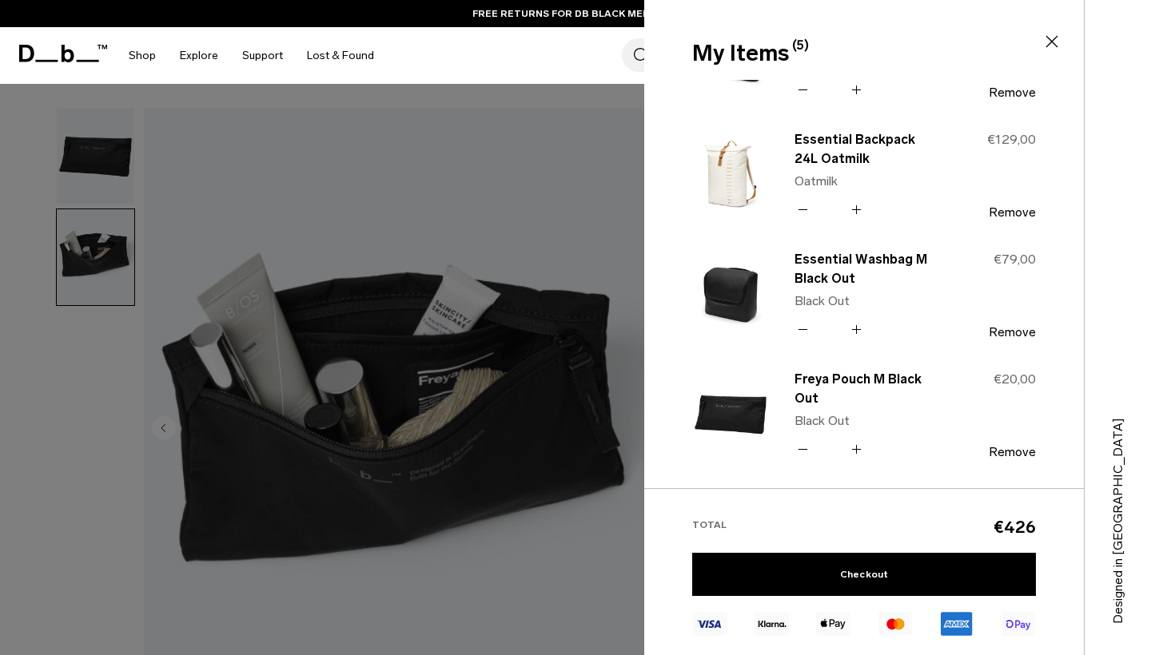
click at [98, 468] on div at bounding box center [575, 327] width 1151 height 655
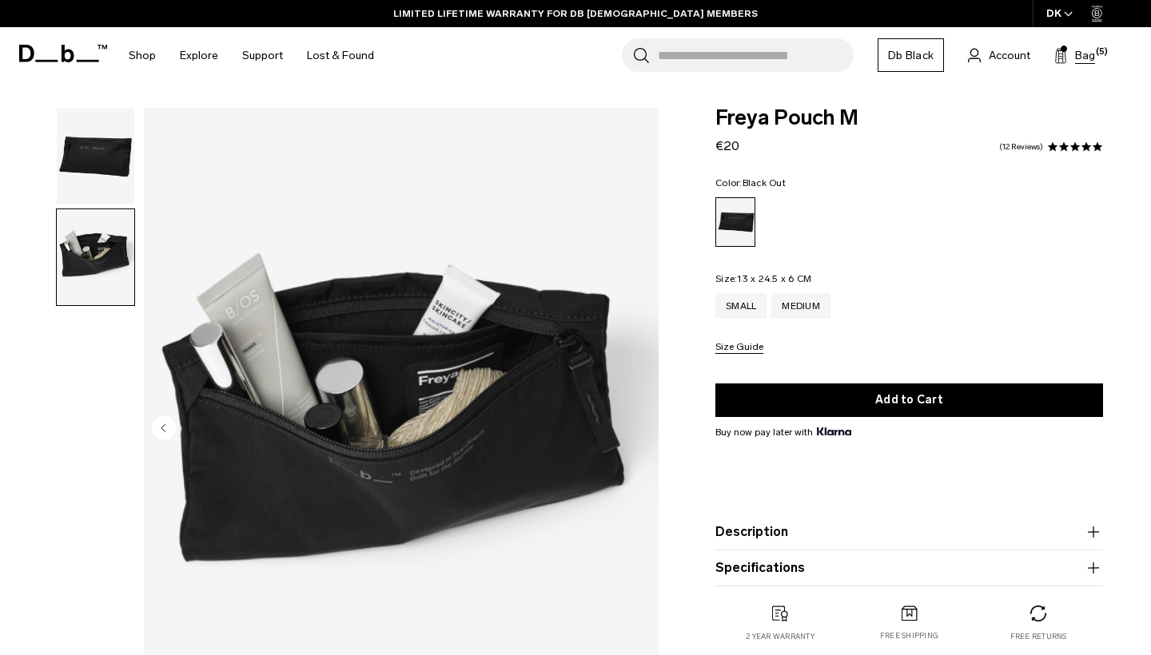
click at [1077, 60] on span "Bag" at bounding box center [1085, 55] width 20 height 17
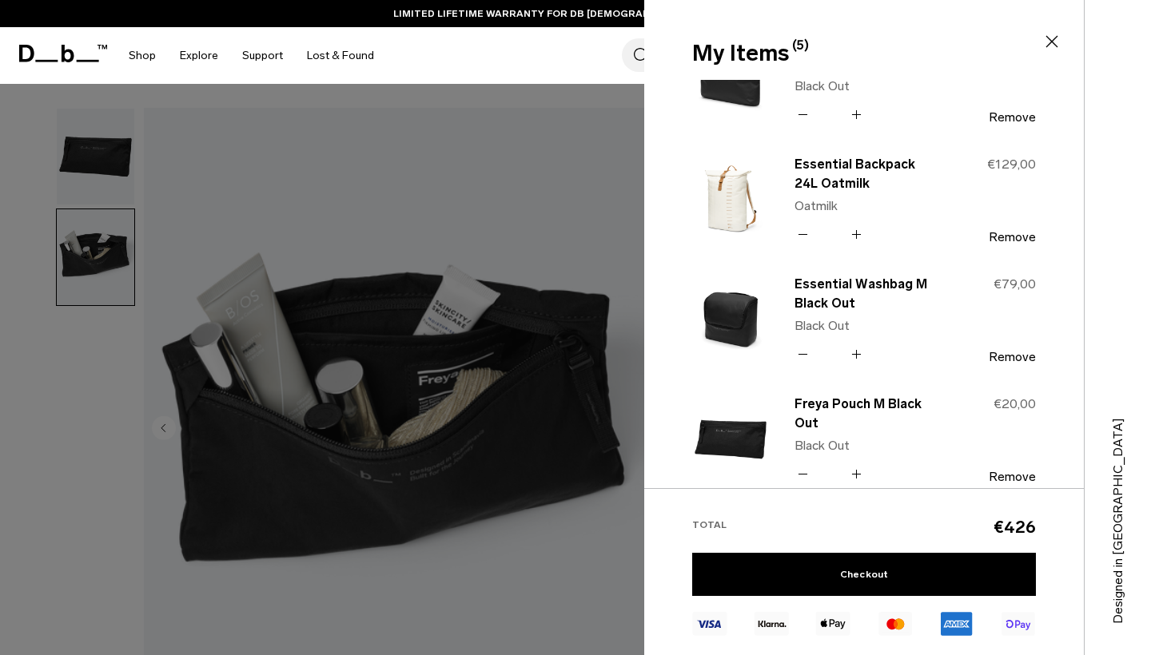
scroll to position [54, 0]
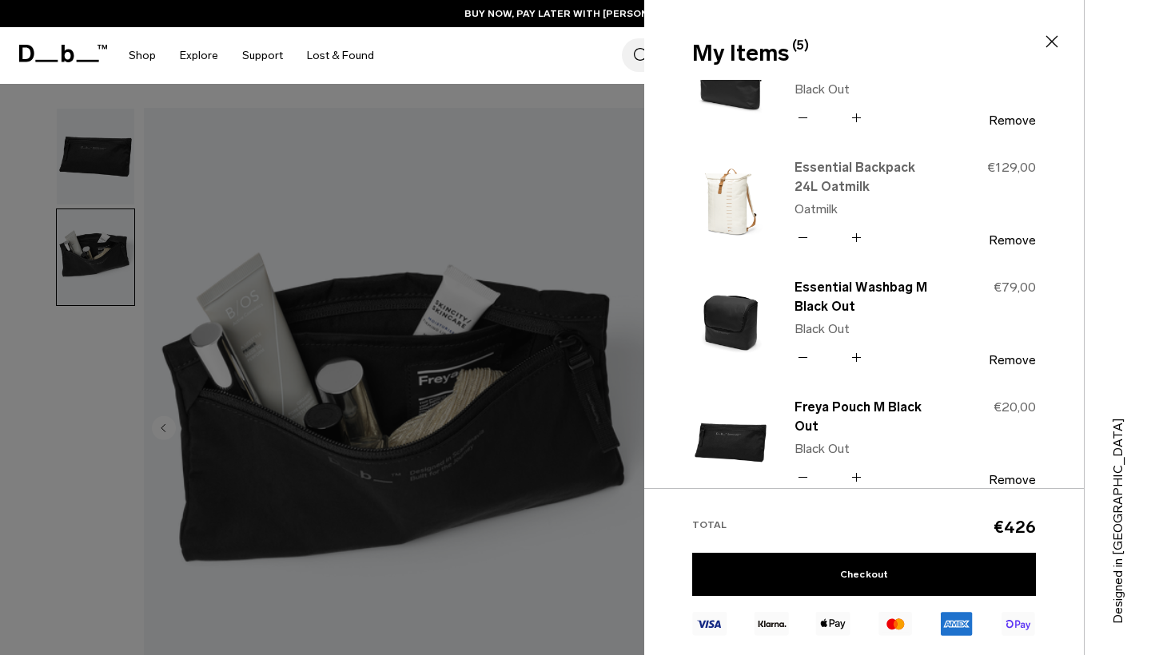
click at [864, 174] on link "Essential Backpack 24L Oatmilk" at bounding box center [864, 177] width 141 height 38
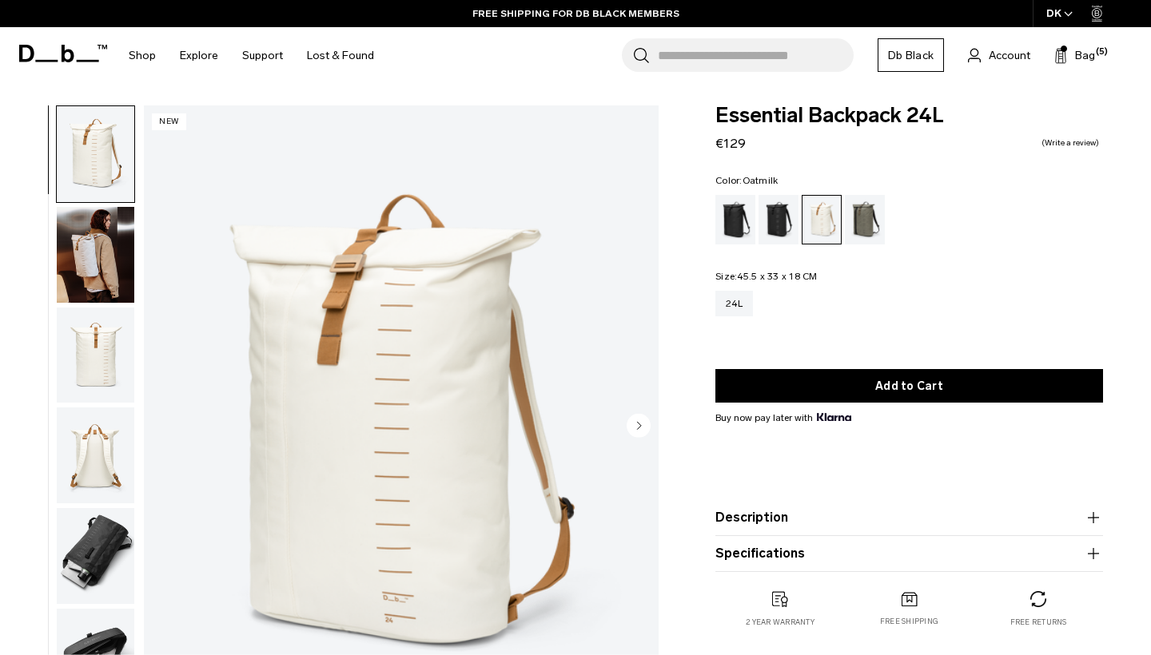
scroll to position [2, 0]
click at [1077, 58] on span "Bag" at bounding box center [1085, 55] width 20 height 17
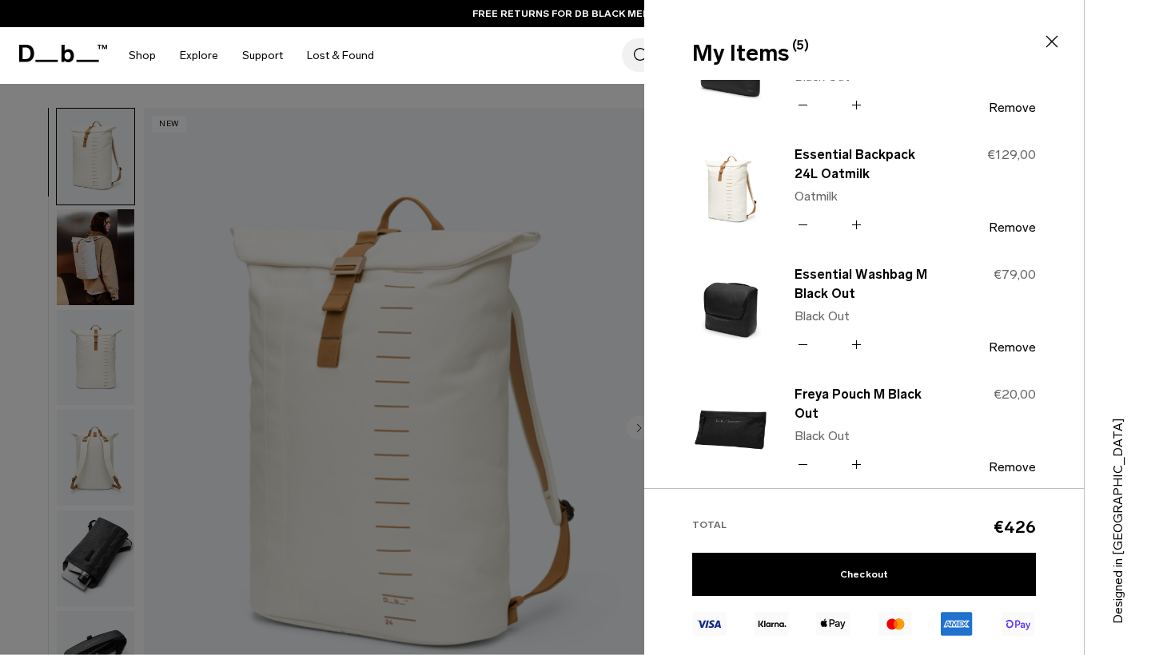
scroll to position [71, 0]
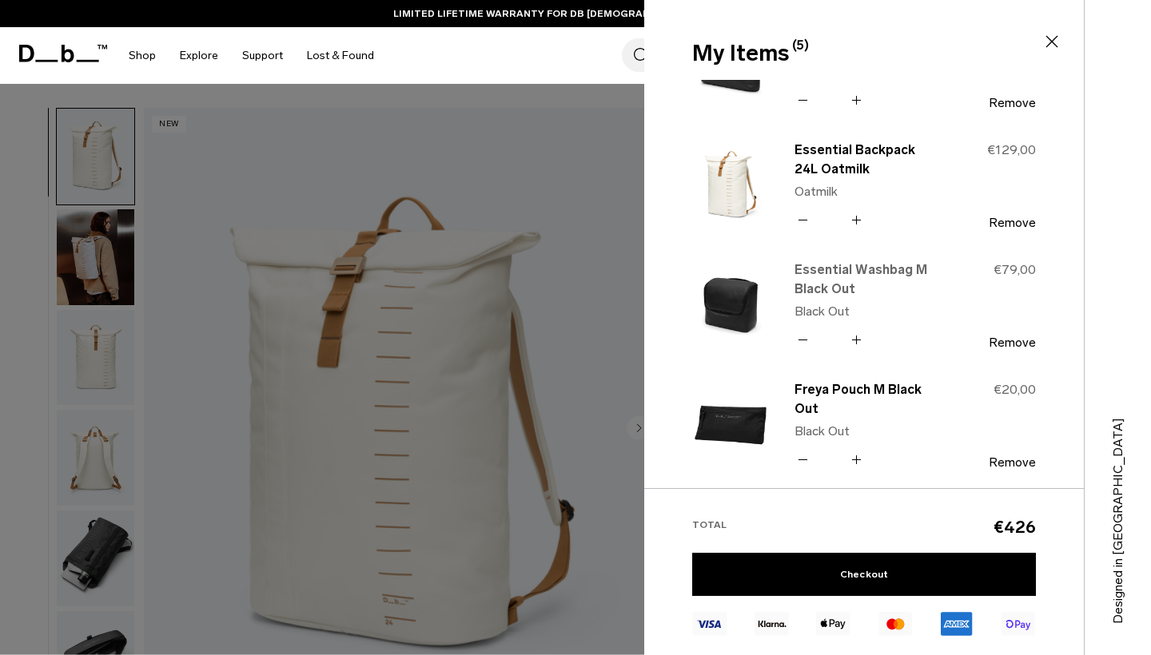
click at [835, 292] on link "Essential Washbag M Black Out" at bounding box center [864, 280] width 141 height 38
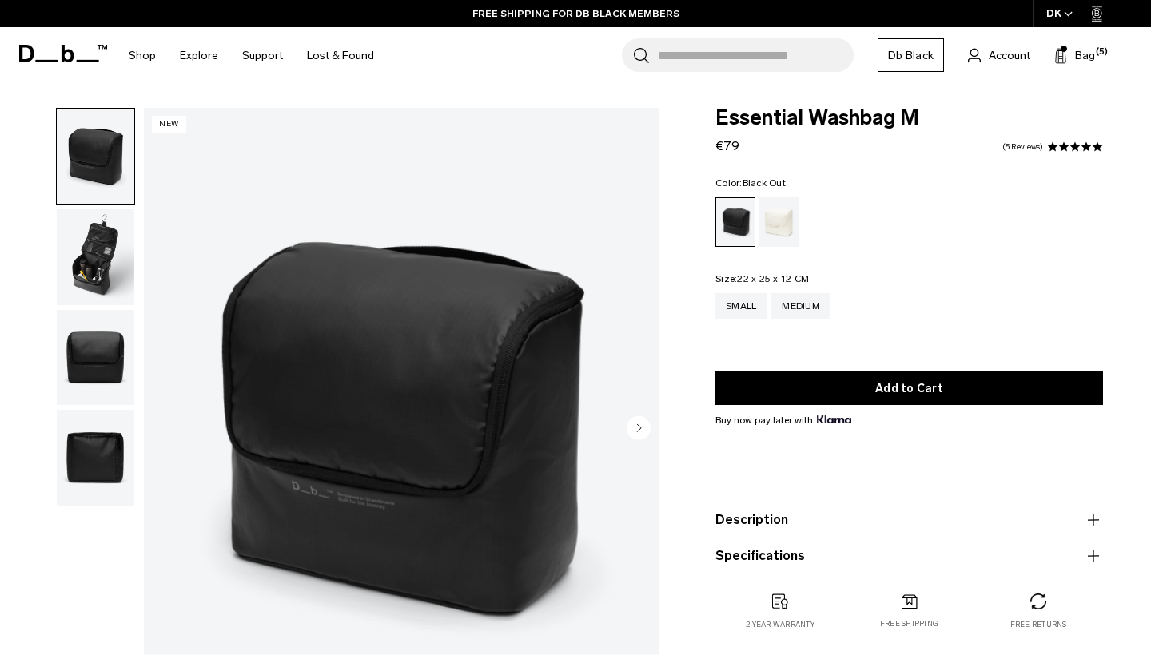
click at [97, 281] on img "button" at bounding box center [96, 257] width 78 height 96
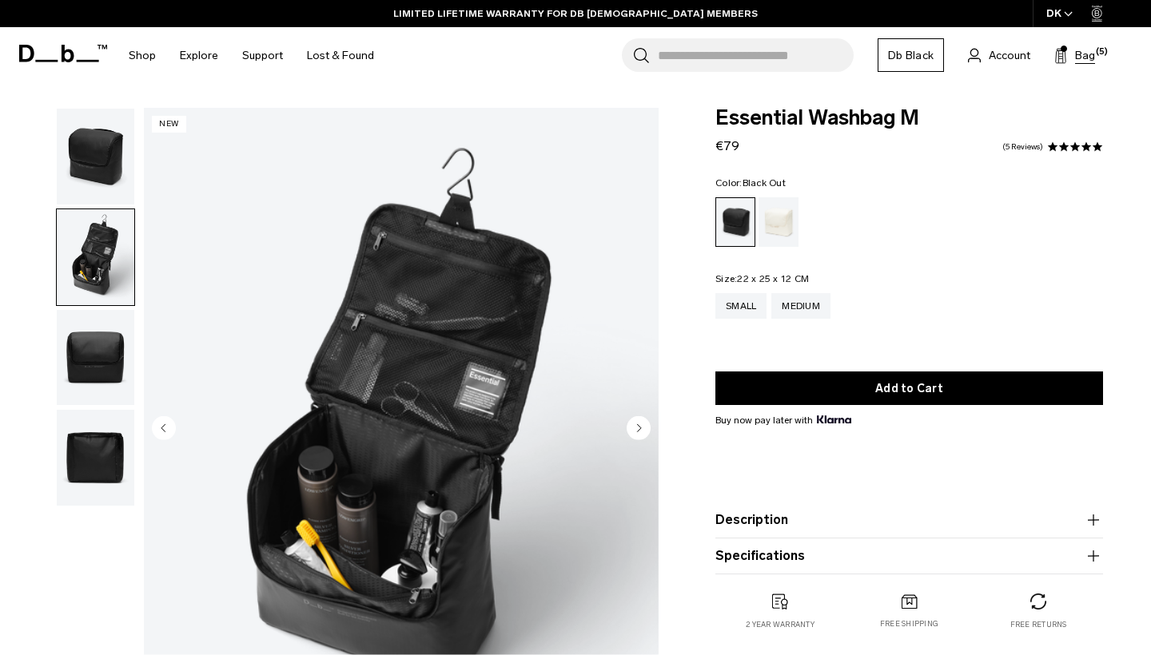
click at [1088, 54] on span "Bag" at bounding box center [1085, 55] width 20 height 17
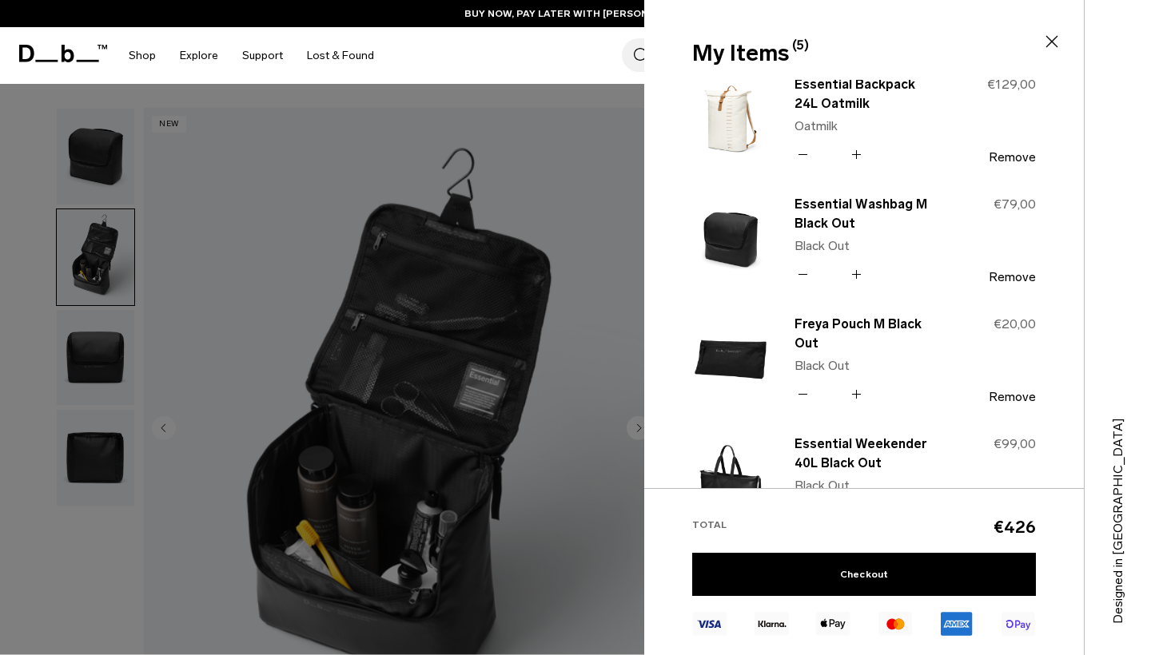
scroll to position [125, 0]
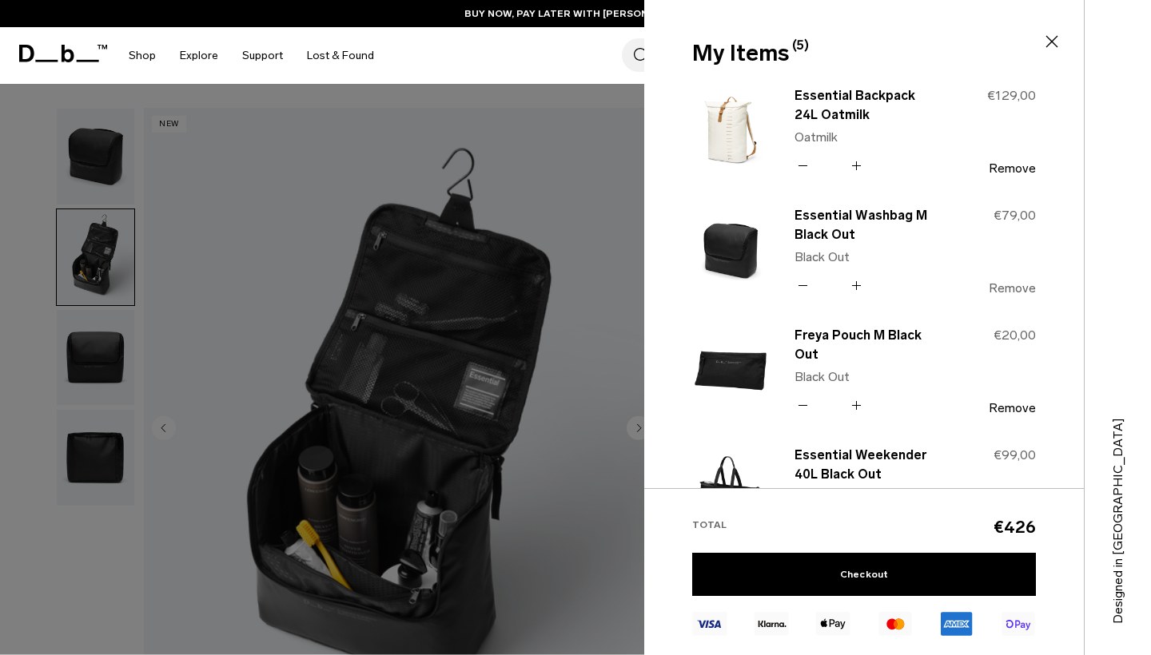
click at [1021, 289] on button "Remove" at bounding box center [1012, 288] width 47 height 14
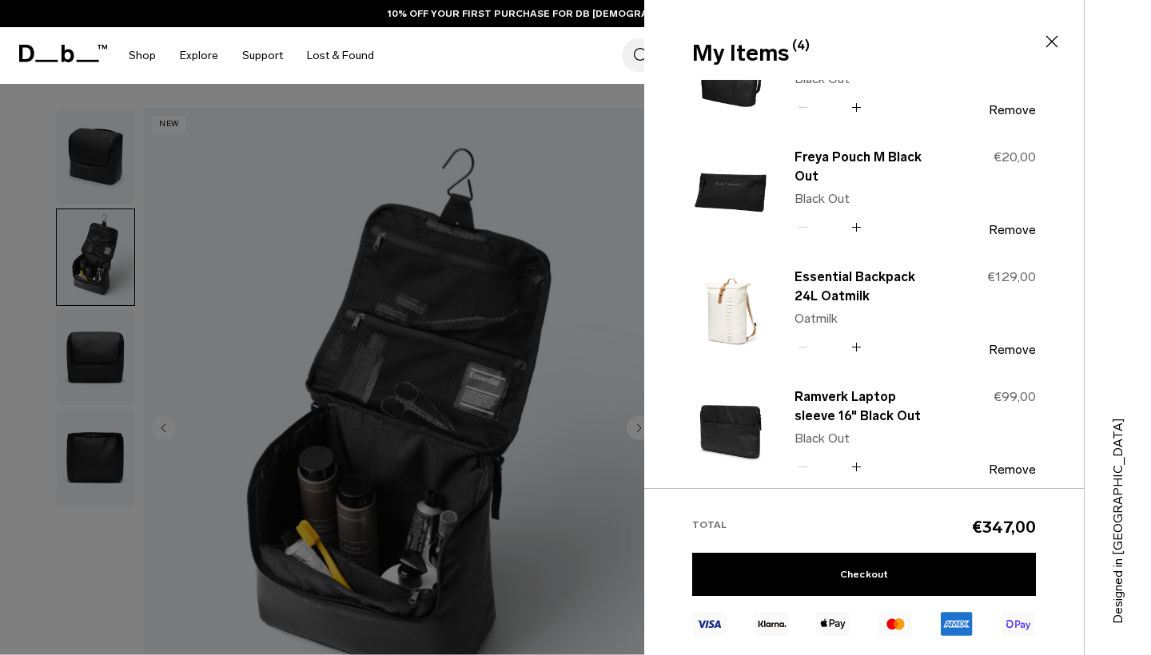
scroll to position [45, 0]
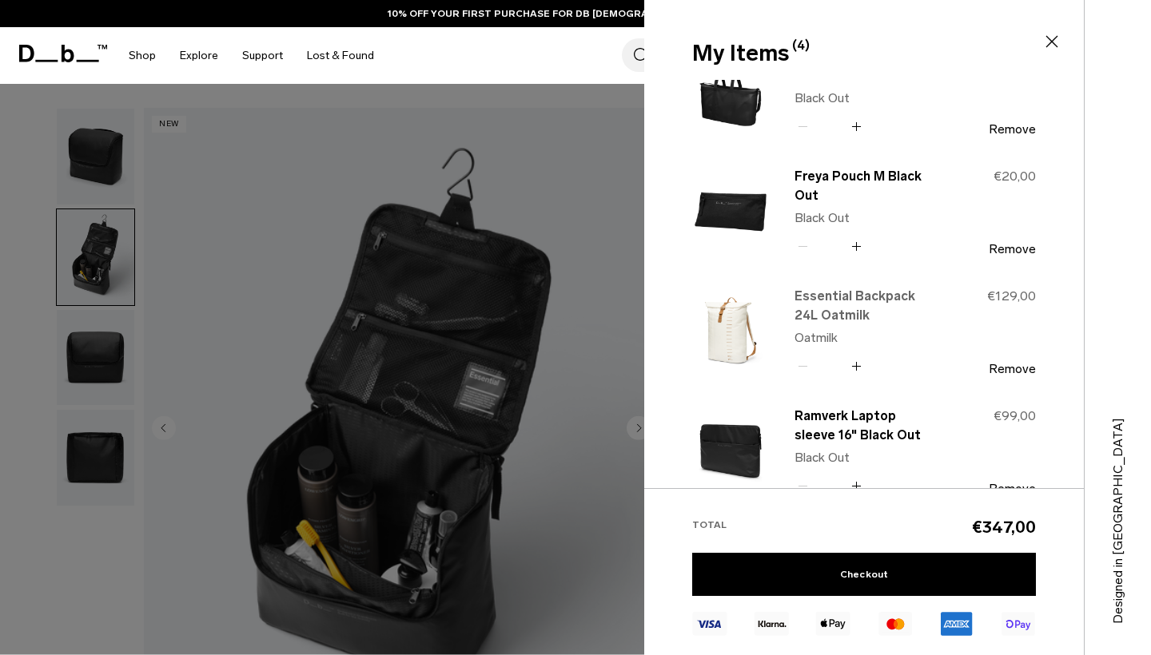
click at [825, 302] on link "Essential Backpack 24L Oatmilk" at bounding box center [864, 306] width 141 height 38
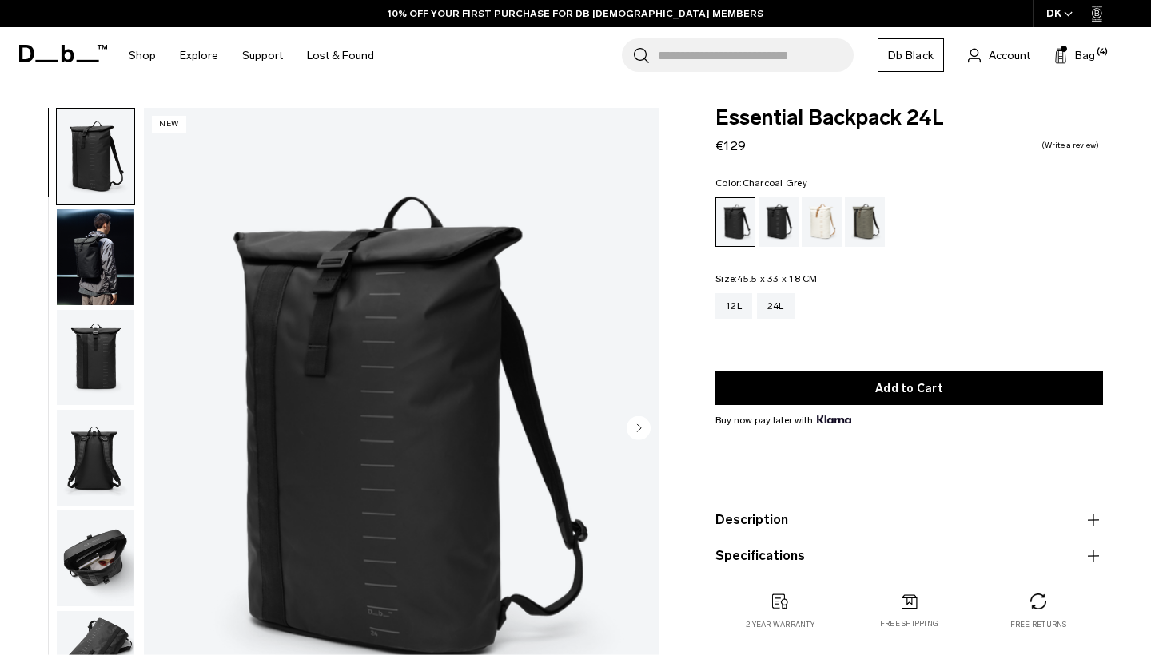
click at [781, 225] on div "Charcoal Grey" at bounding box center [778, 222] width 41 height 50
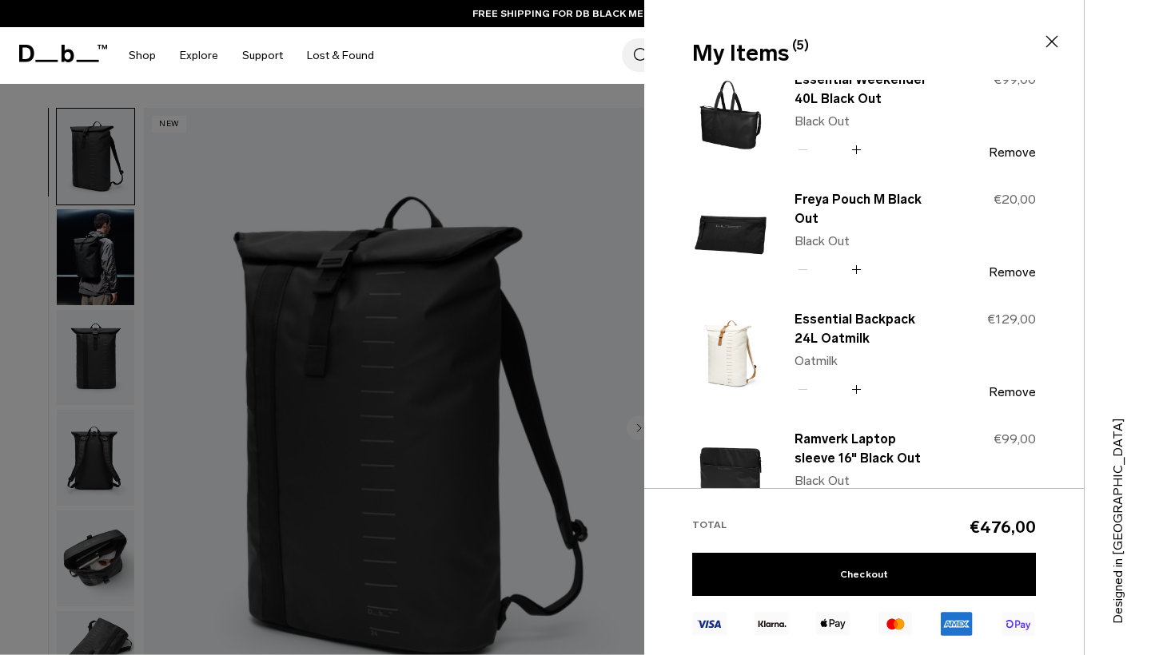
scroll to position [141, 0]
click at [1017, 393] on button "Remove" at bounding box center [1012, 392] width 47 height 14
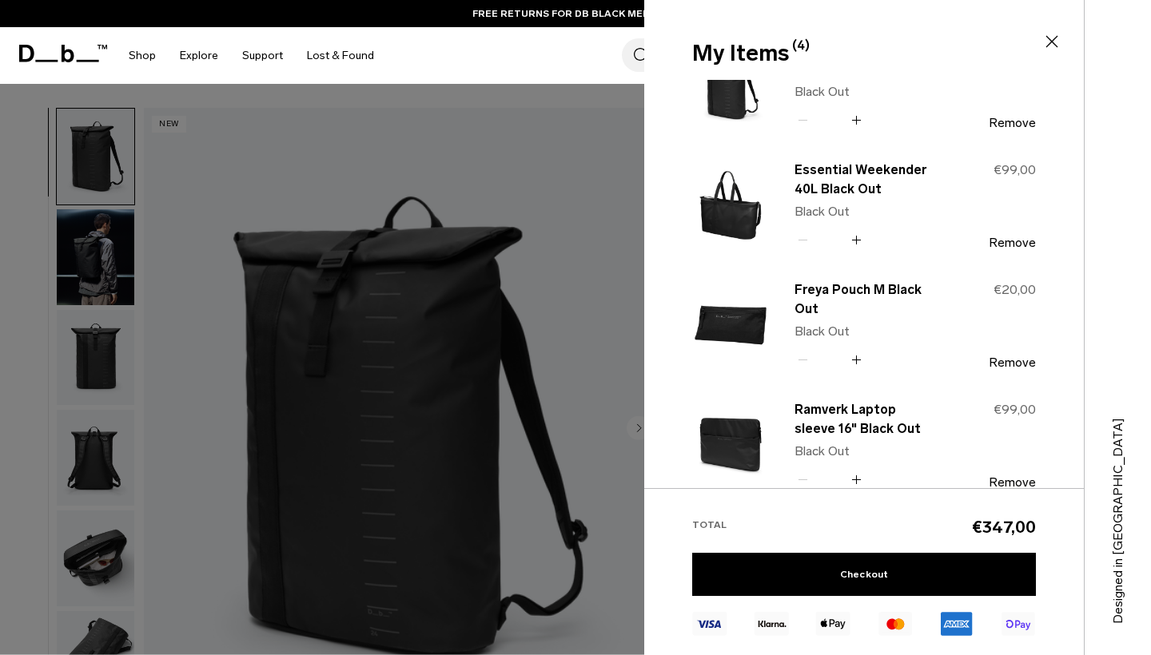
scroll to position [105, 0]
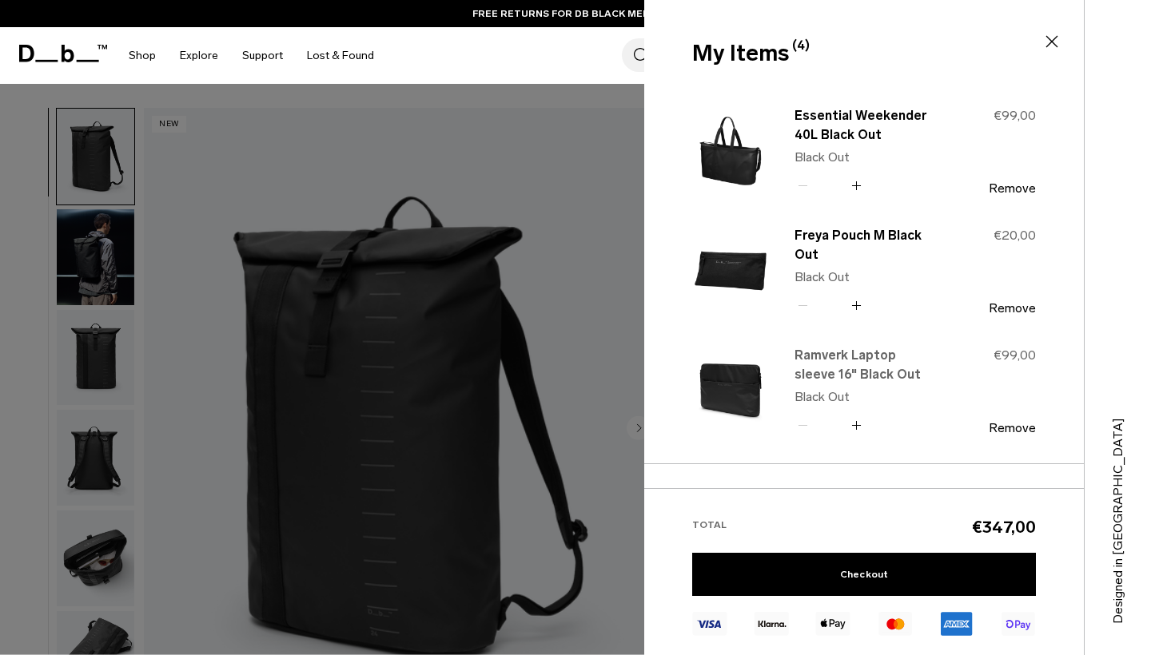
click at [850, 373] on link "Ramverk Laptop sleeve 16" Black Out" at bounding box center [864, 365] width 141 height 38
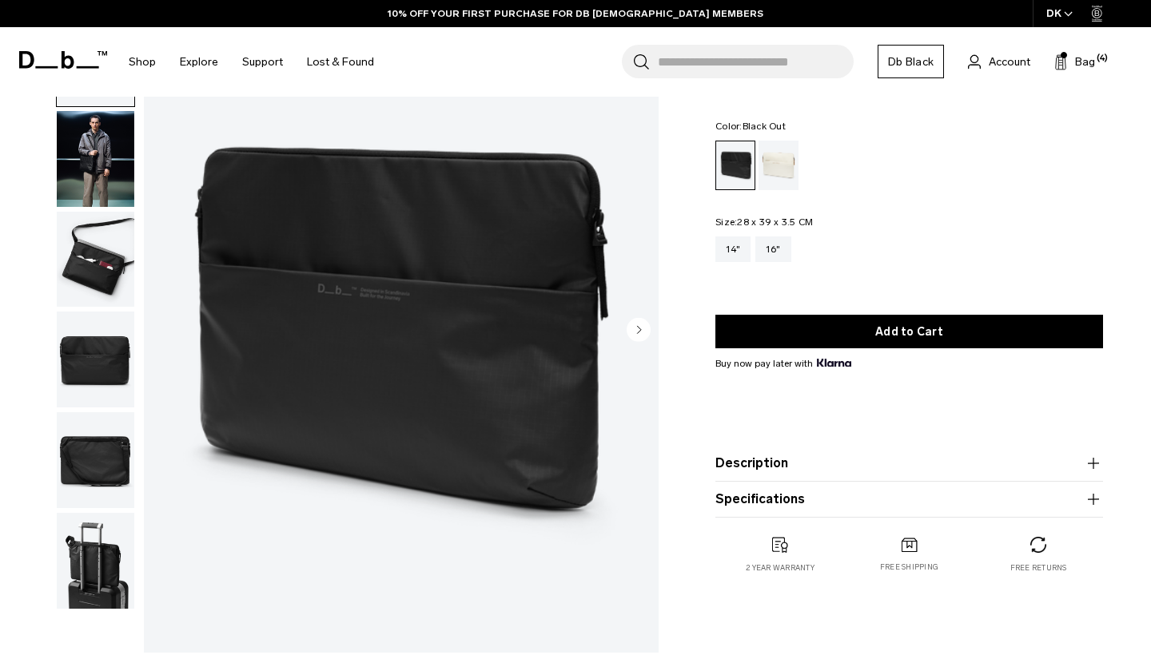
drag, startPoint x: 761, startPoint y: 504, endPoint x: 845, endPoint y: 519, distance: 85.3
click at [761, 504] on button "Specifications" at bounding box center [909, 499] width 388 height 19
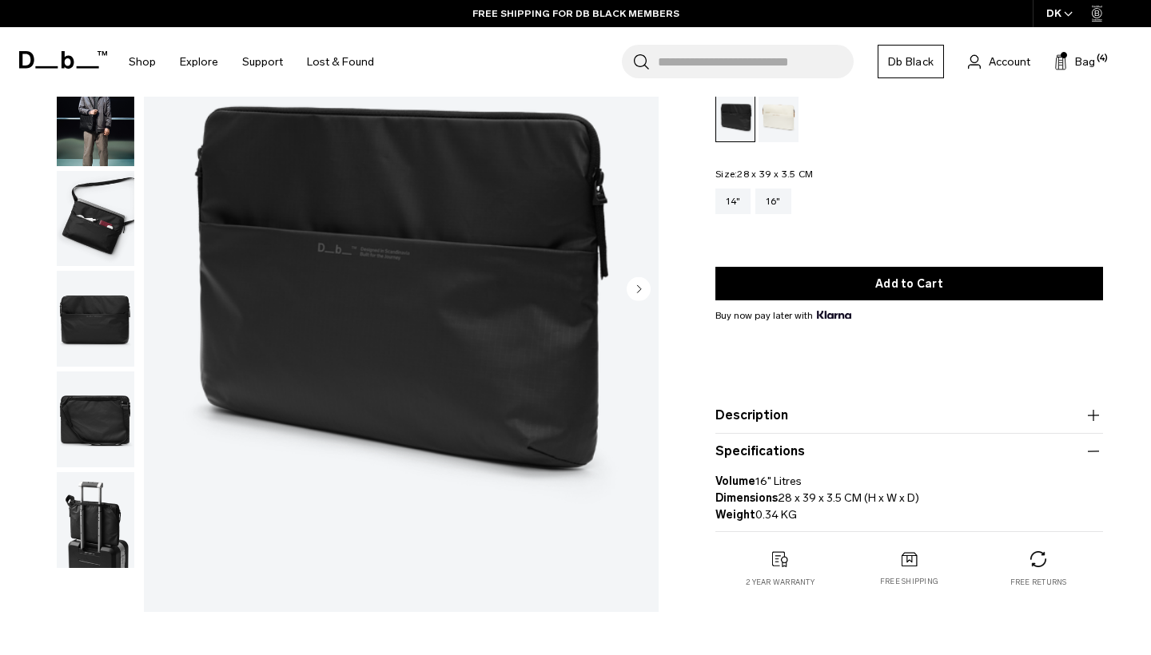
scroll to position [145, 0]
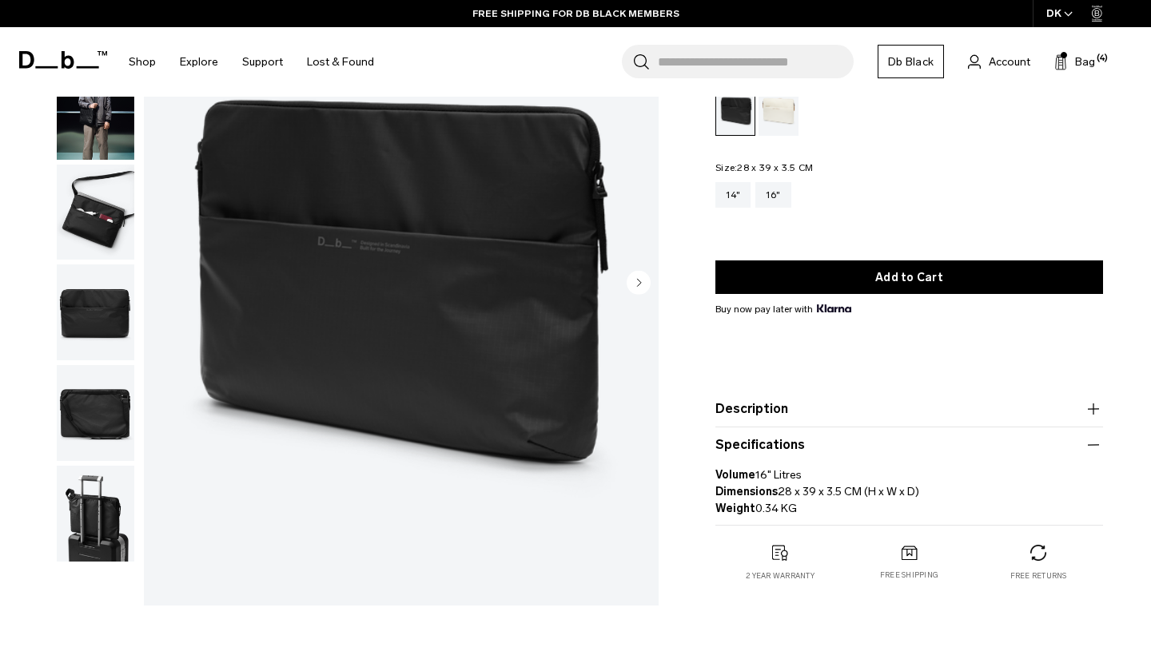
click at [891, 417] on button "Description" at bounding box center [909, 409] width 388 height 19
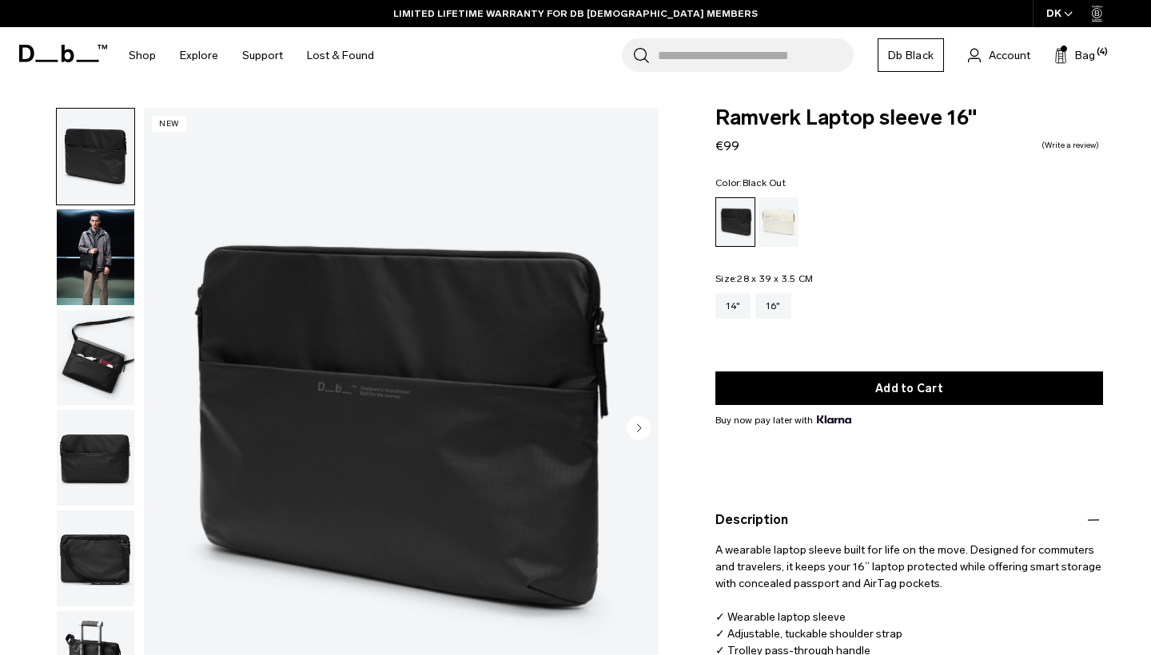
scroll to position [0, 0]
click at [733, 305] on div "14"" at bounding box center [732, 306] width 35 height 26
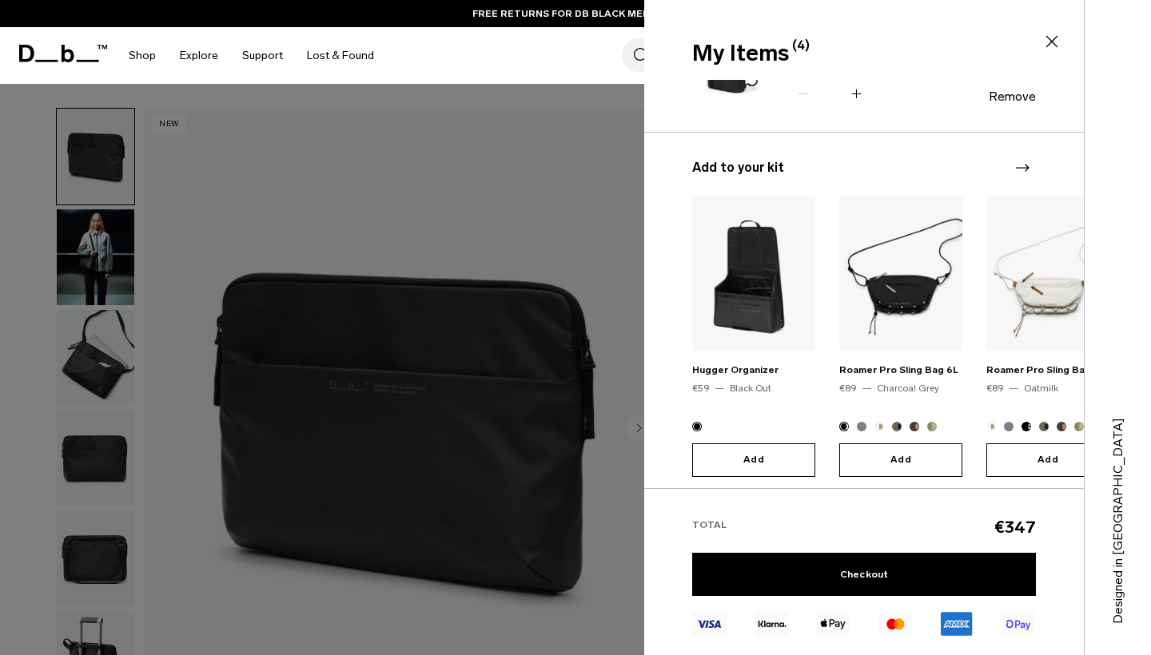
click at [422, 206] on div at bounding box center [575, 327] width 1151 height 655
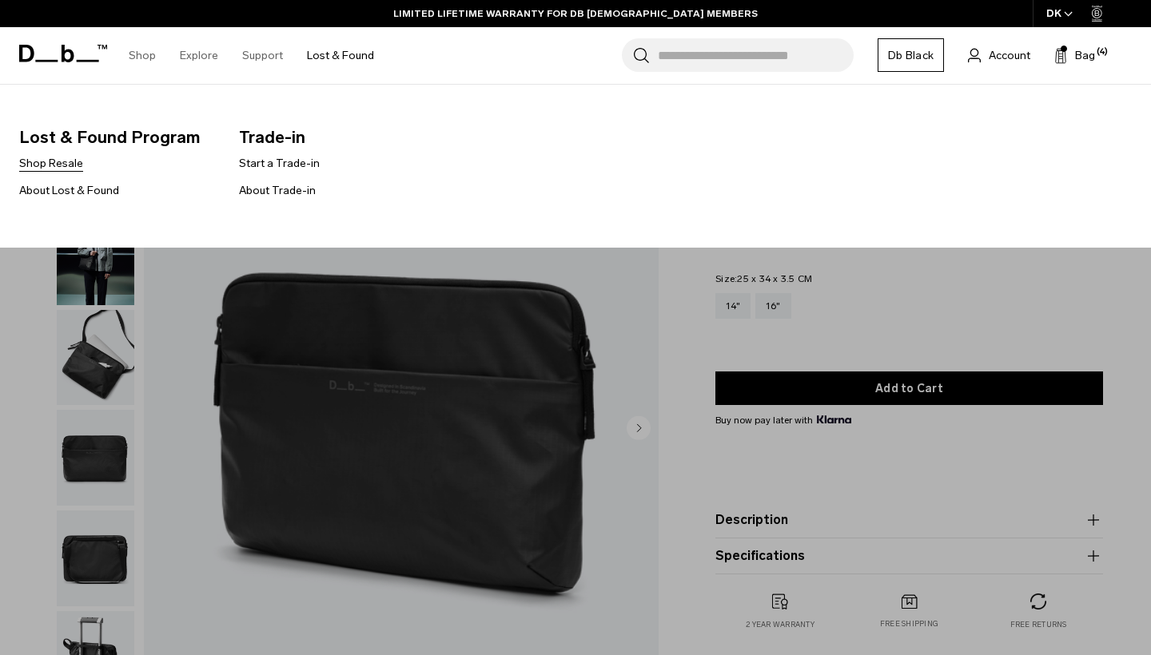
click at [62, 167] on link "Shop Resale" at bounding box center [51, 163] width 64 height 17
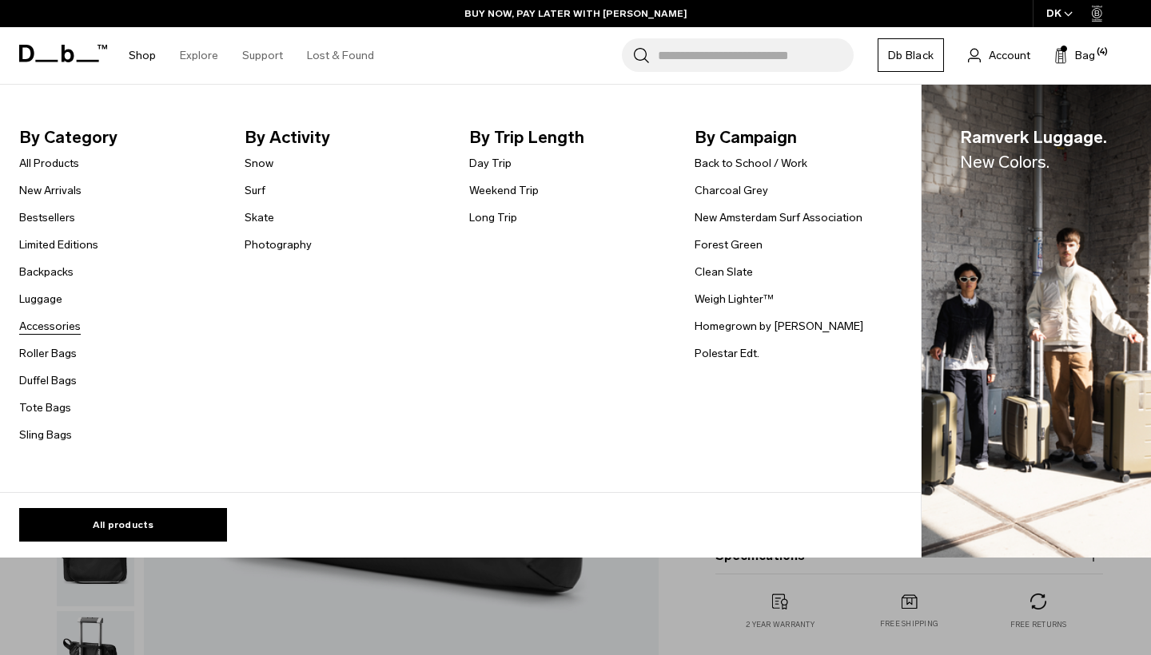
click at [71, 328] on link "Accessories" at bounding box center [50, 326] width 62 height 17
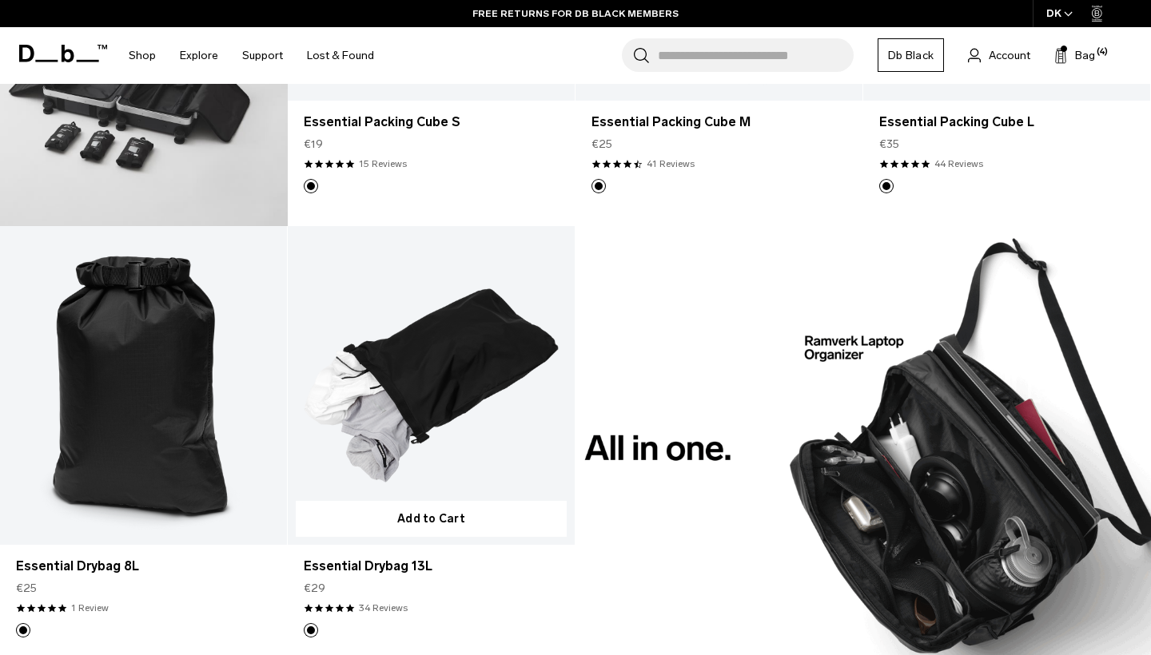
scroll to position [1066, 0]
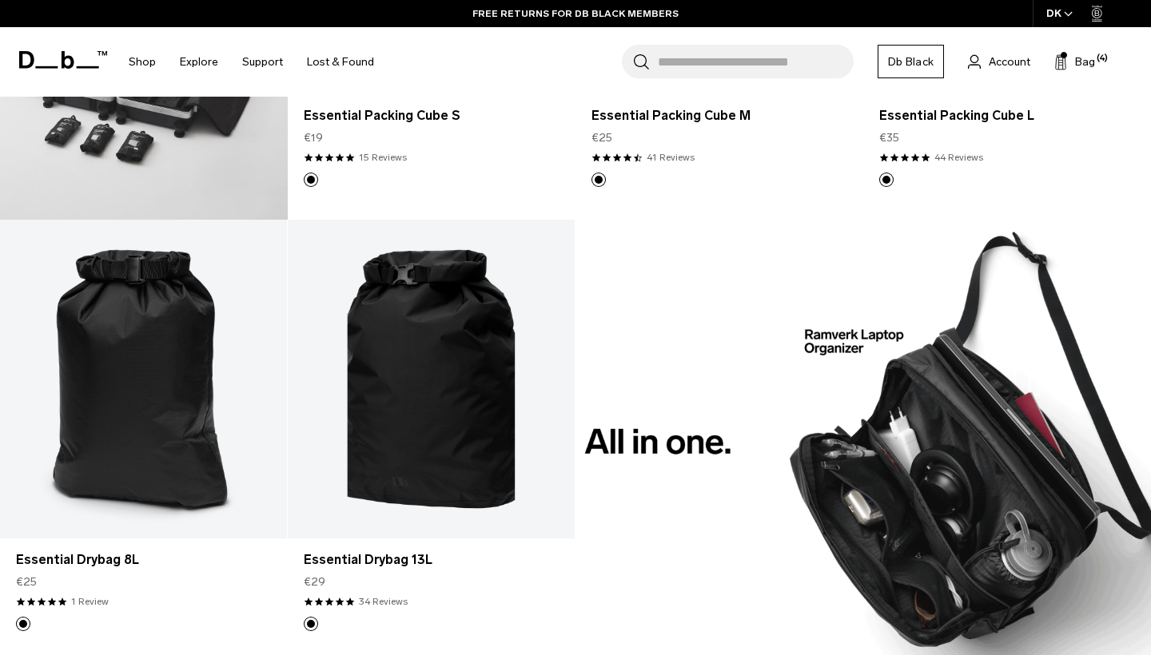
click at [861, 346] on img at bounding box center [862, 442] width 575 height 444
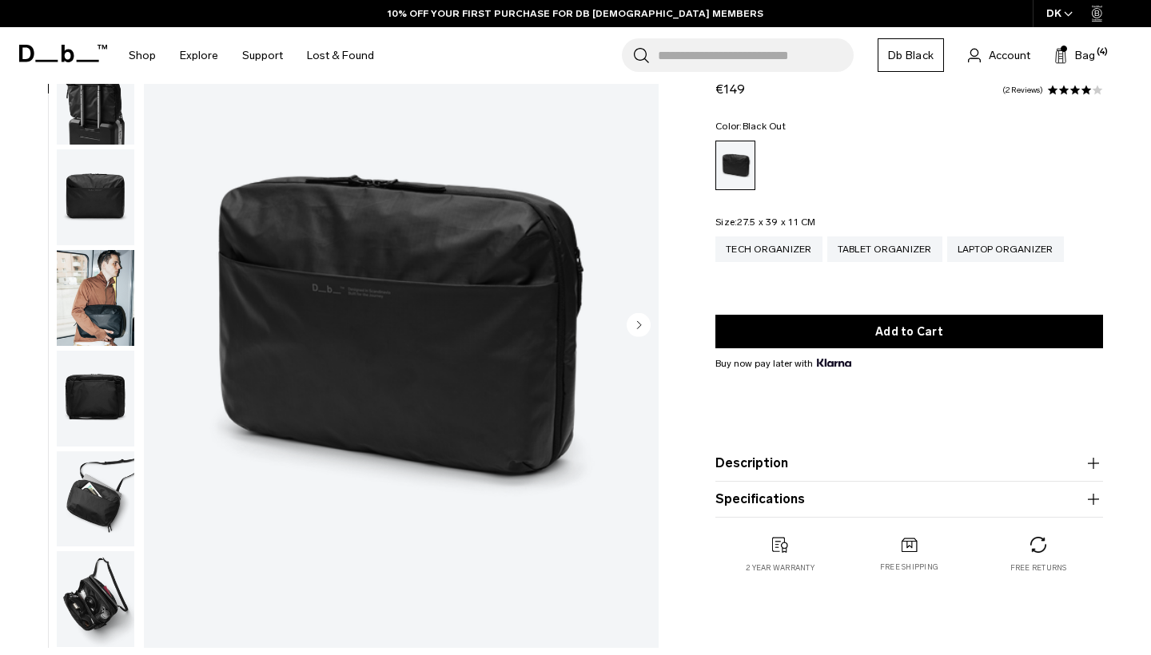
scroll to position [110, 0]
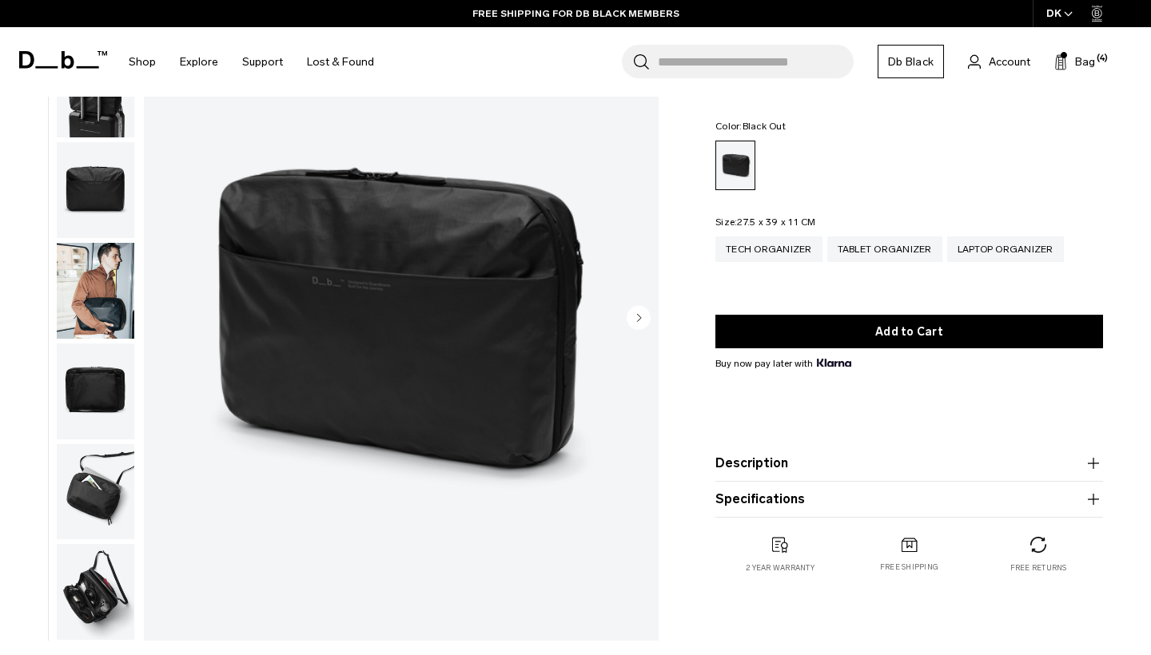
click at [94, 595] on img "button" at bounding box center [96, 592] width 78 height 96
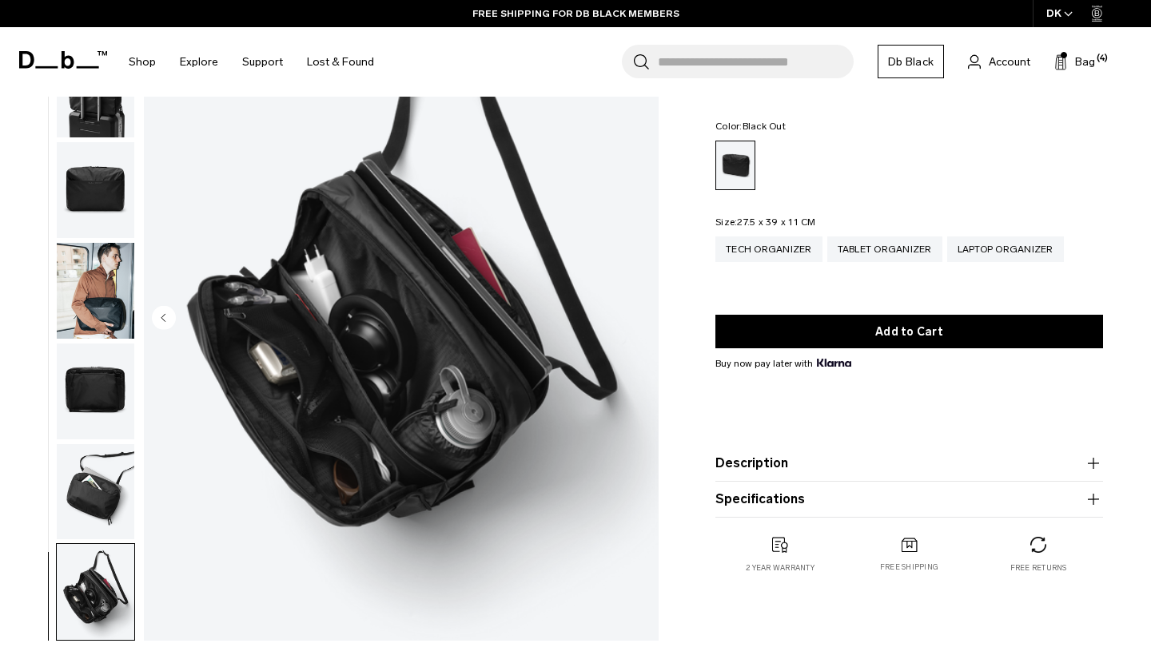
click at [104, 473] on img "button" at bounding box center [96, 492] width 78 height 96
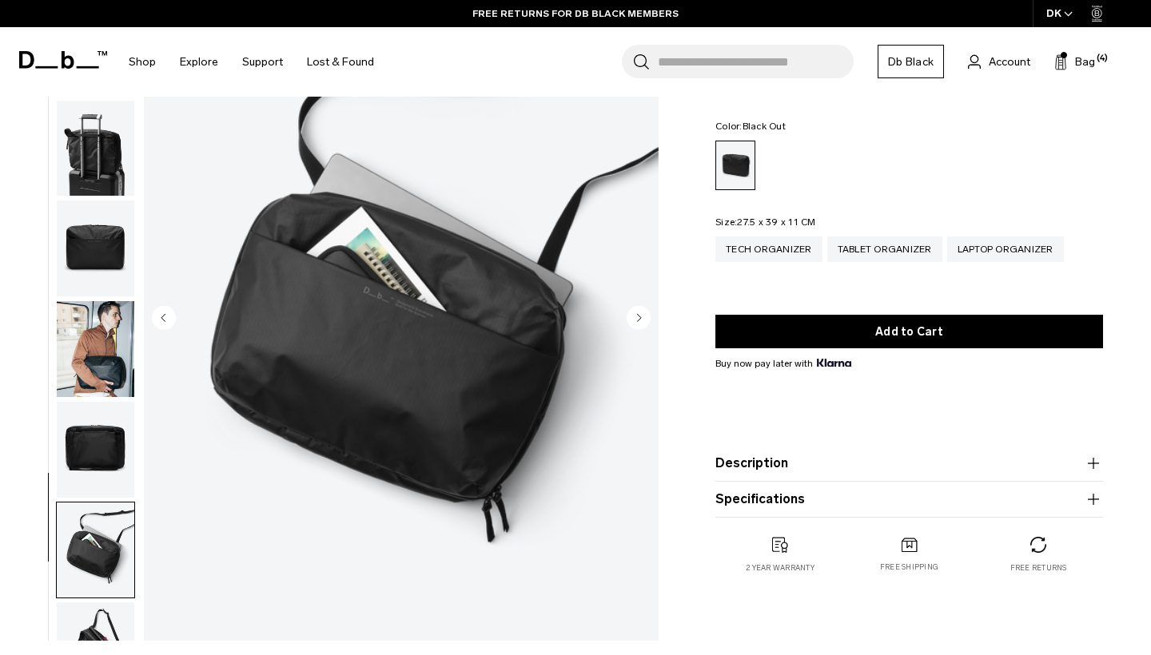
scroll to position [91, 0]
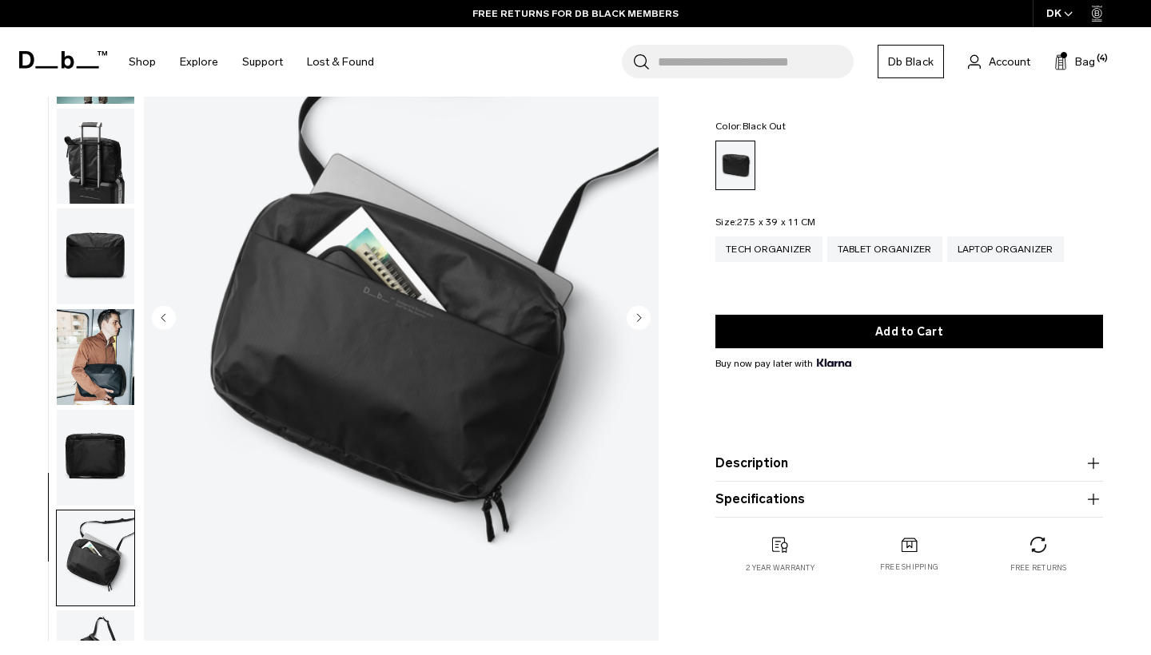
click at [113, 375] on img "button" at bounding box center [96, 357] width 78 height 96
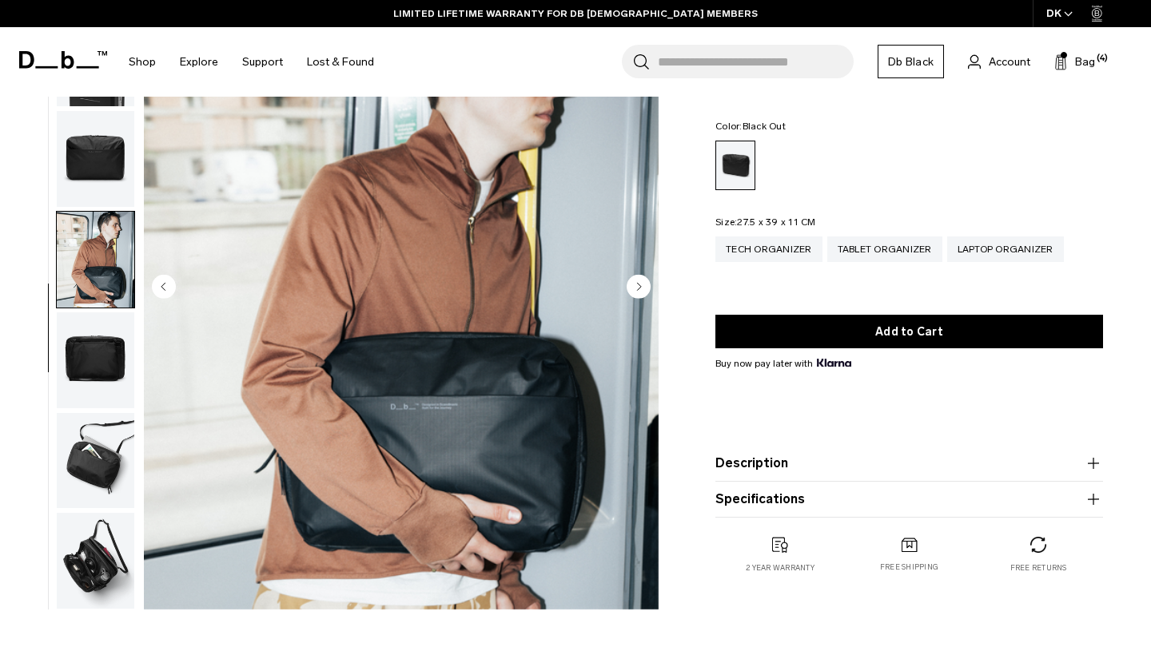
scroll to position [167, 0]
click at [91, 444] on img "button" at bounding box center [96, 461] width 78 height 96
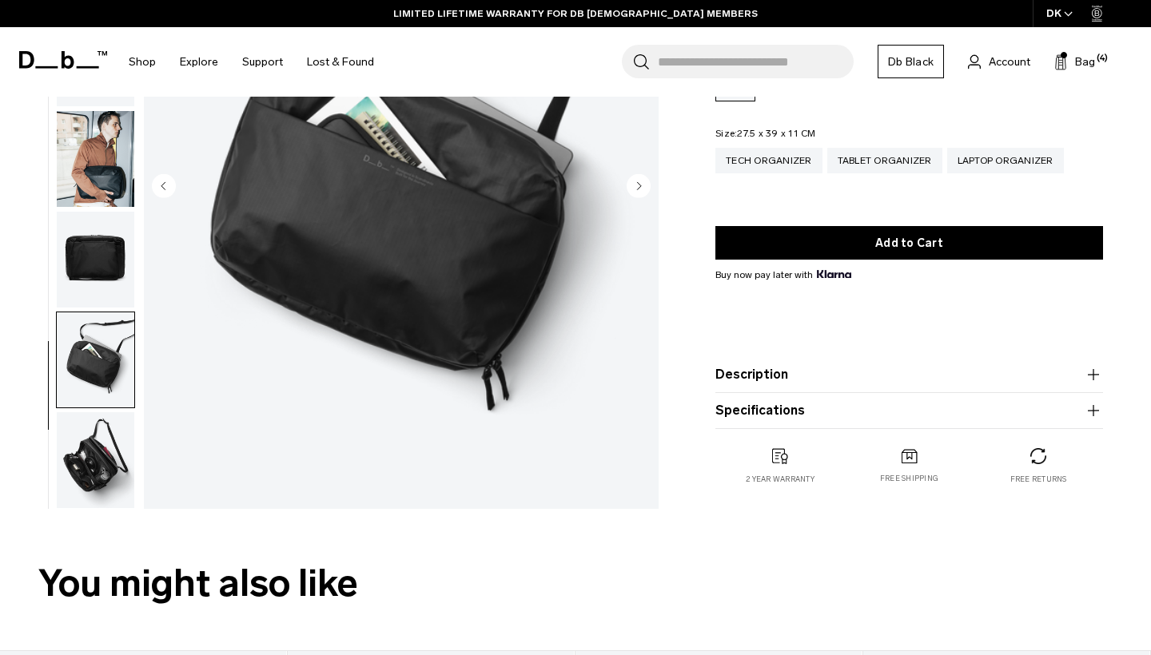
scroll to position [256, 0]
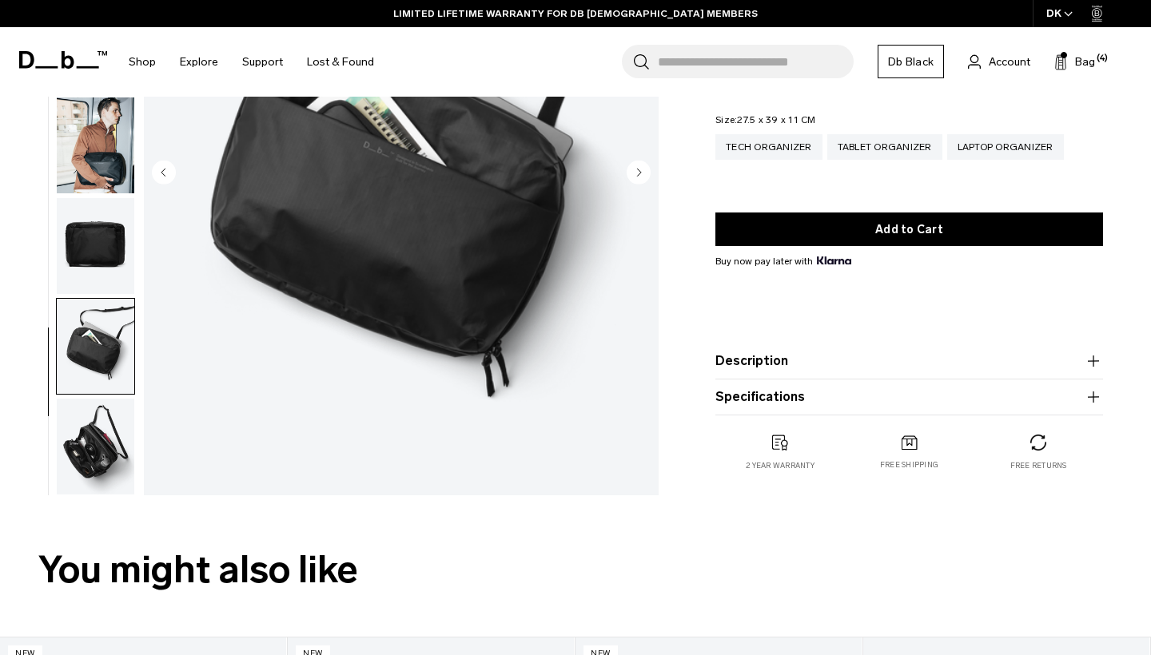
click at [102, 464] on img "button" at bounding box center [96, 447] width 78 height 96
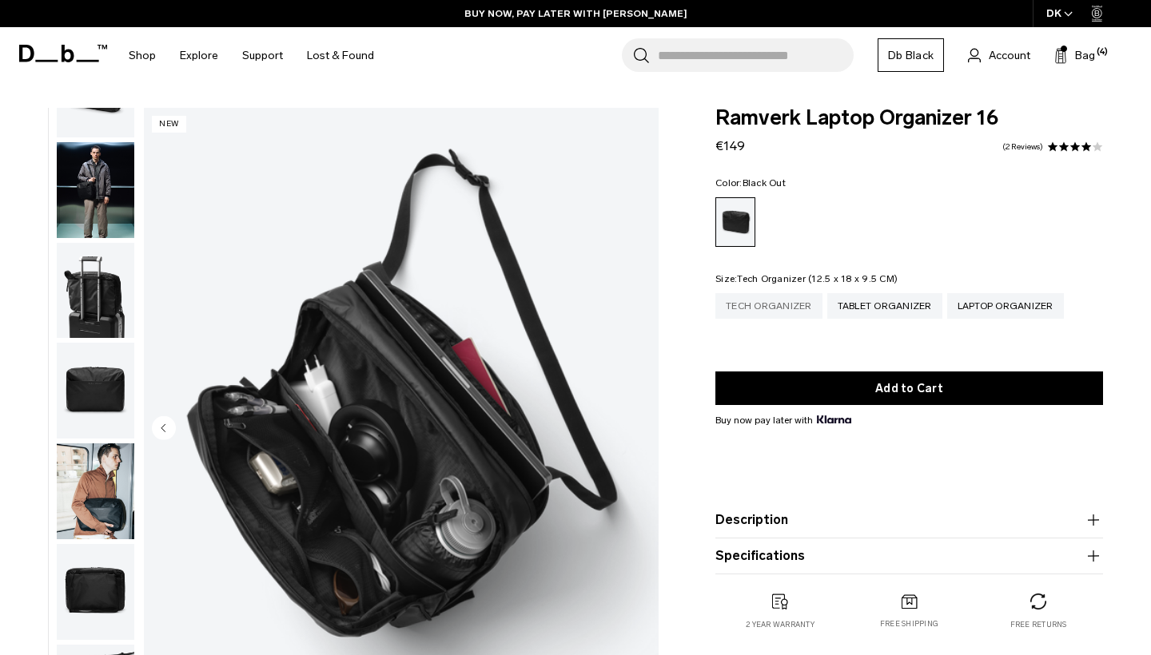
scroll to position [0, 0]
click at [779, 304] on div "Tech Organizer" at bounding box center [768, 306] width 107 height 26
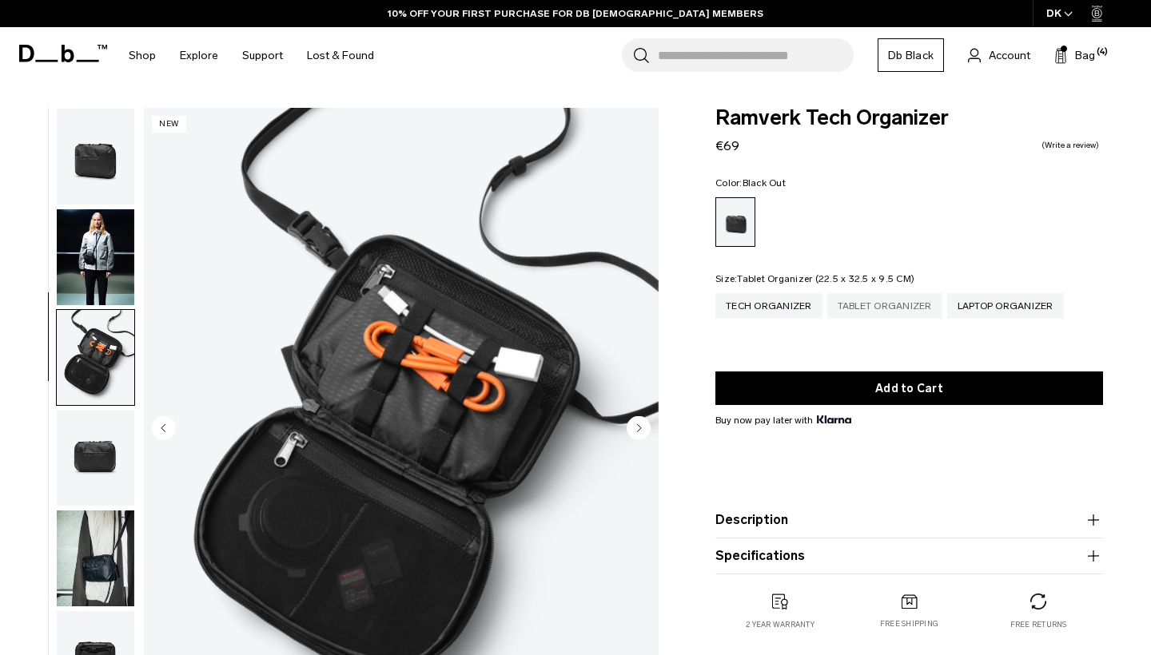
click at [873, 303] on div "Tablet Organizer" at bounding box center [884, 306] width 115 height 26
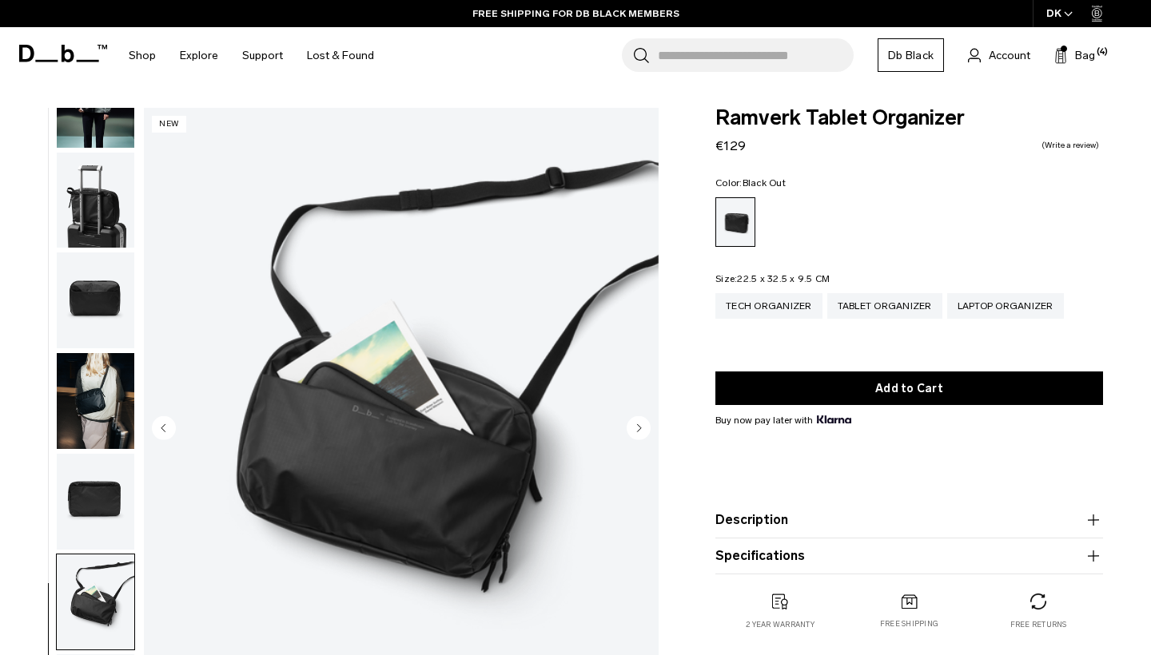
scroll to position [167, 0]
click at [1085, 59] on span "Bag" at bounding box center [1085, 55] width 20 height 17
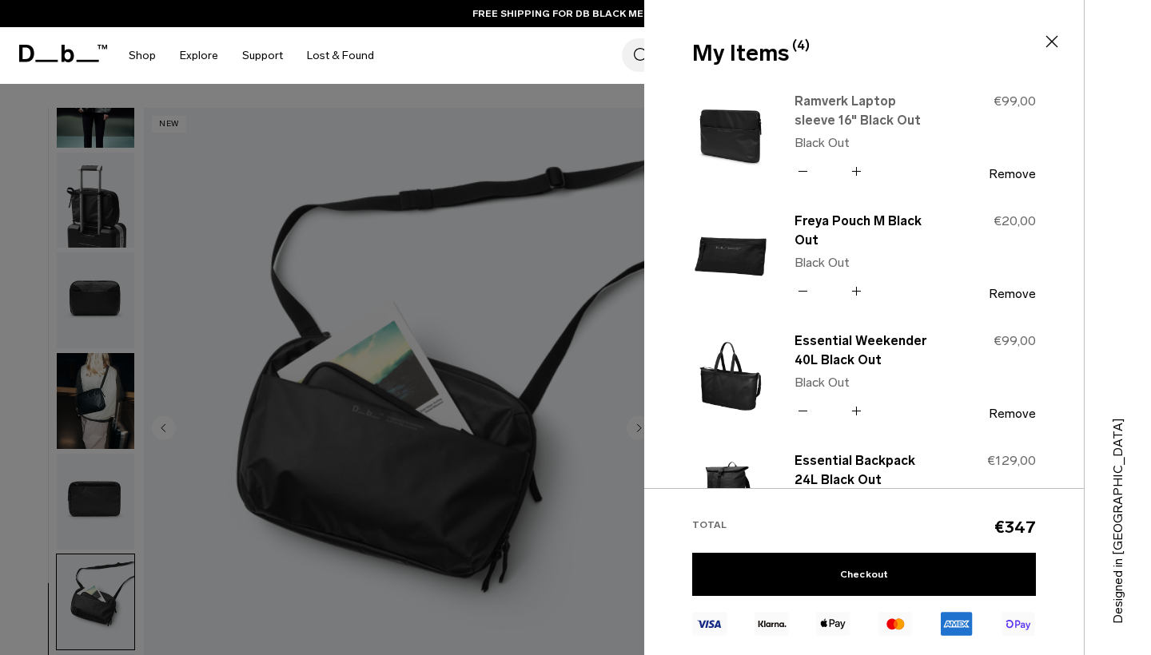
click at [909, 98] on link "Ramverk Laptop sleeve 16" Black Out" at bounding box center [864, 111] width 141 height 38
click at [328, 144] on div at bounding box center [575, 327] width 1151 height 655
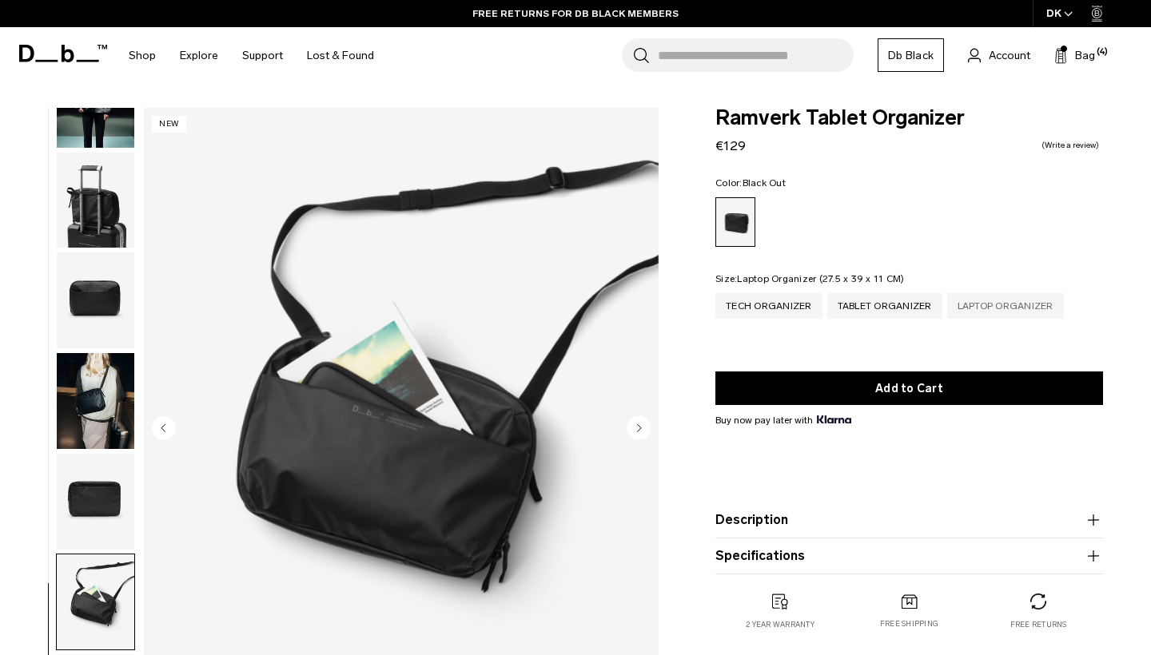
click at [966, 309] on div "Laptop Organizer" at bounding box center [1005, 306] width 117 height 26
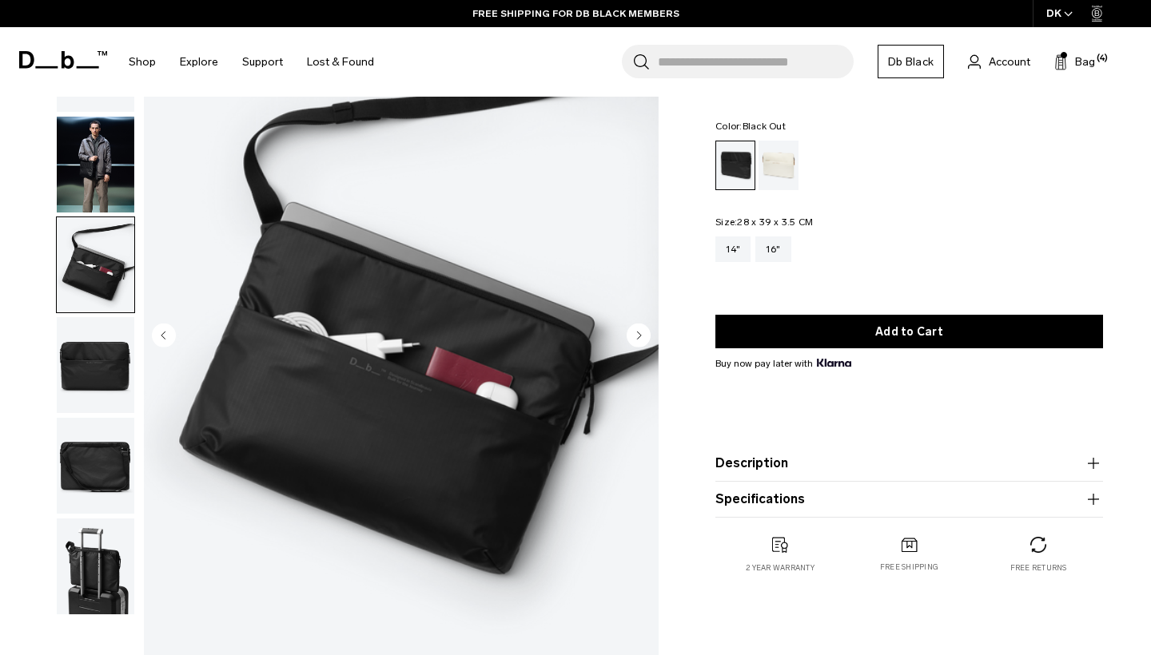
click at [97, 567] on img "button" at bounding box center [96, 567] width 78 height 96
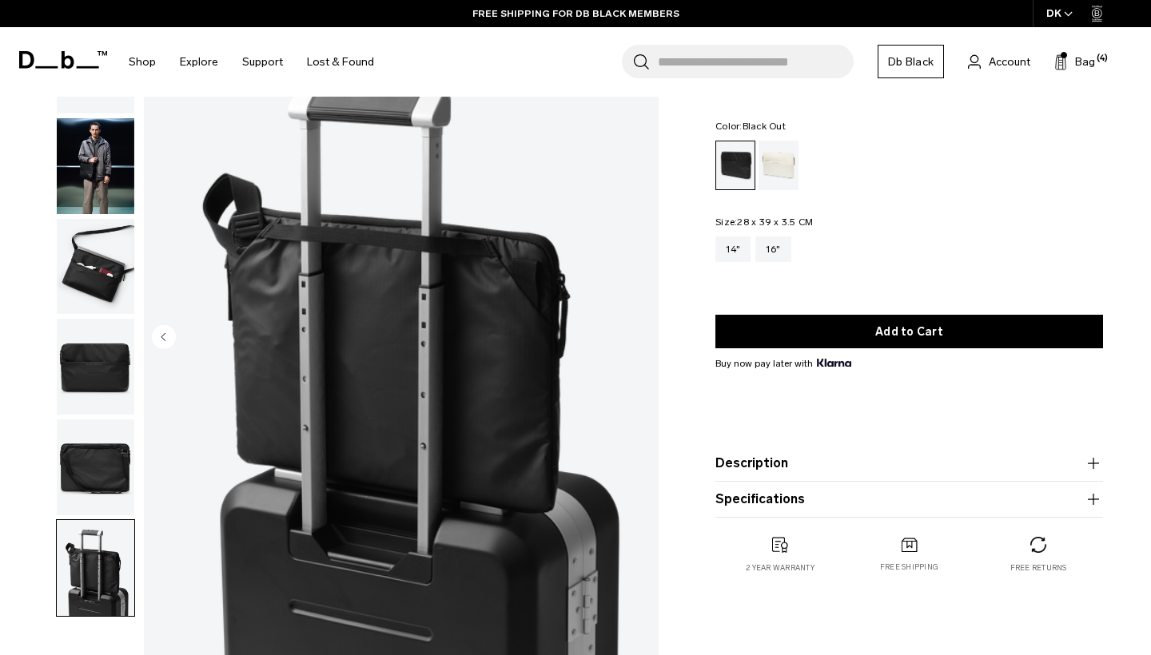
scroll to position [89, 0]
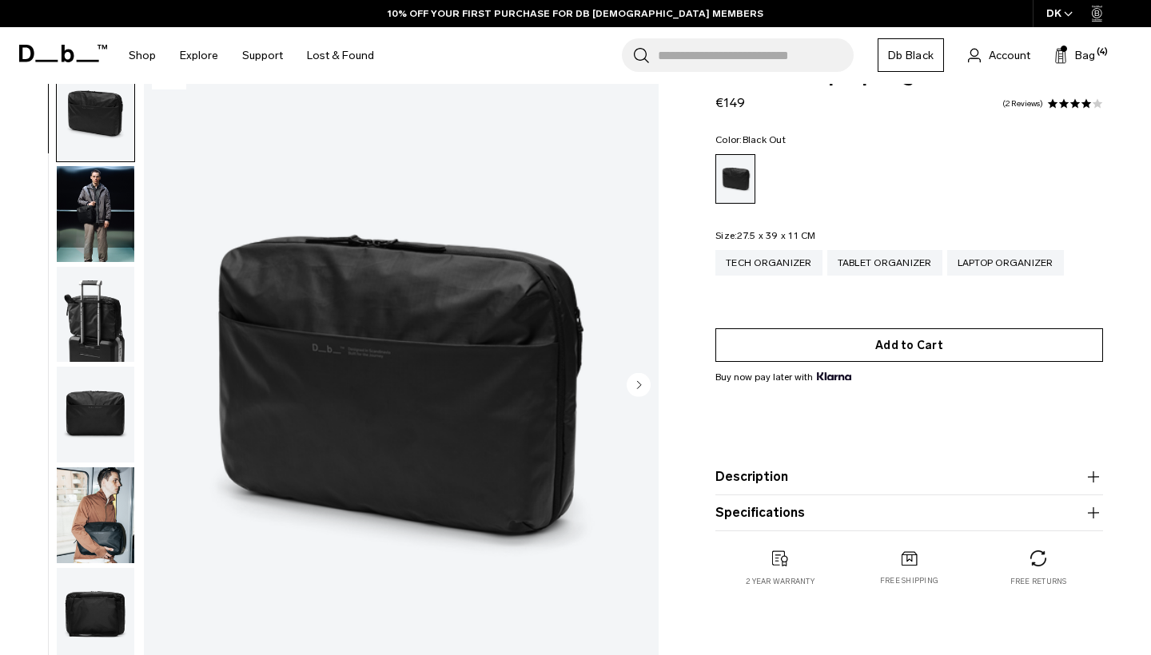
click at [843, 343] on button "Add to Cart" at bounding box center [909, 345] width 388 height 34
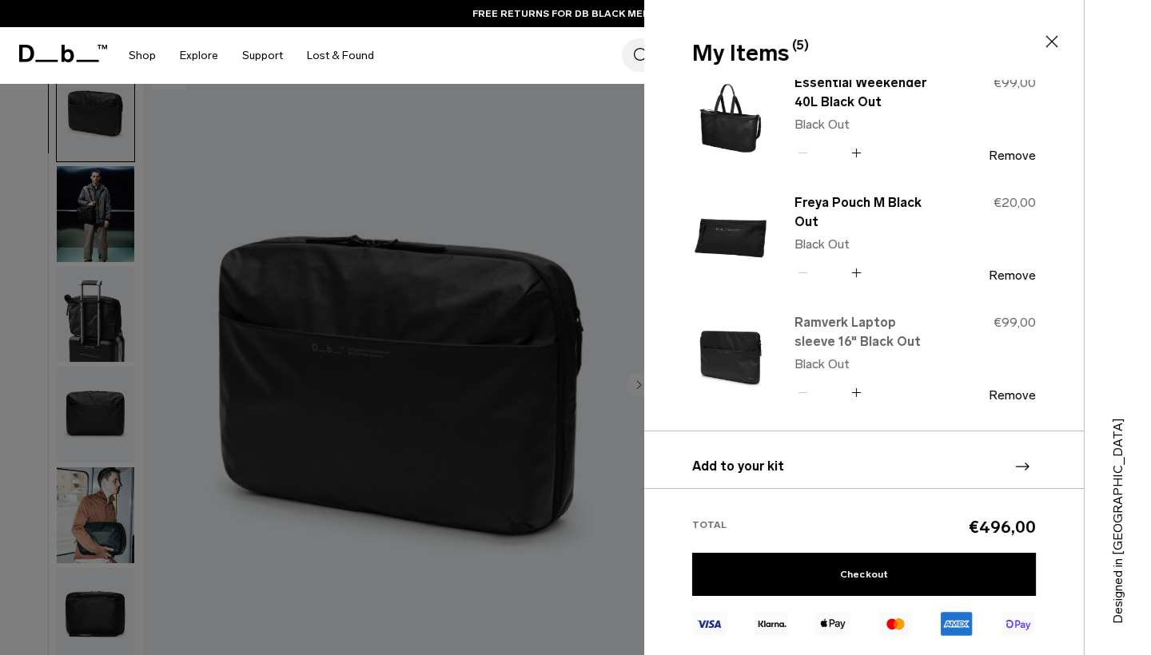
scroll to position [253, 0]
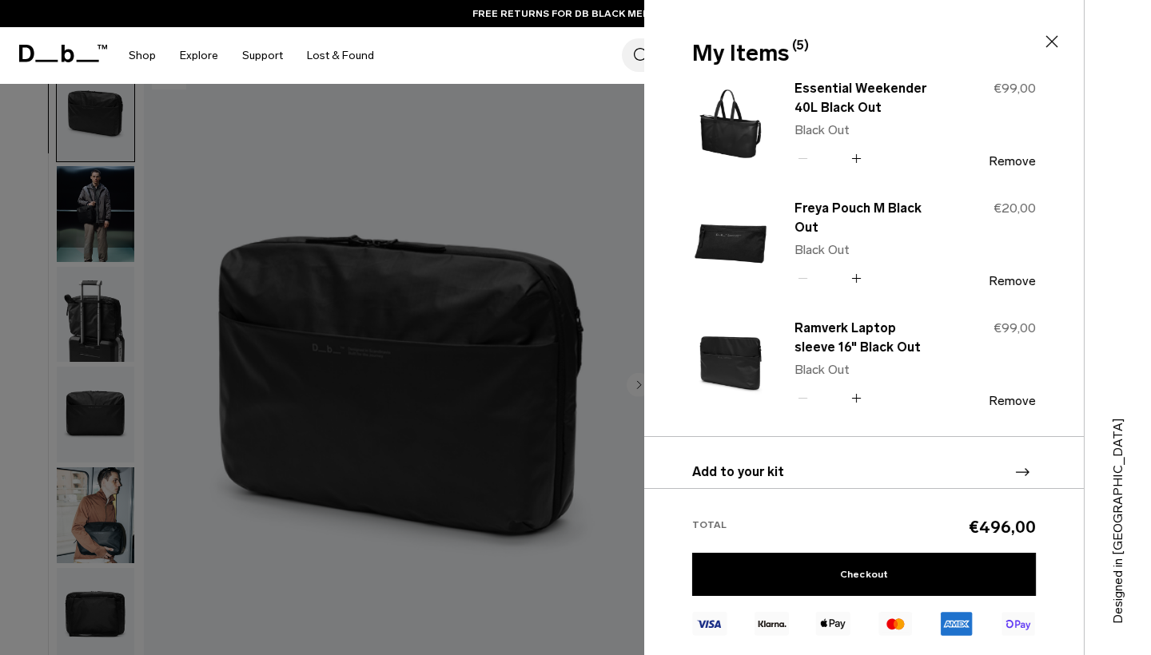
click at [522, 225] on div at bounding box center [575, 327] width 1151 height 655
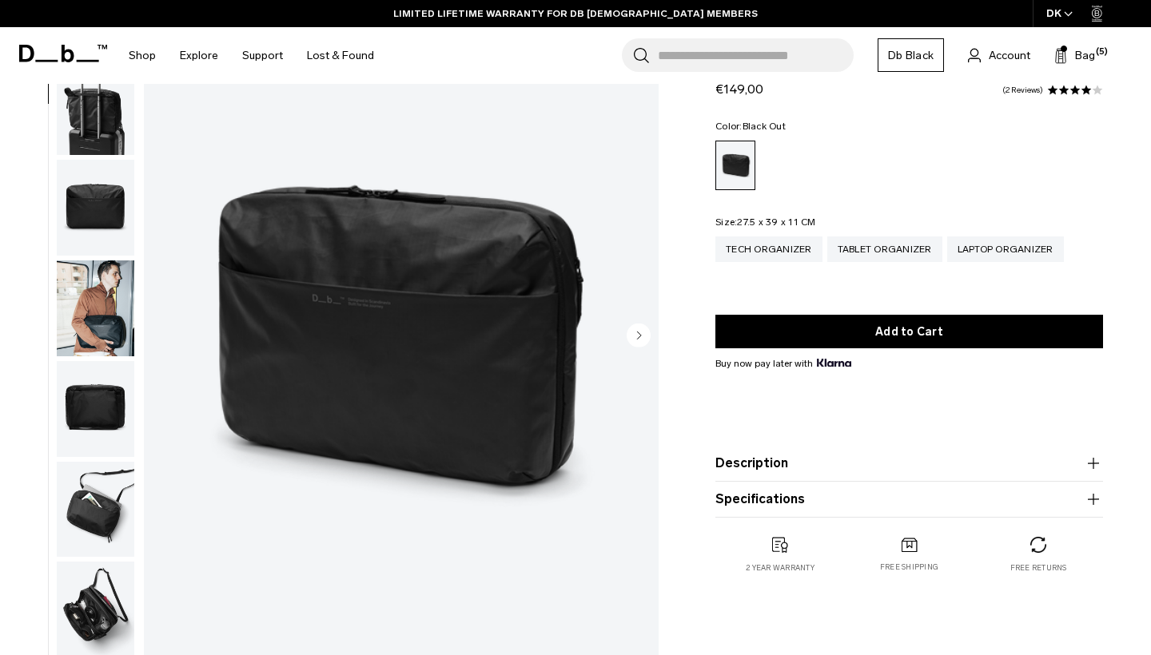
scroll to position [108, 0]
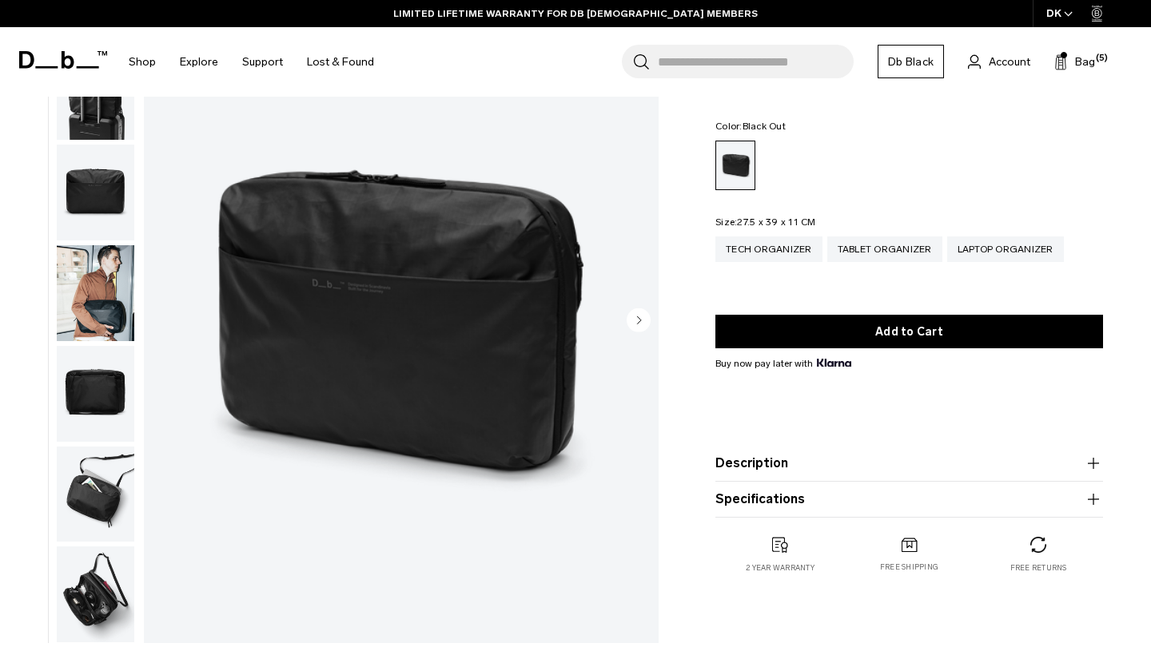
click at [105, 493] on img "button" at bounding box center [96, 495] width 78 height 96
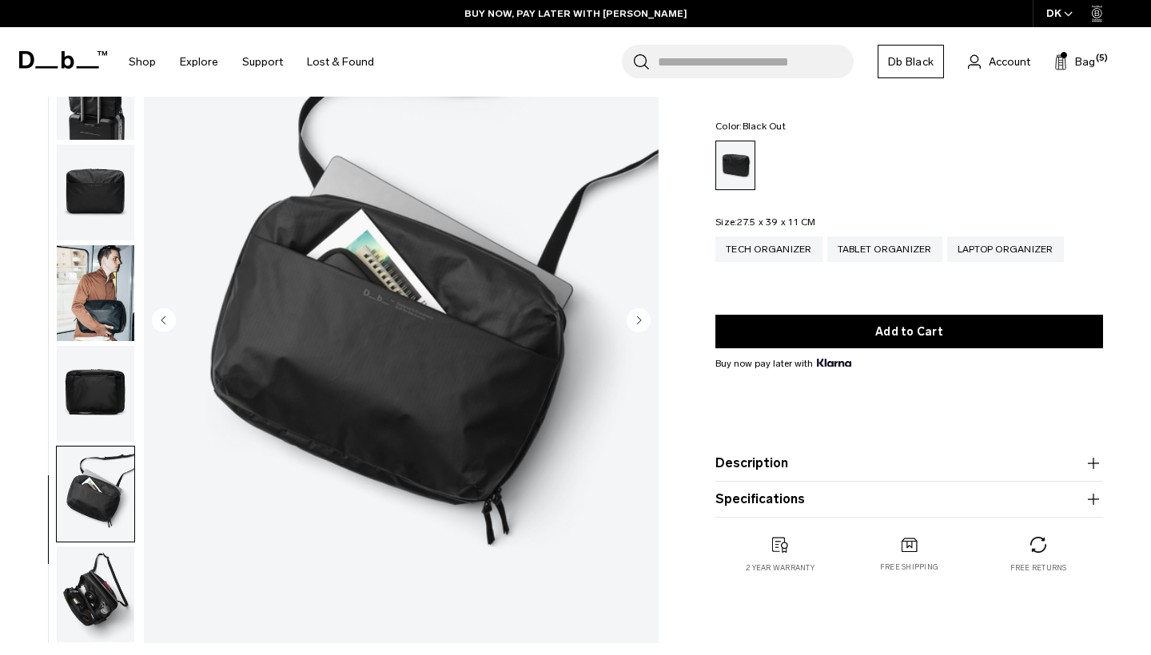
click at [100, 589] on img "button" at bounding box center [96, 595] width 78 height 96
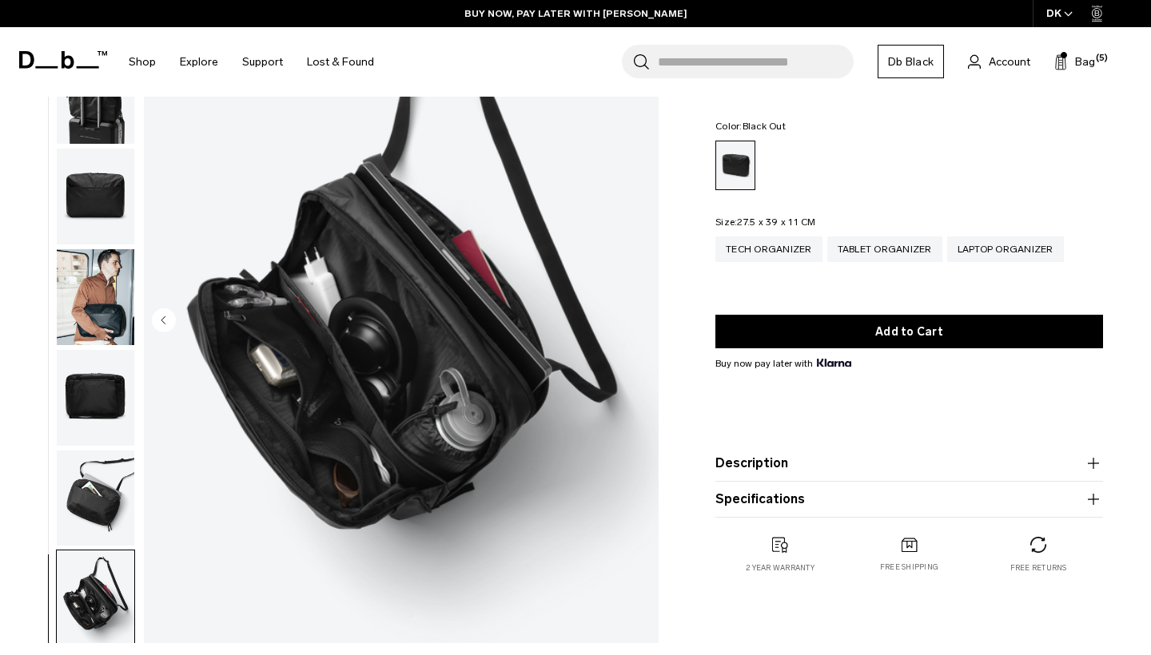
scroll to position [151, 0]
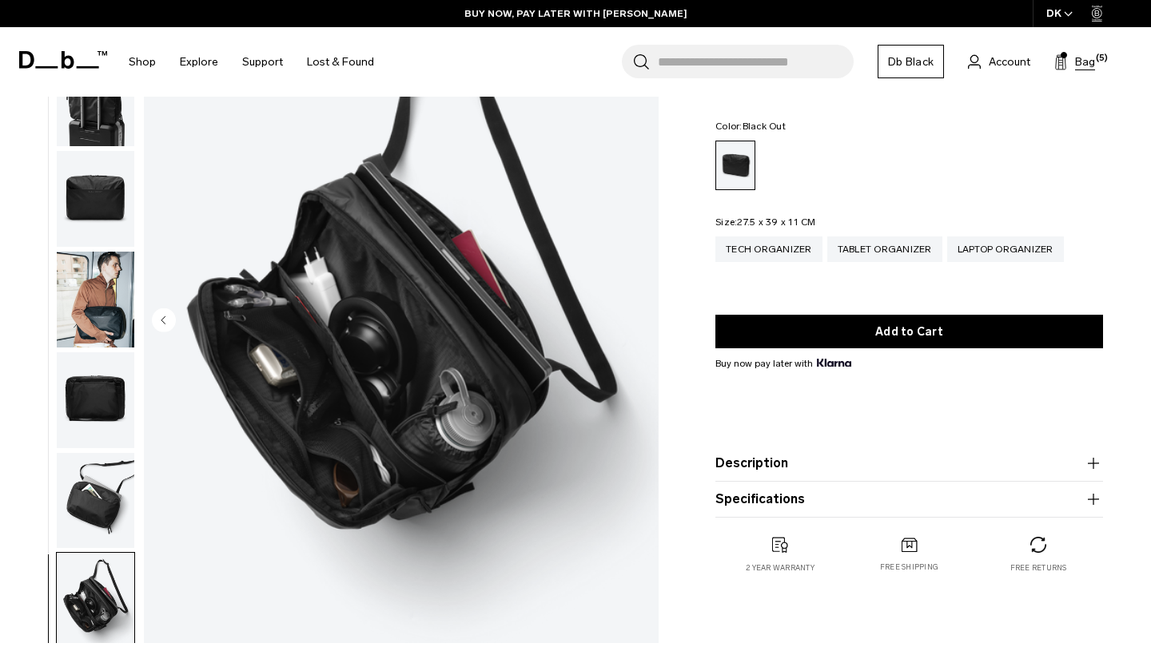
click at [1074, 61] on button "Bag (5)" at bounding box center [1074, 61] width 41 height 19
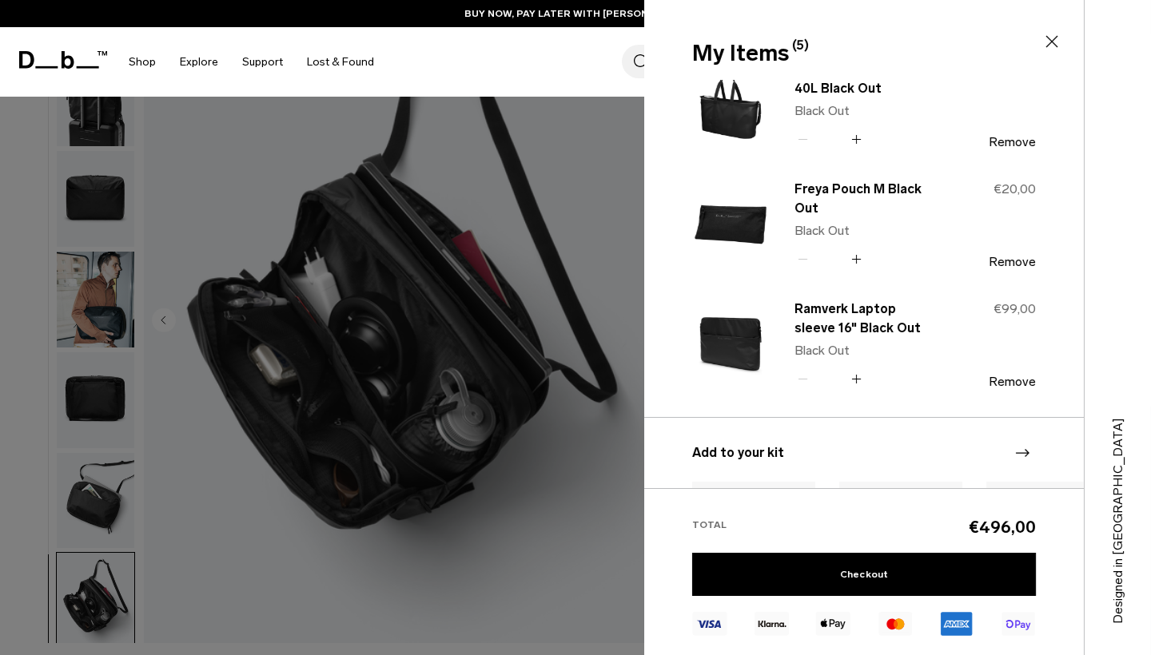
scroll to position [273, 0]
click at [1011, 381] on button "Remove" at bounding box center [1012, 380] width 47 height 14
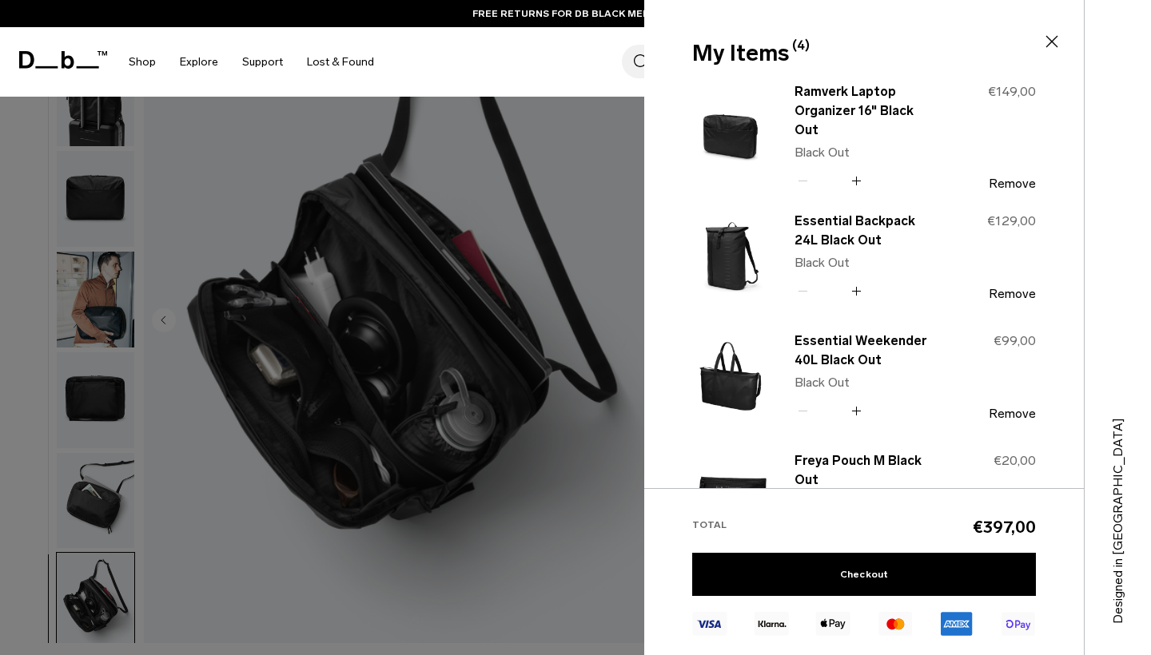
scroll to position [0, 0]
click at [498, 491] on div at bounding box center [575, 327] width 1151 height 655
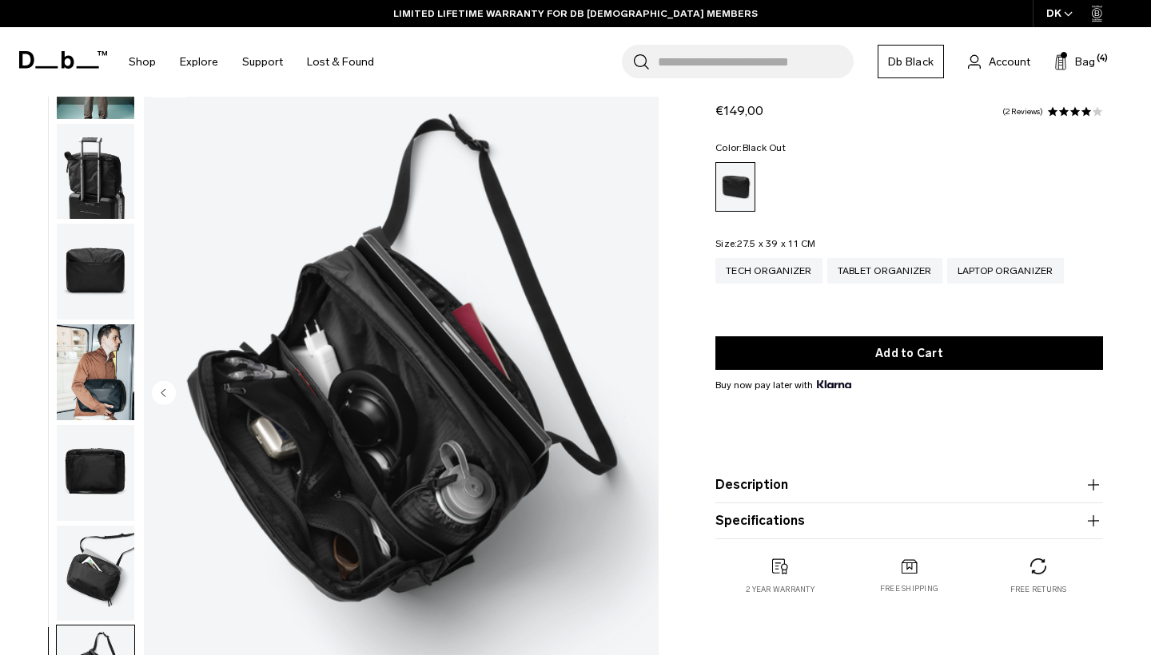
scroll to position [32, 0]
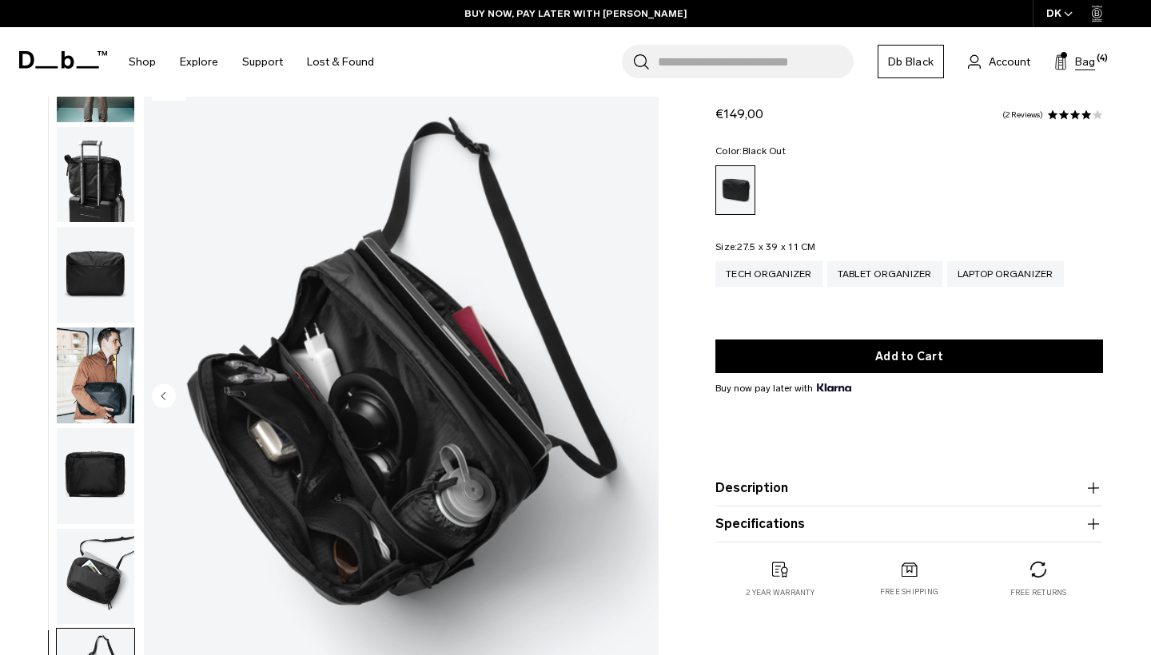
click at [1093, 65] on span "Bag" at bounding box center [1085, 62] width 20 height 17
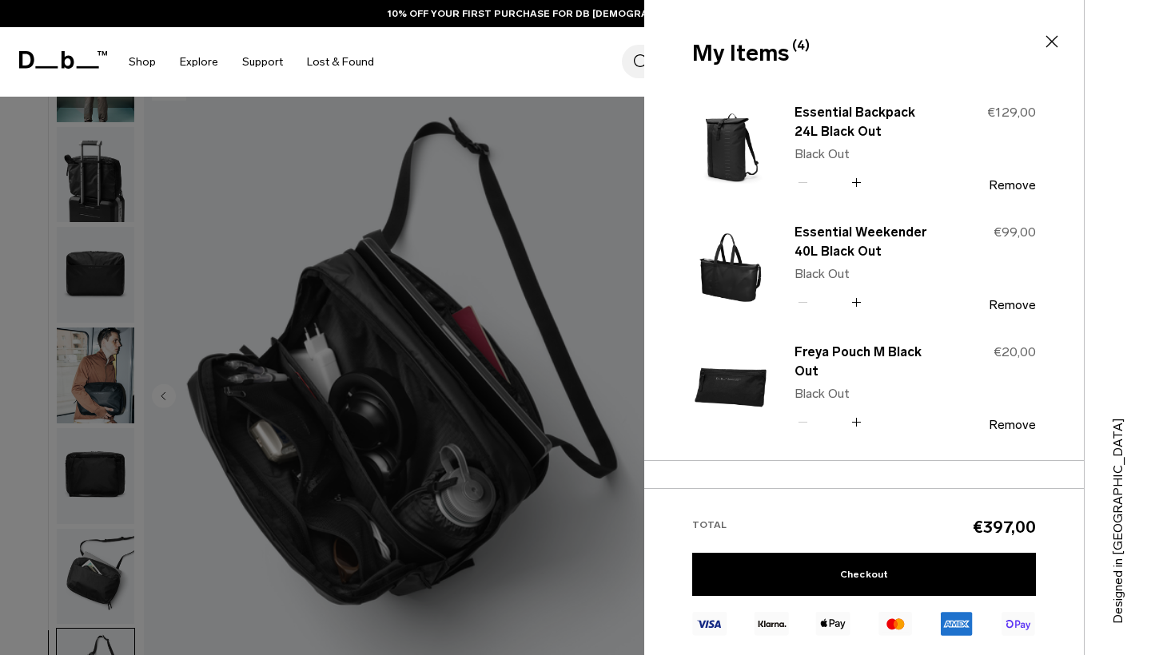
scroll to position [111, 0]
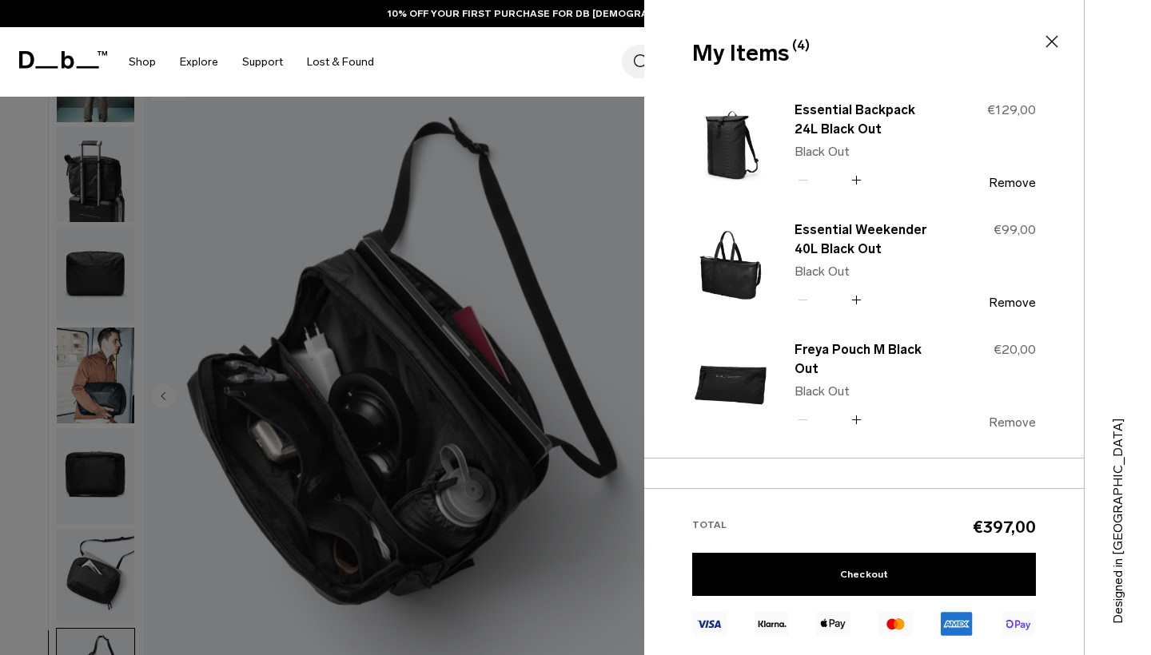
click at [1012, 424] on button "Remove" at bounding box center [1012, 423] width 47 height 14
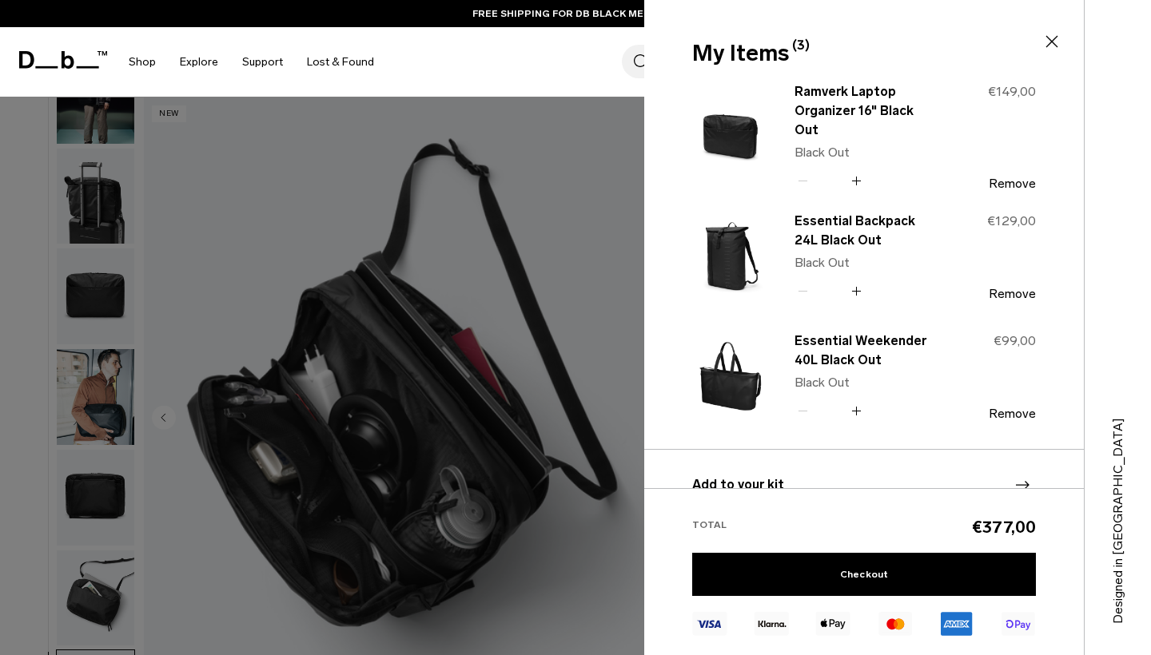
scroll to position [0, 0]
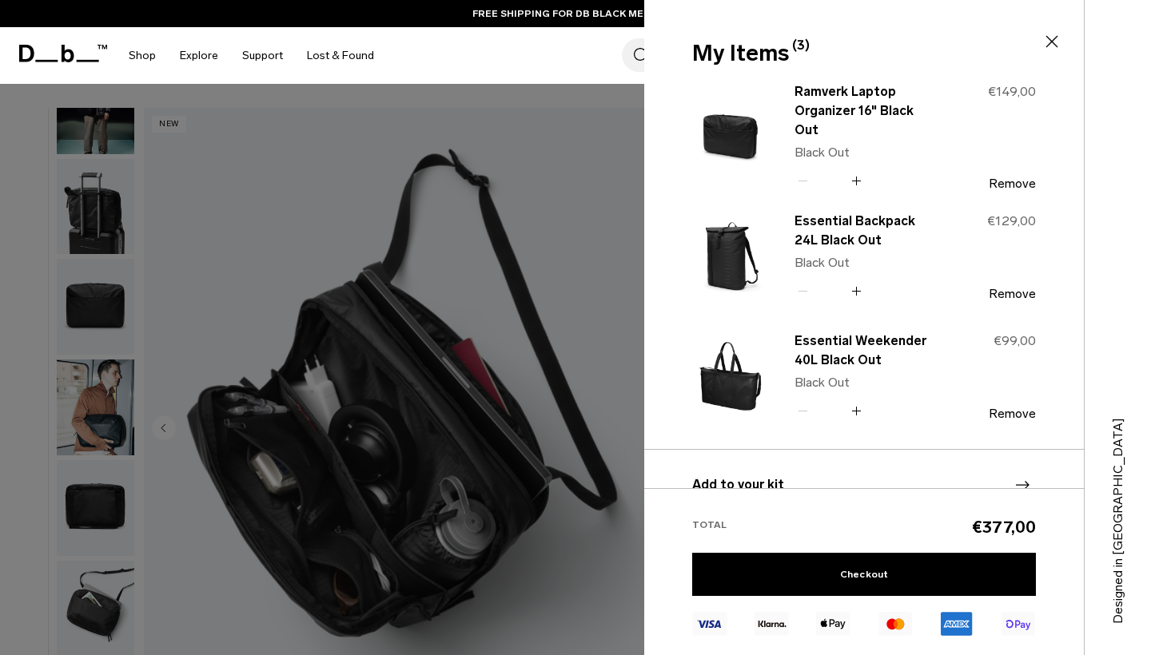
click at [576, 283] on div at bounding box center [575, 327] width 1151 height 655
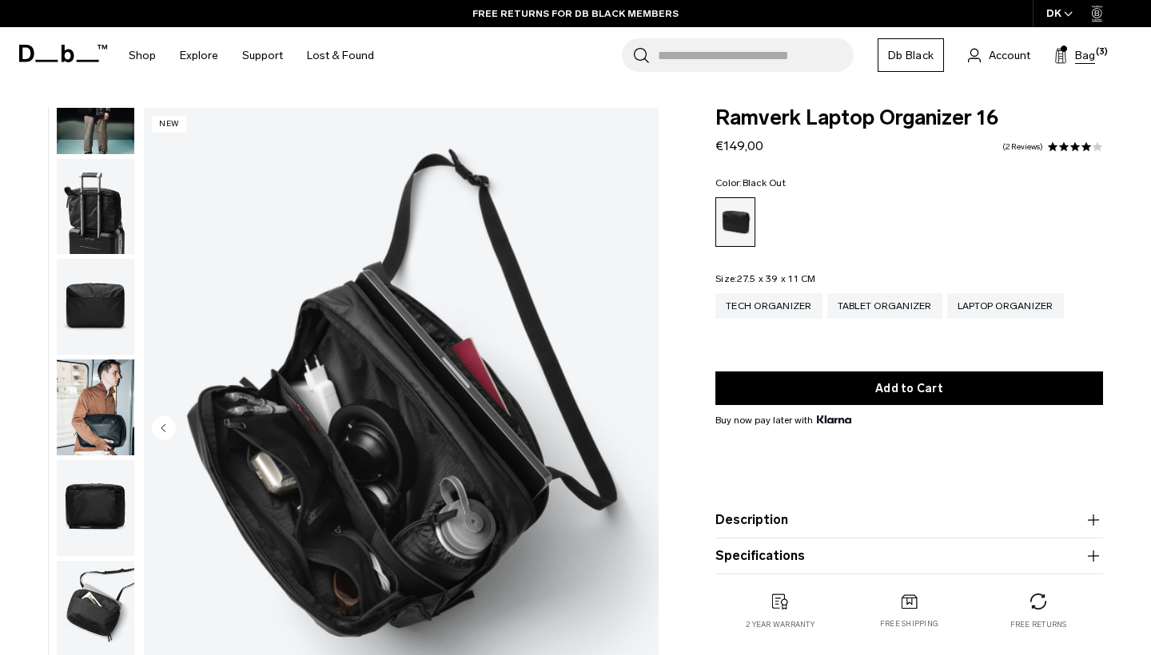
click at [1082, 58] on span "Bag" at bounding box center [1085, 55] width 20 height 17
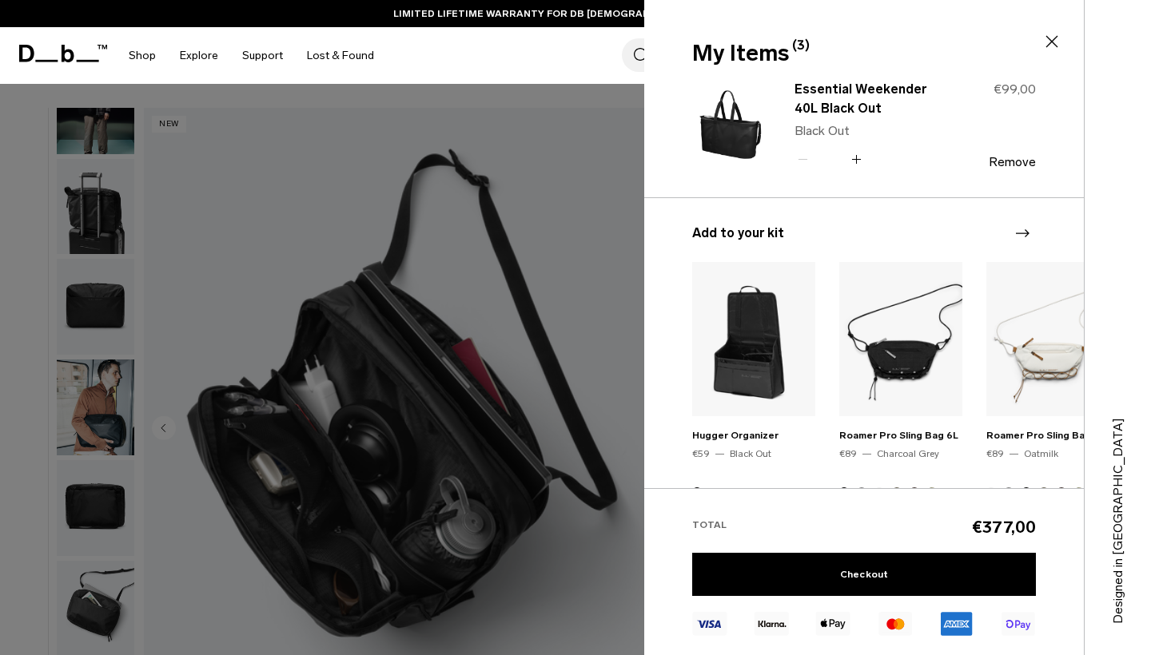
scroll to position [255, 0]
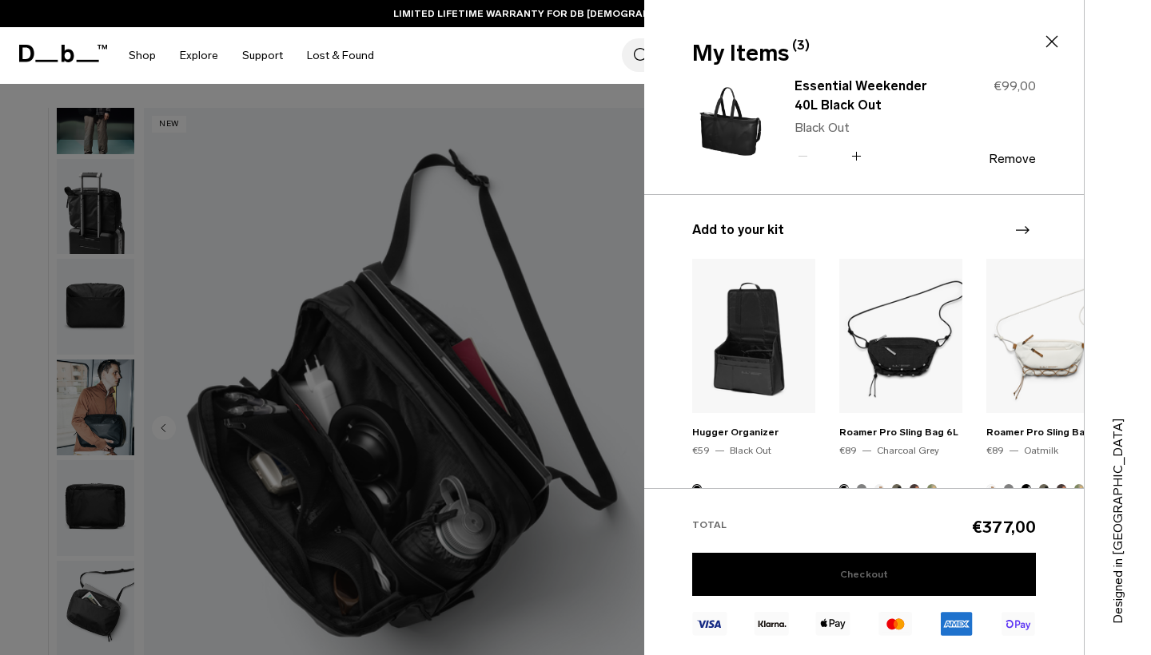
click at [876, 584] on link "Checkout" at bounding box center [864, 574] width 344 height 43
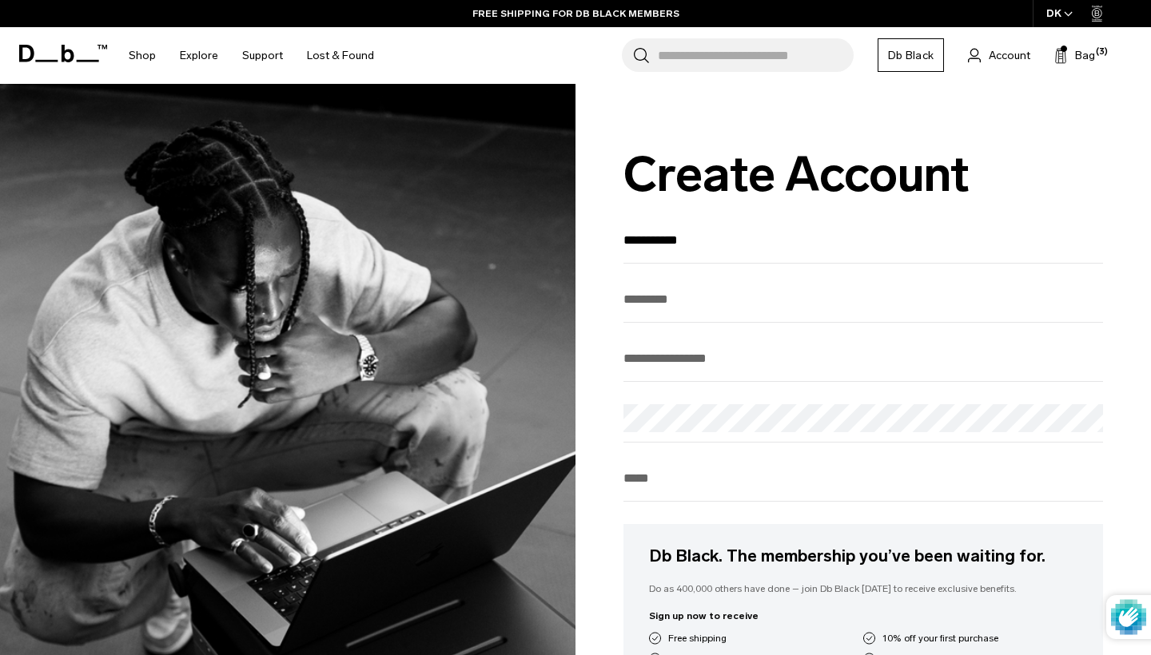
type input "**********"
type input "*********"
type input "**********"
type input "********"
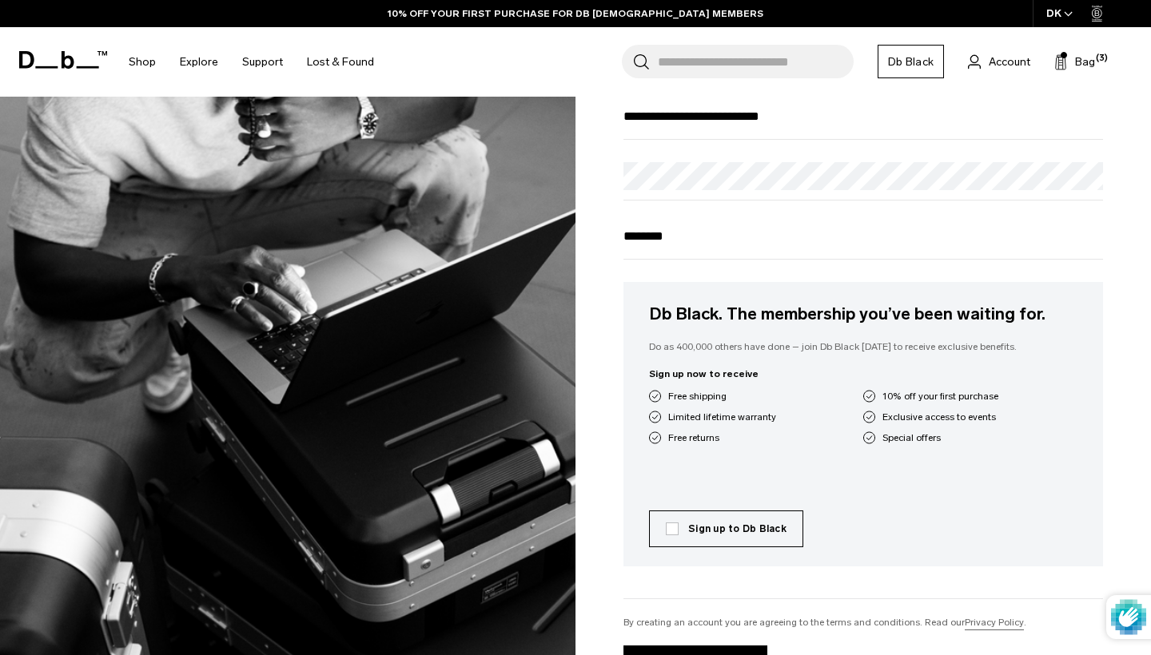
scroll to position [248, 0]
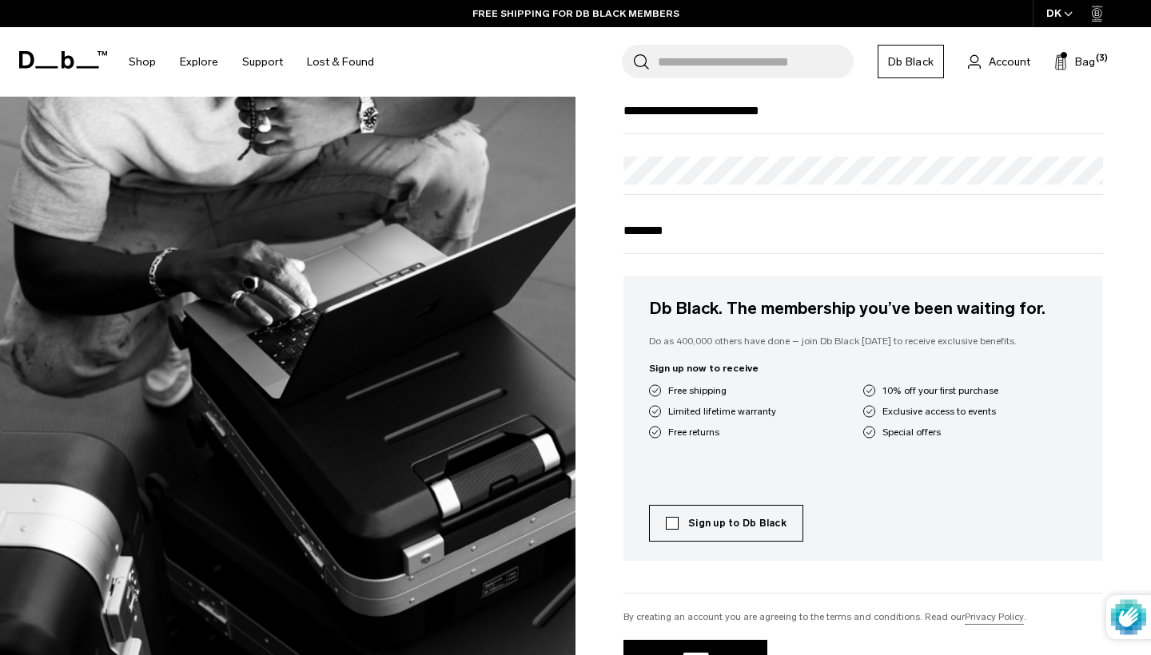
click at [670, 531] on label "Sign up to Db Black" at bounding box center [726, 523] width 121 height 14
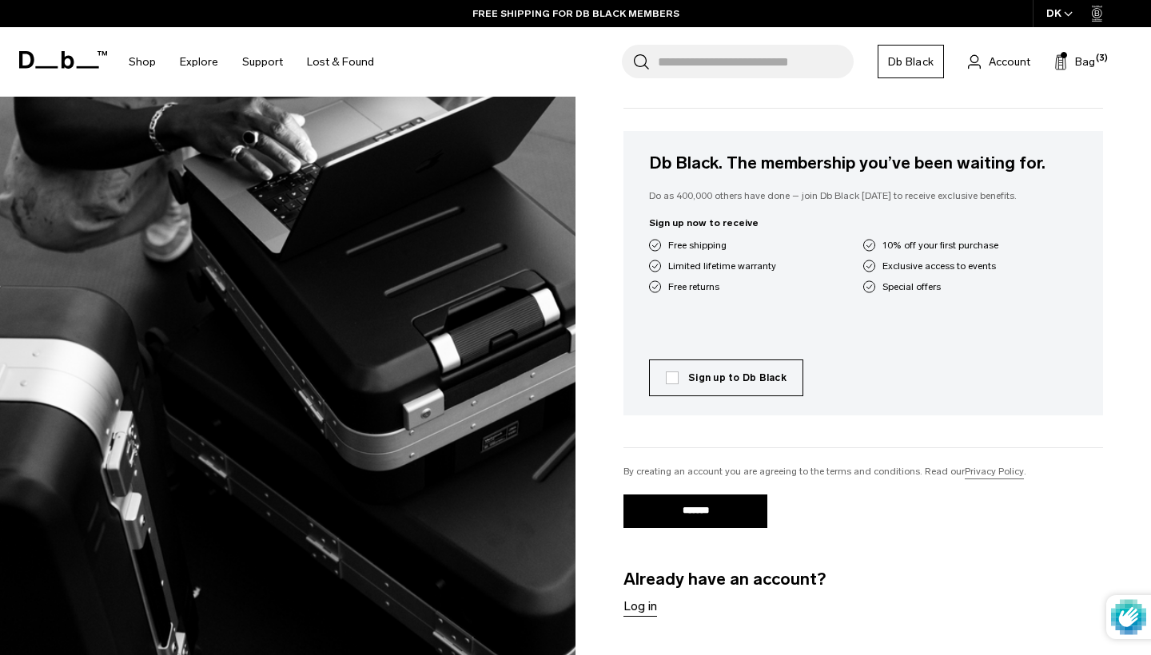
scroll to position [507, 0]
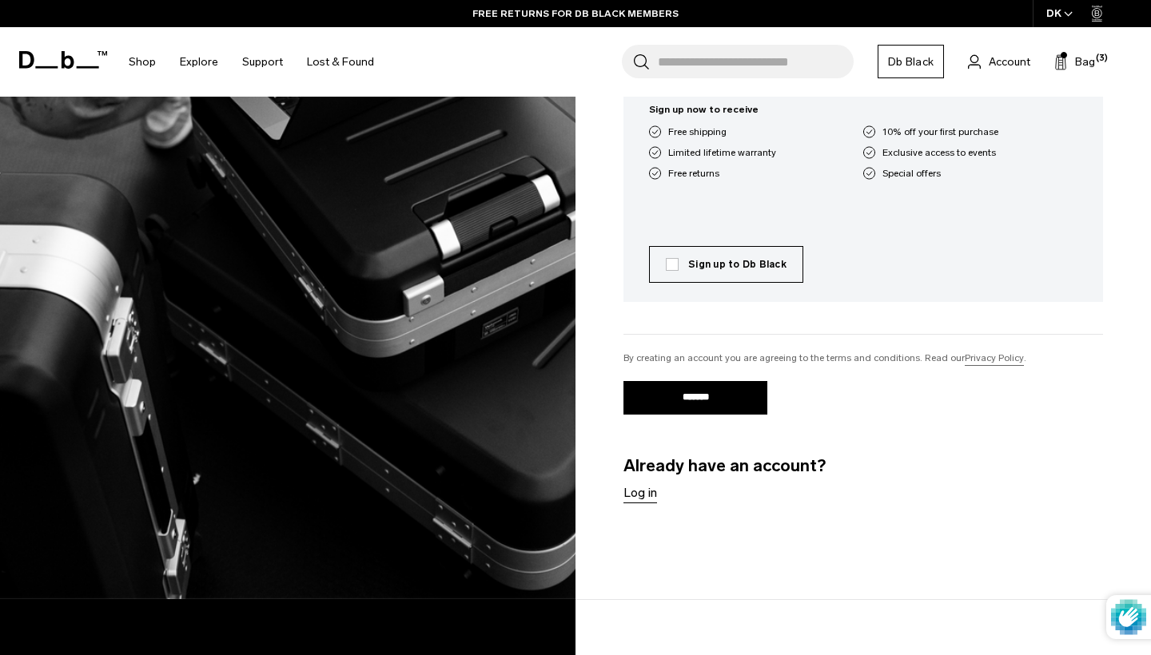
click at [749, 405] on input "*******" at bounding box center [695, 398] width 144 height 34
click at [695, 59] on input "Search for Bags, Luggage..." at bounding box center [756, 62] width 196 height 34
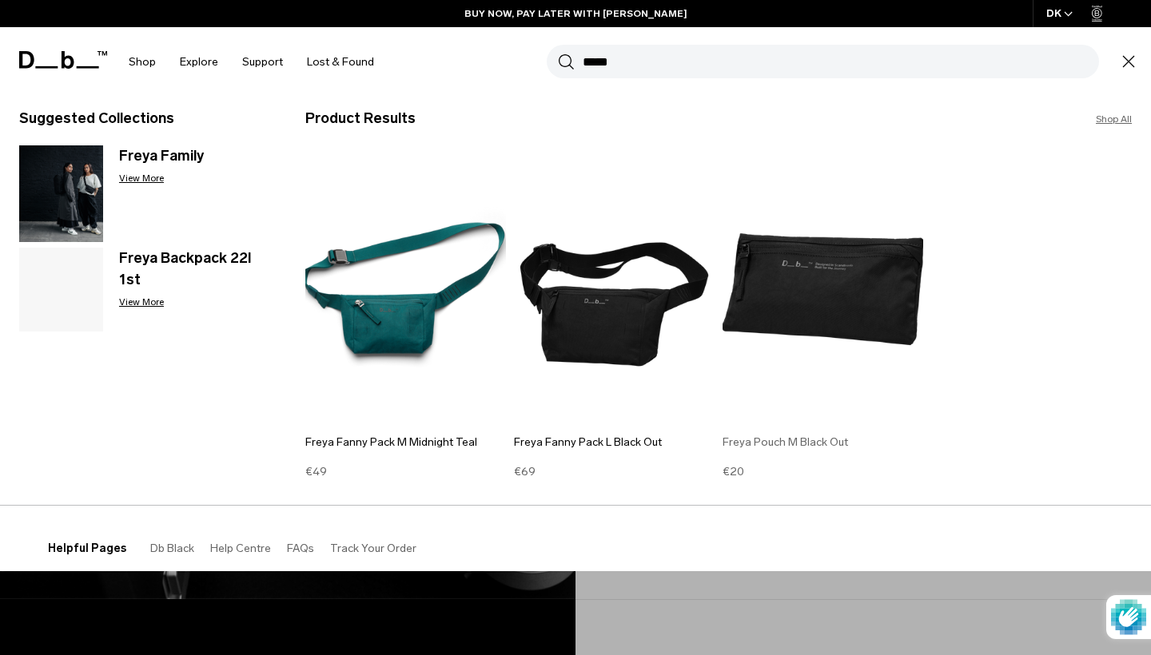
type input "*****"
click at [827, 264] on img at bounding box center [822, 289] width 201 height 270
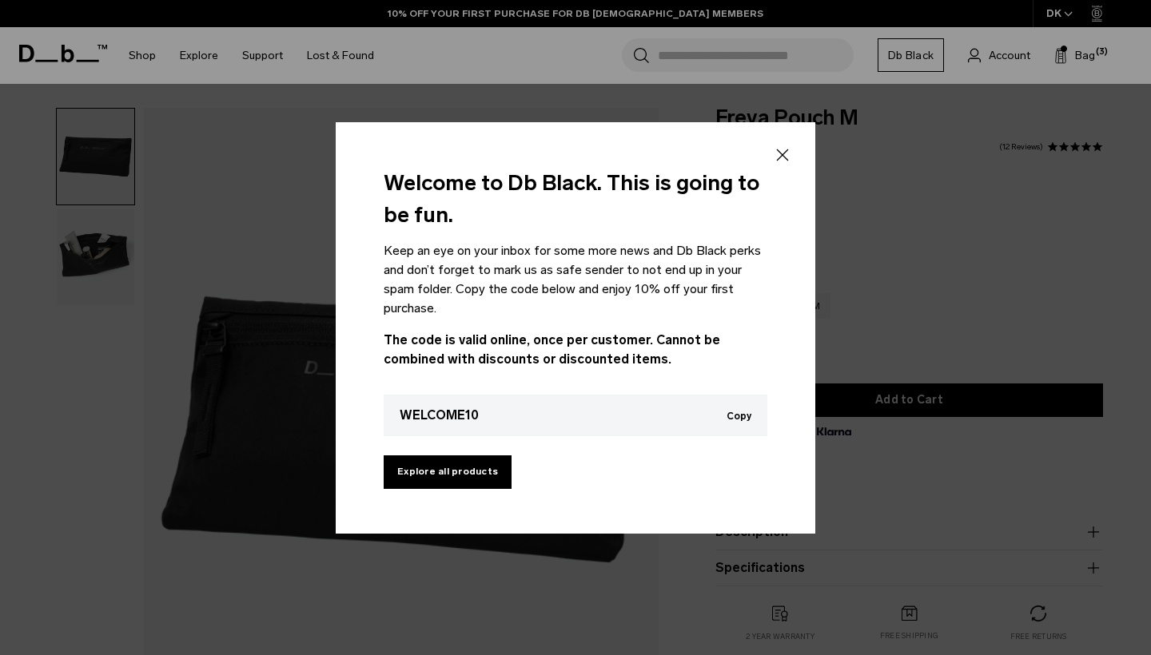
drag, startPoint x: 740, startPoint y: 417, endPoint x: 752, endPoint y: 420, distance: 12.4
click at [740, 417] on button "Copy" at bounding box center [738, 416] width 25 height 11
click at [784, 153] on icon at bounding box center [783, 155] width 12 height 12
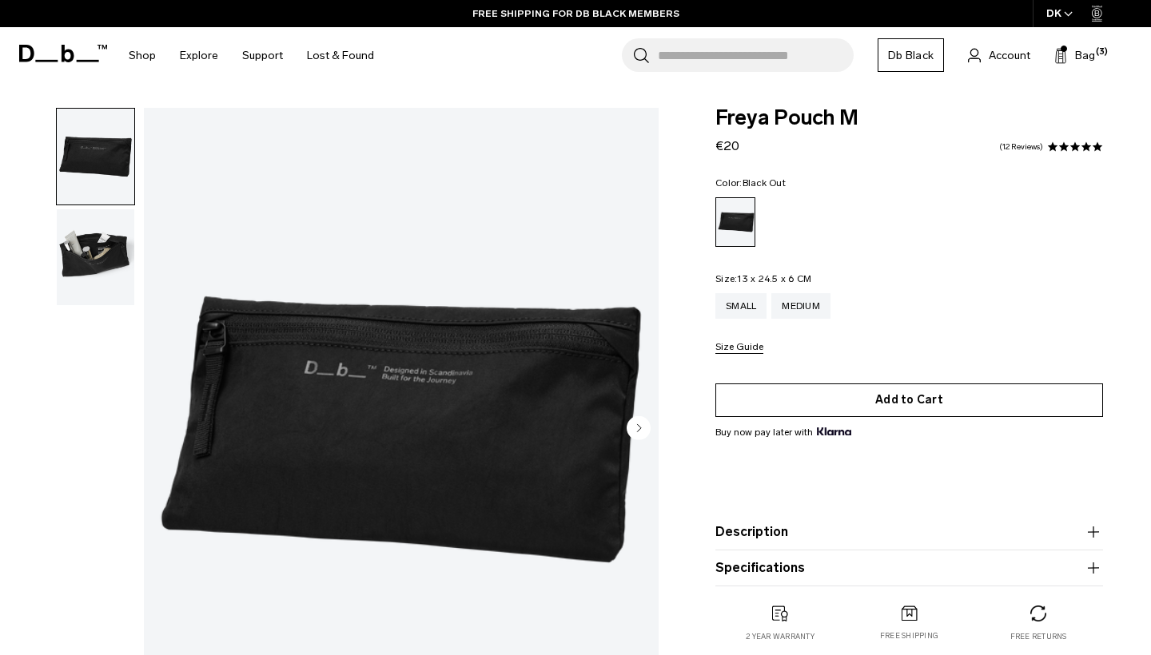
click at [837, 405] on button "Add to Cart" at bounding box center [909, 401] width 388 height 34
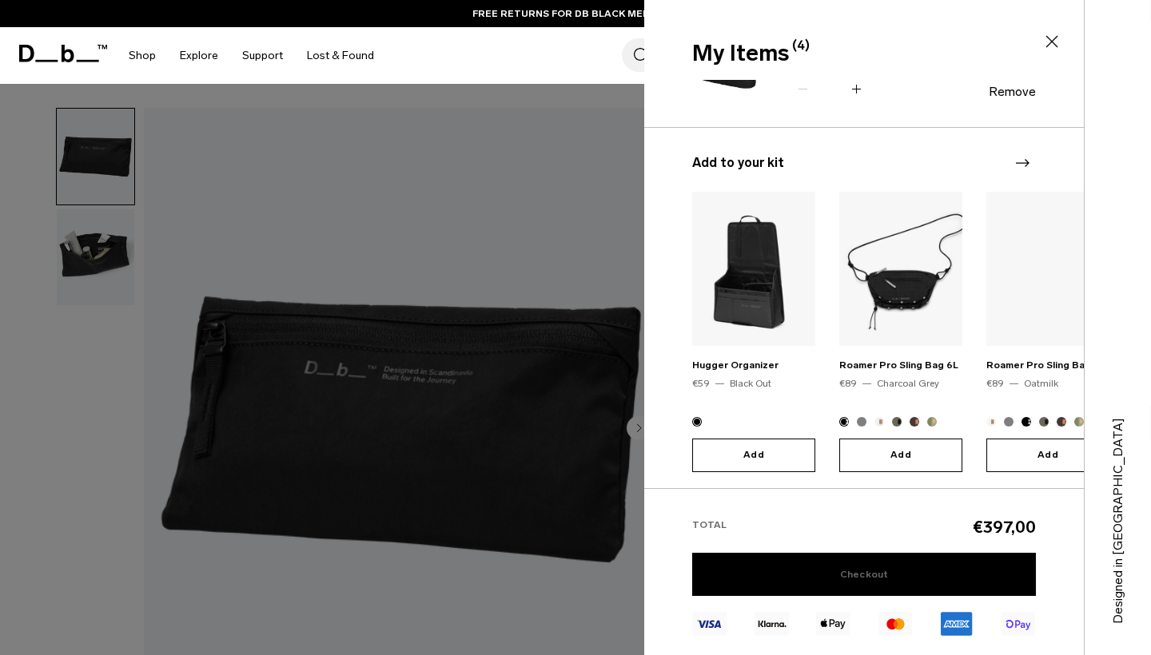
scroll to position [441, 0]
click at [900, 578] on link "Checkout" at bounding box center [864, 574] width 344 height 43
